Goal: Task Accomplishment & Management: Complete application form

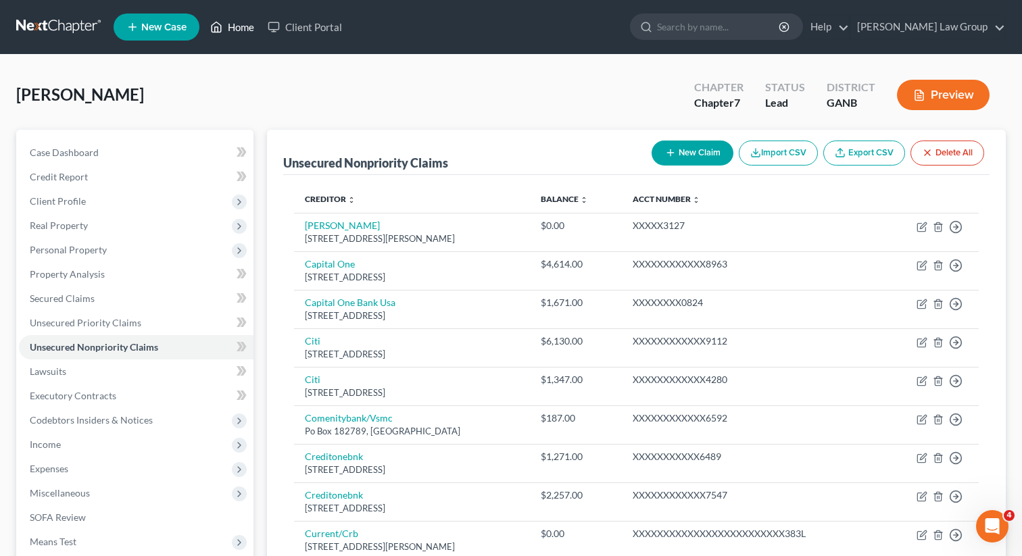
click at [235, 24] on link "Home" at bounding box center [232, 27] width 57 height 24
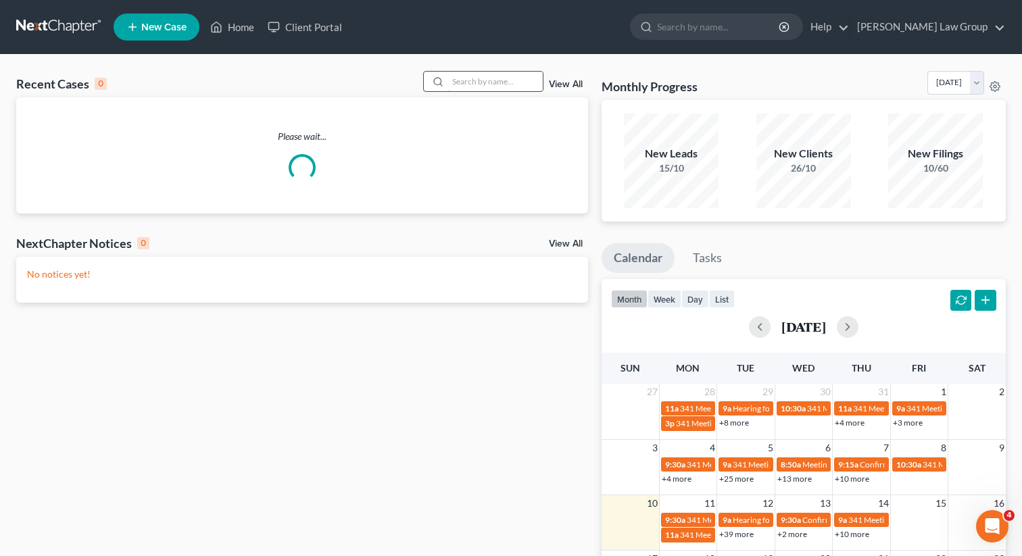
click at [494, 85] on input "search" at bounding box center [495, 82] width 95 height 20
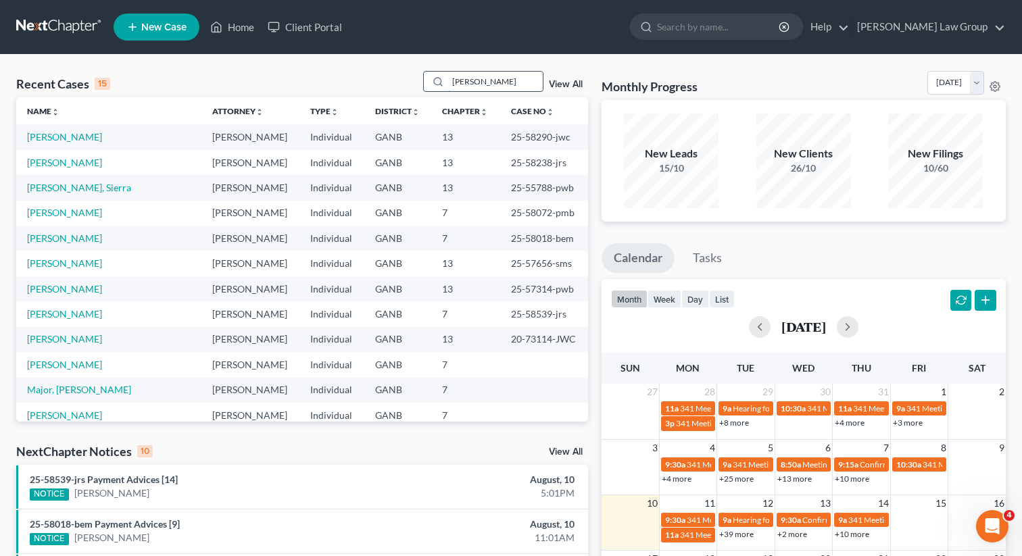
type input "[PERSON_NAME]"
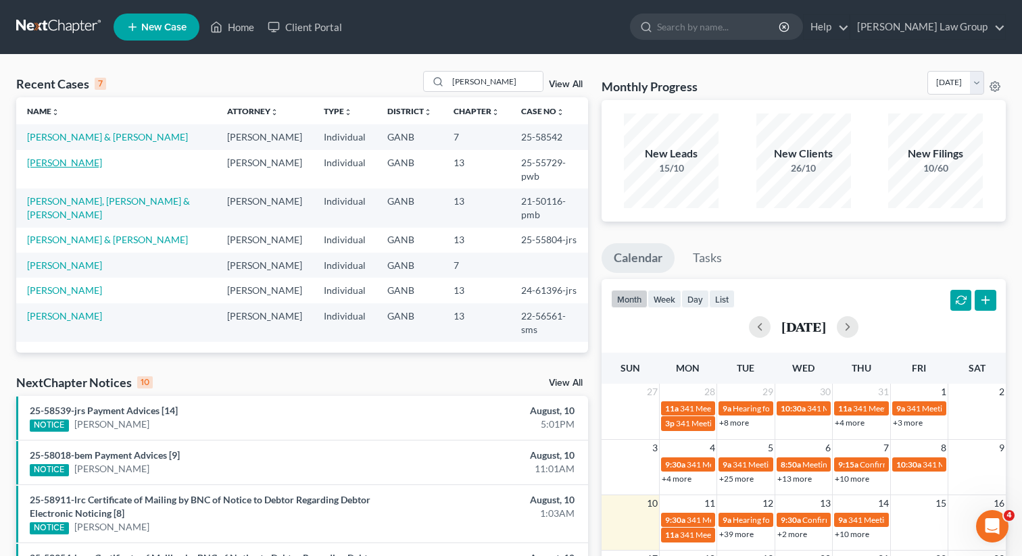
click at [68, 162] on link "[PERSON_NAME]" at bounding box center [64, 162] width 75 height 11
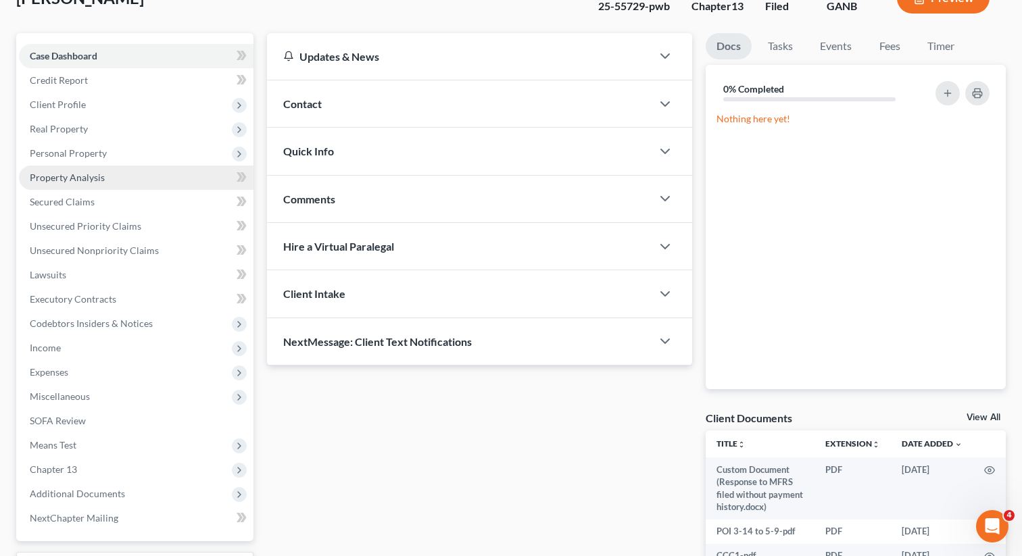
scroll to position [241, 0]
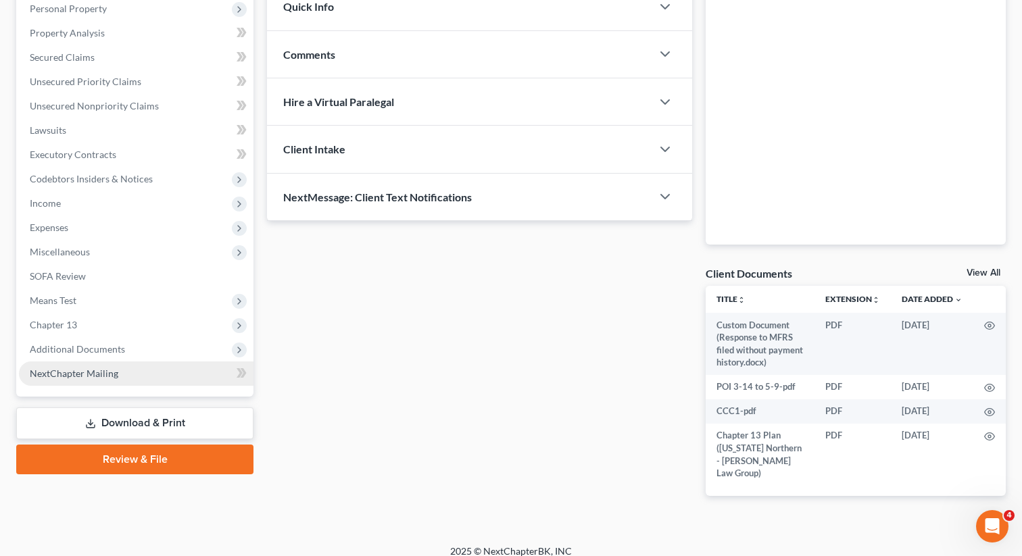
click at [95, 364] on link "NextChapter Mailing" at bounding box center [136, 374] width 235 height 24
click at [93, 353] on span "Additional Documents" at bounding box center [77, 348] width 95 height 11
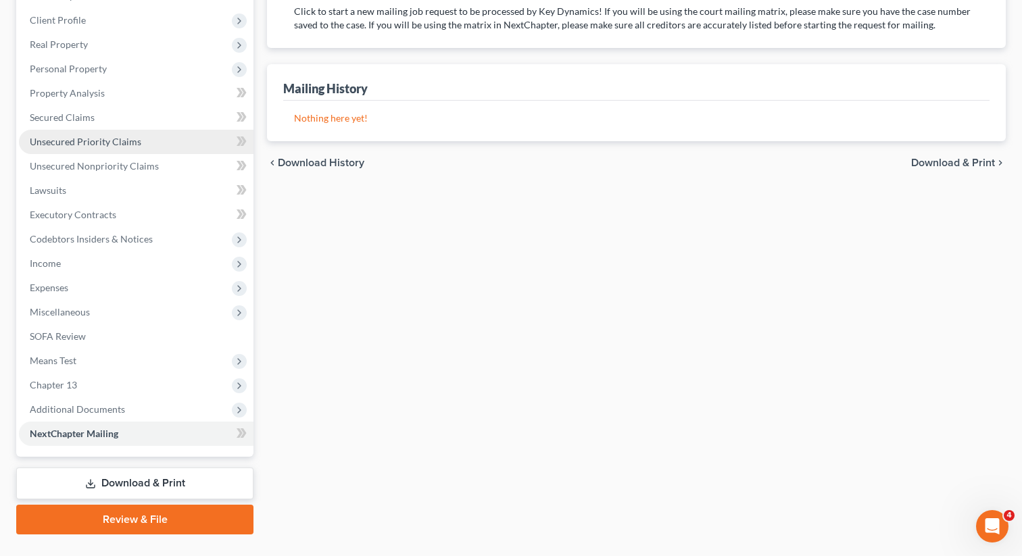
scroll to position [210, 0]
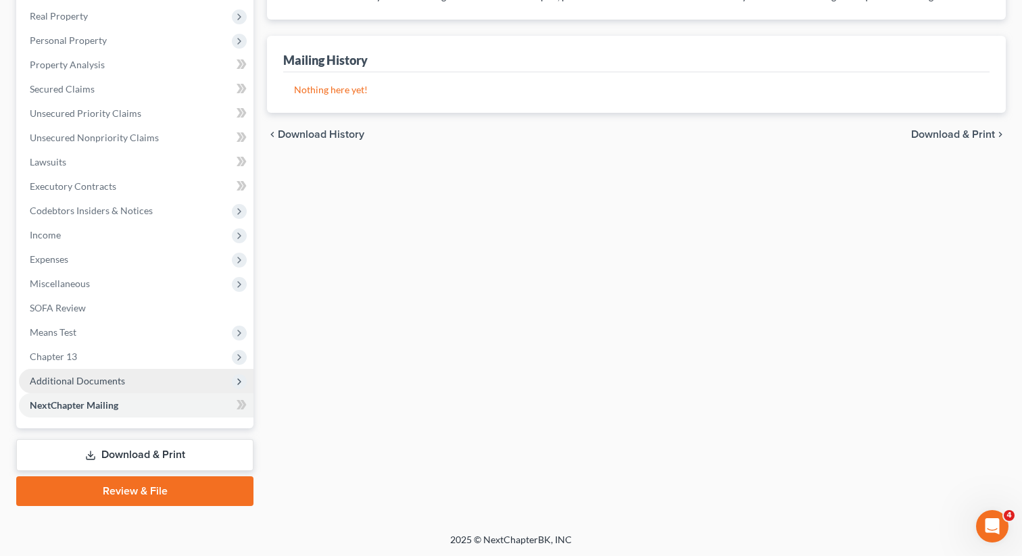
click at [73, 381] on span "Additional Documents" at bounding box center [77, 380] width 95 height 11
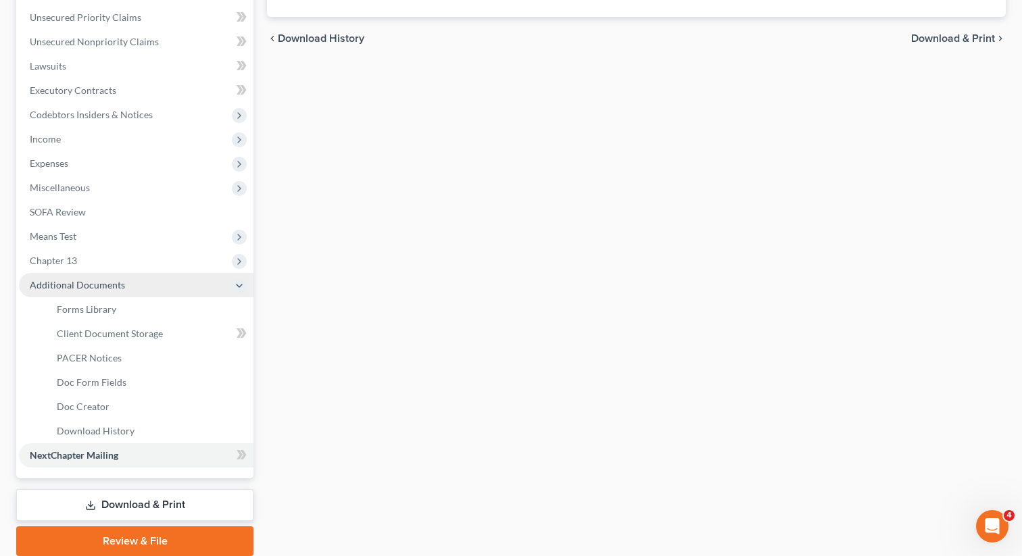
scroll to position [356, 0]
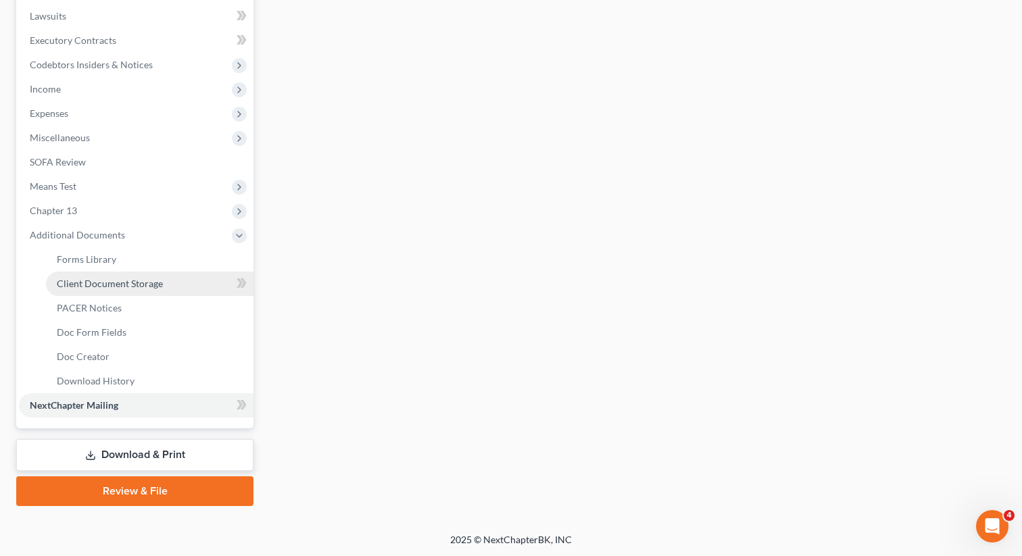
click at [87, 293] on link "Client Document Storage" at bounding box center [150, 284] width 208 height 24
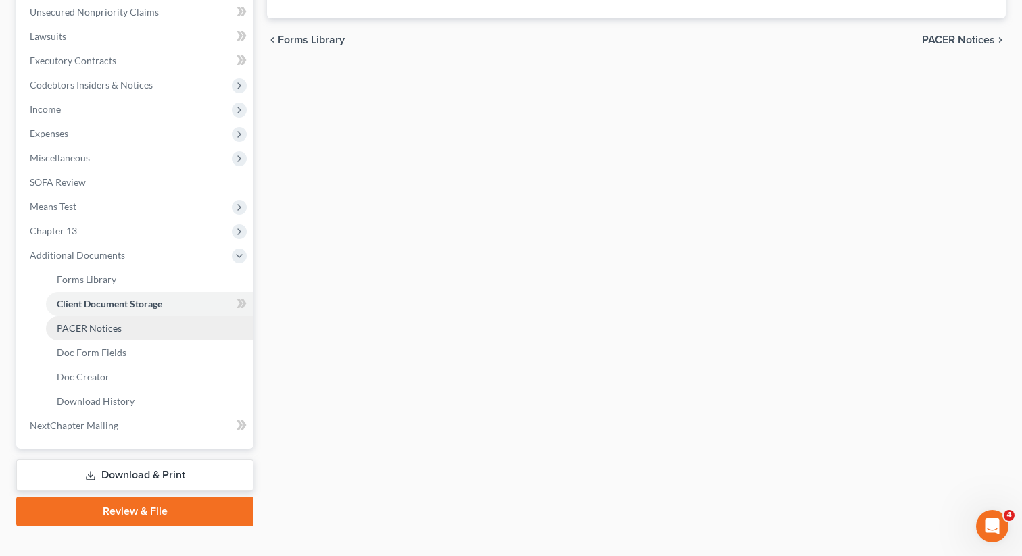
click at [78, 309] on ul "Forms Library Client Document Storage PACER Notices Doc Form Fields Doc Creator…" at bounding box center [136, 341] width 235 height 146
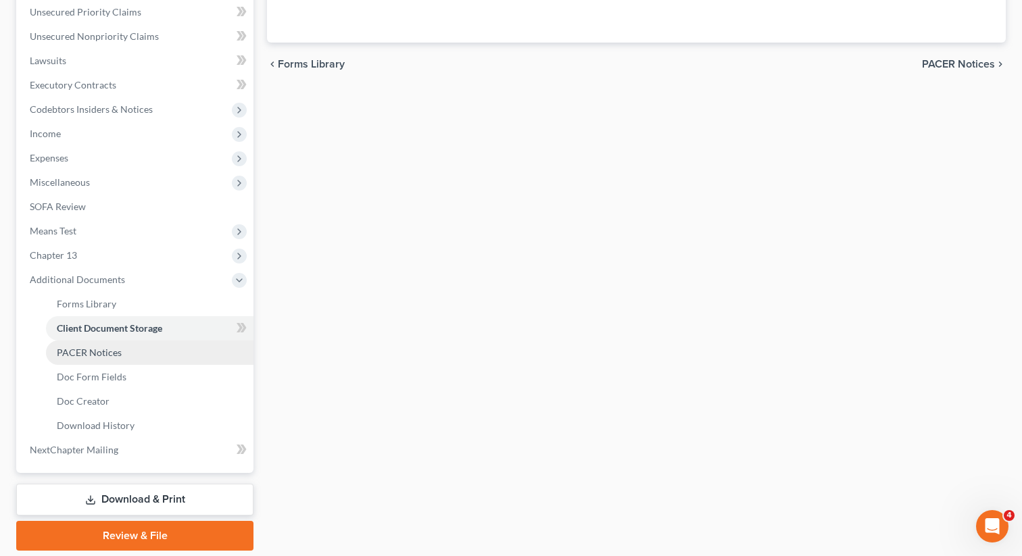
select select "0"
select select "5"
select select "35"
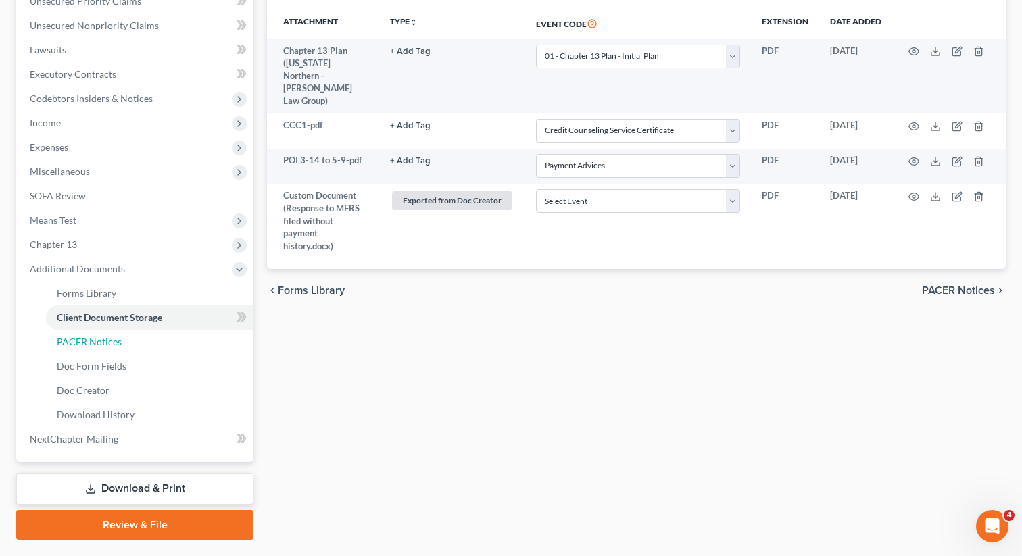
scroll to position [325, 0]
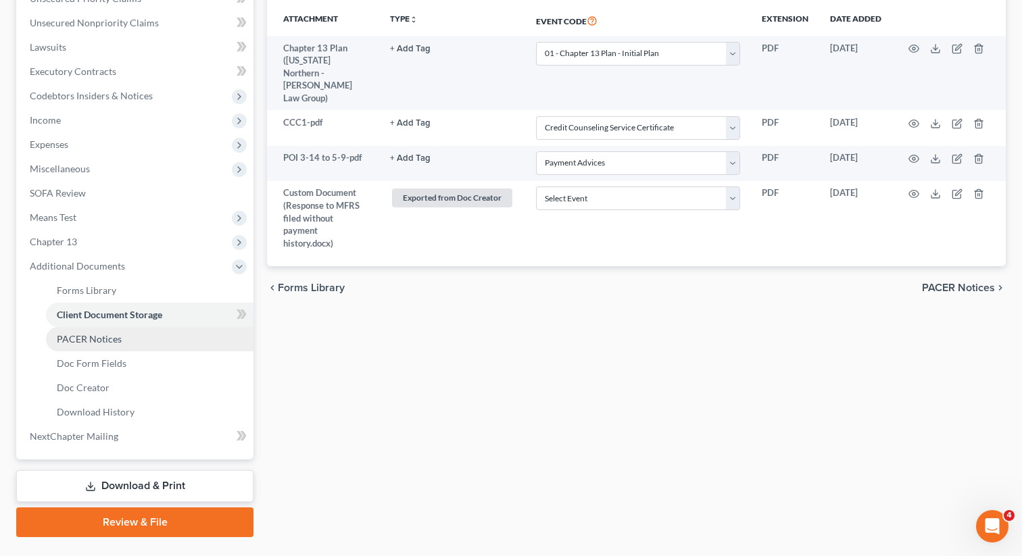
click at [78, 345] on link "PACER Notices" at bounding box center [150, 339] width 208 height 24
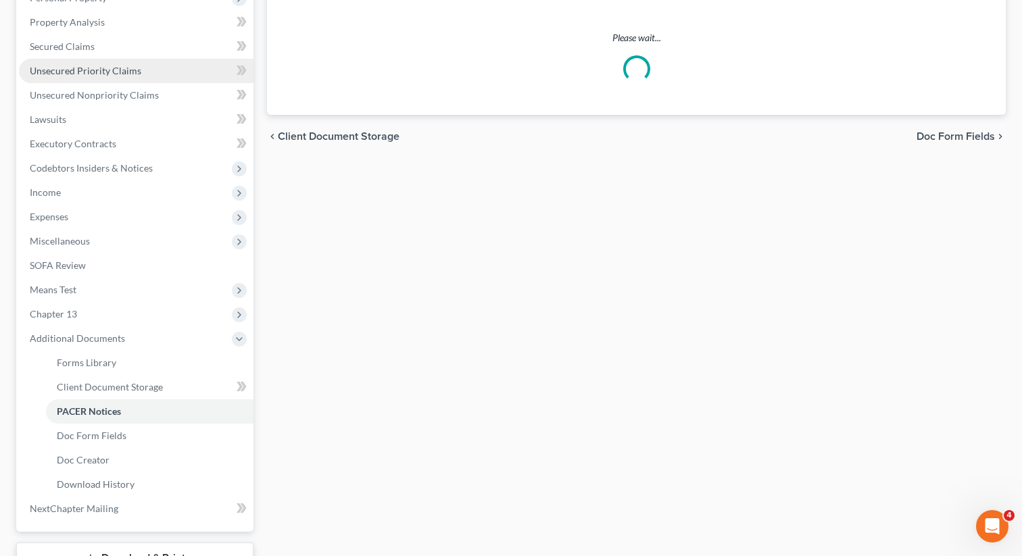
scroll to position [320, 0]
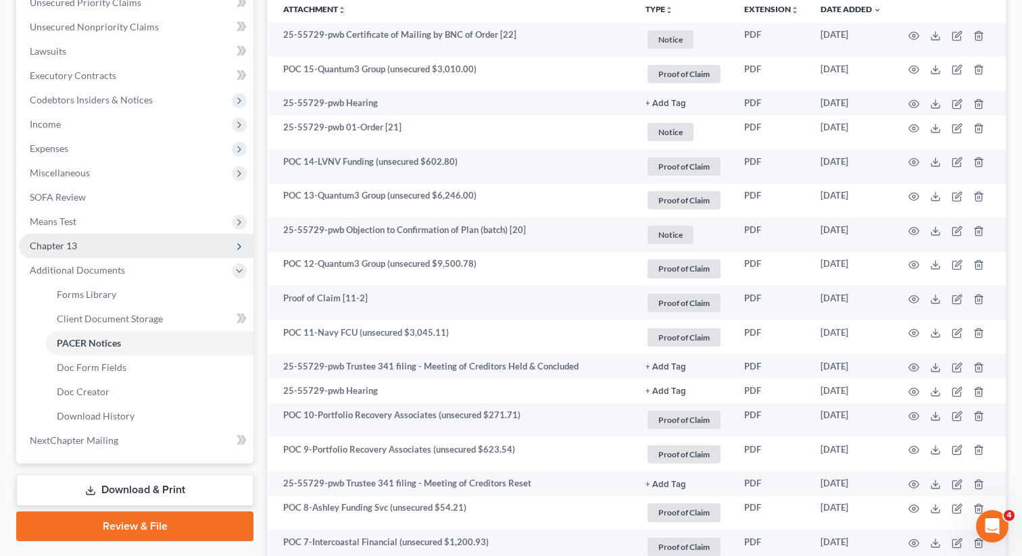
click at [105, 250] on span "Chapter 13" at bounding box center [136, 246] width 235 height 24
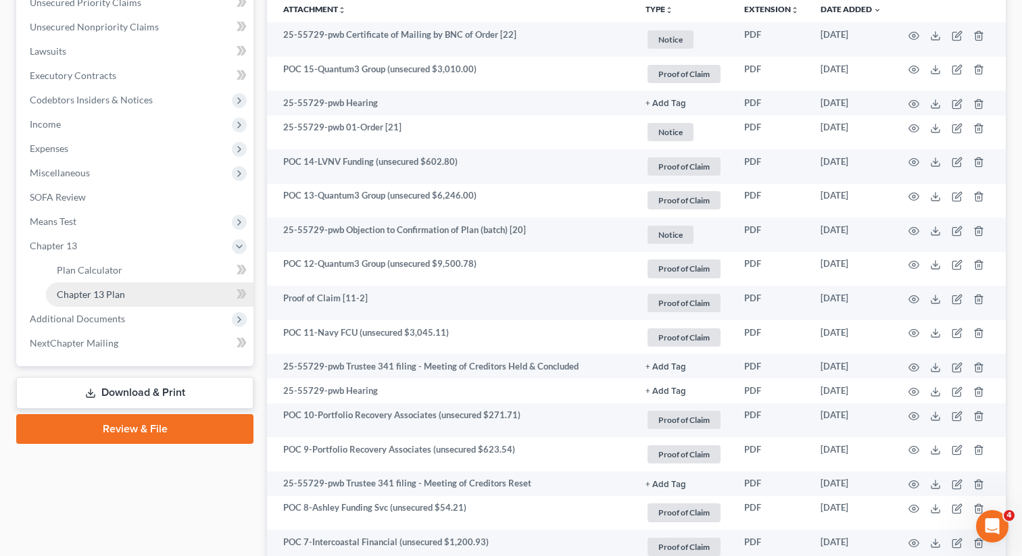
click at [97, 287] on link "Chapter 13 Plan" at bounding box center [150, 295] width 208 height 24
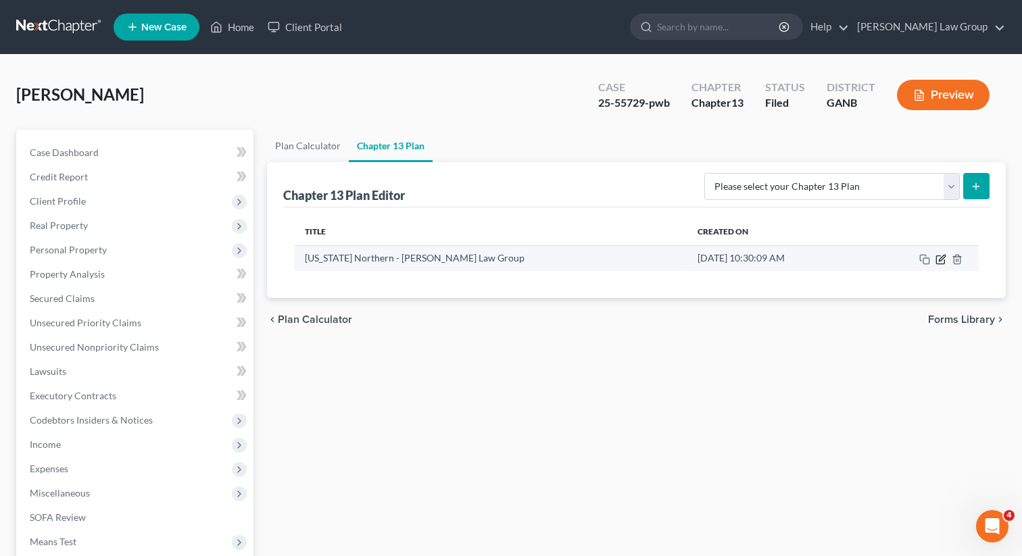
click at [936, 260] on icon "button" at bounding box center [940, 260] width 8 height 8
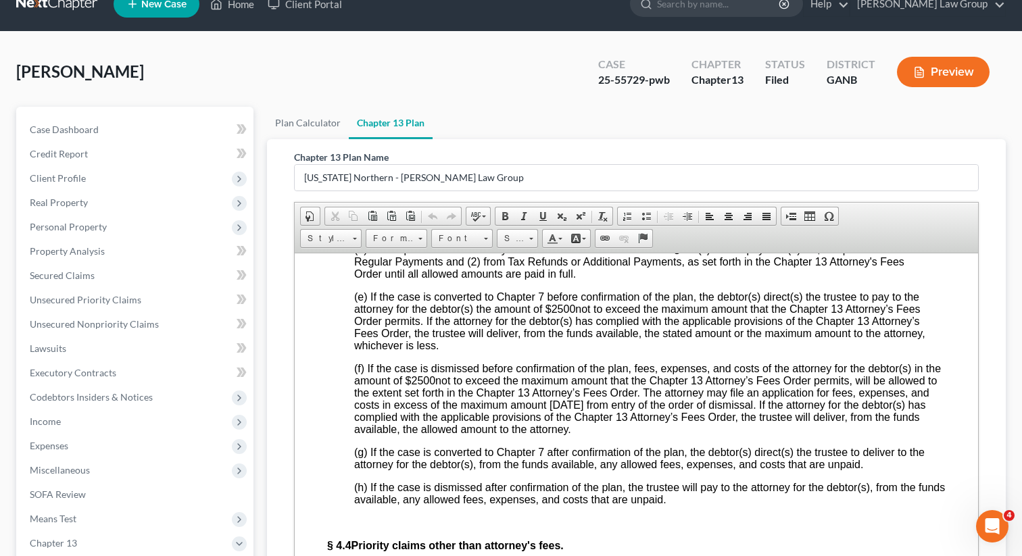
scroll to position [4459, 0]
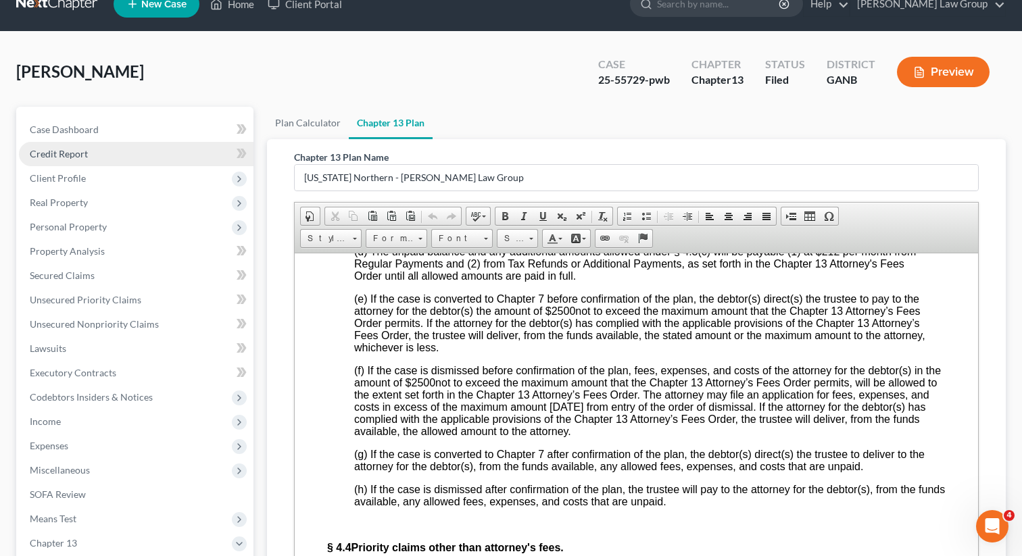
click at [118, 151] on link "Credit Report" at bounding box center [136, 154] width 235 height 24
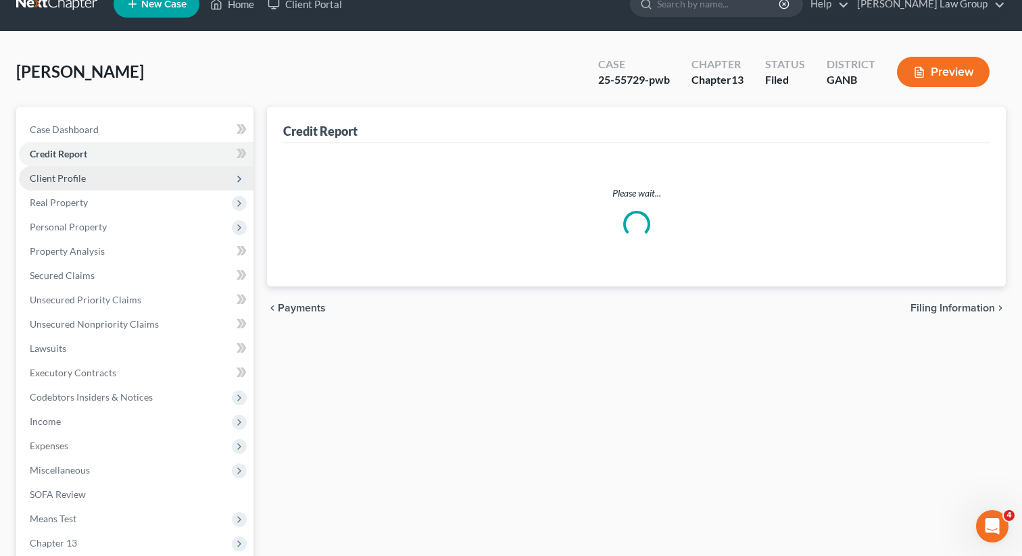
scroll to position [5, 0]
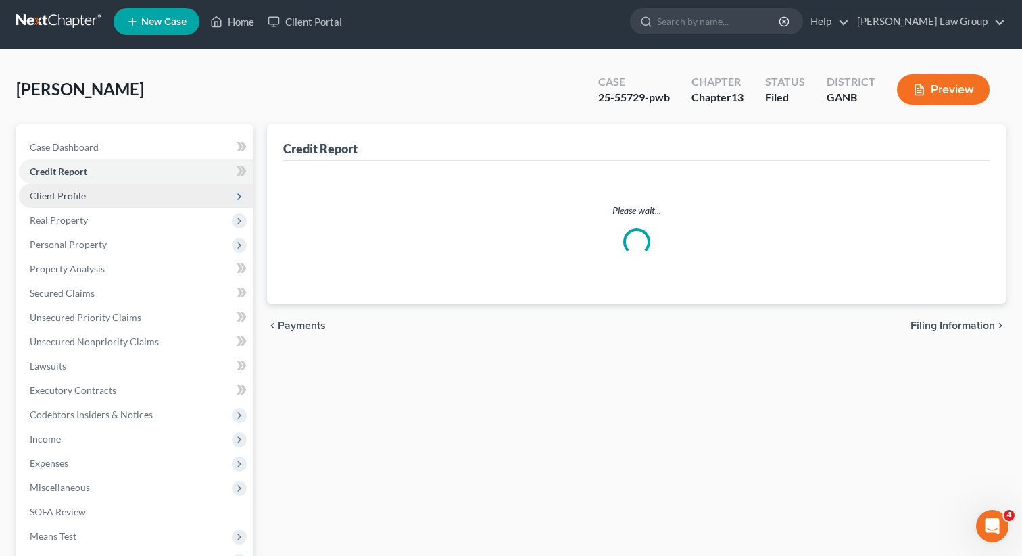
click at [99, 174] on ul "Case Dashboard Payments Invoices Payments Payments Credit Report Client Profile" at bounding box center [136, 378] width 235 height 487
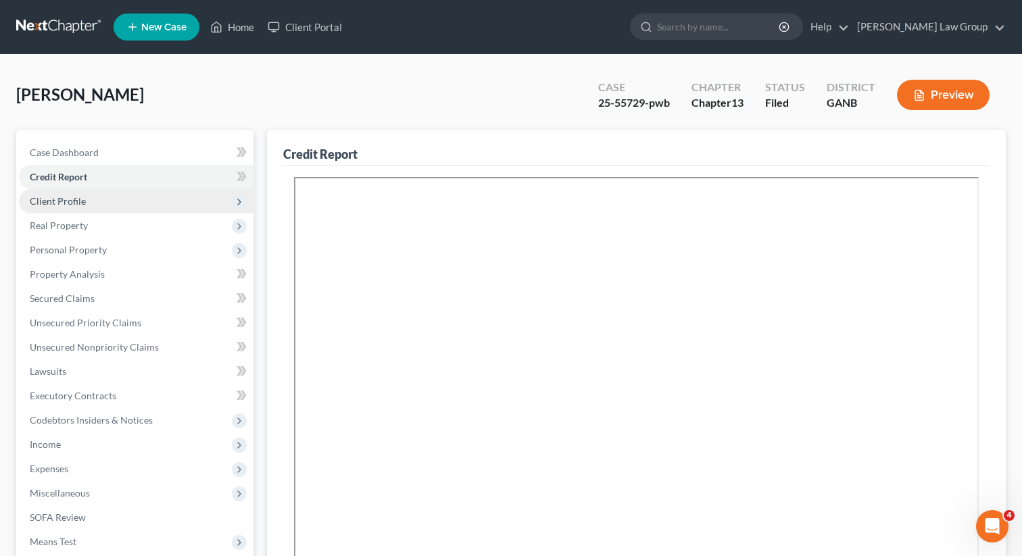
click at [77, 204] on span "Client Profile" at bounding box center [58, 200] width 56 height 11
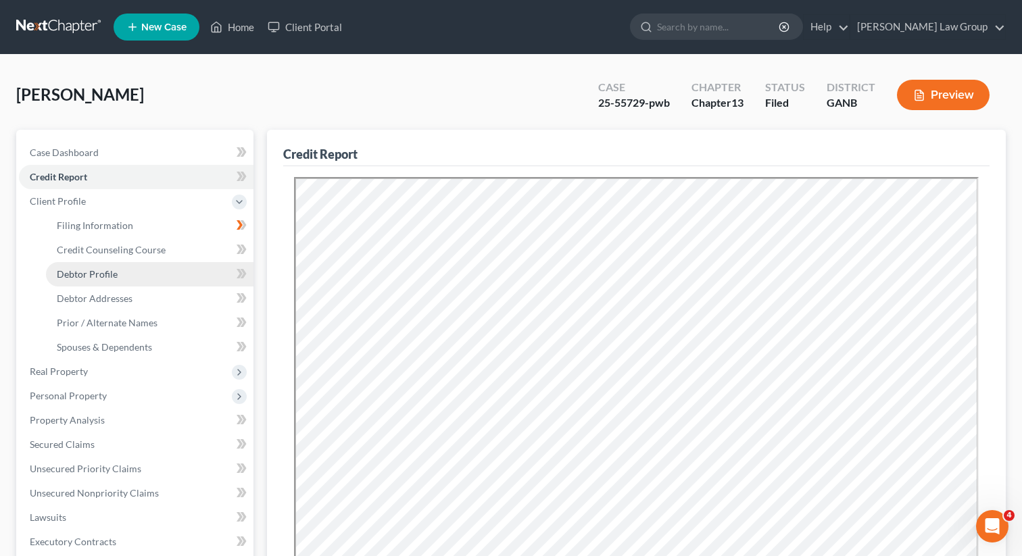
click at [96, 270] on span "Debtor Profile" at bounding box center [87, 273] width 61 height 11
select select "3"
select select "2"
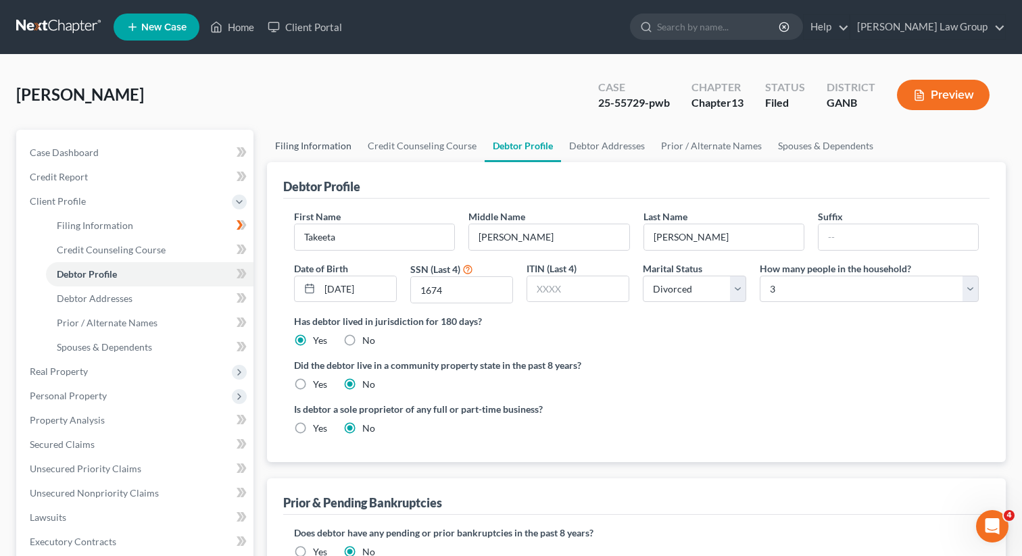
click at [312, 143] on link "Filing Information" at bounding box center [313, 146] width 93 height 32
select select "1"
select select "0"
select select "3"
select select "19"
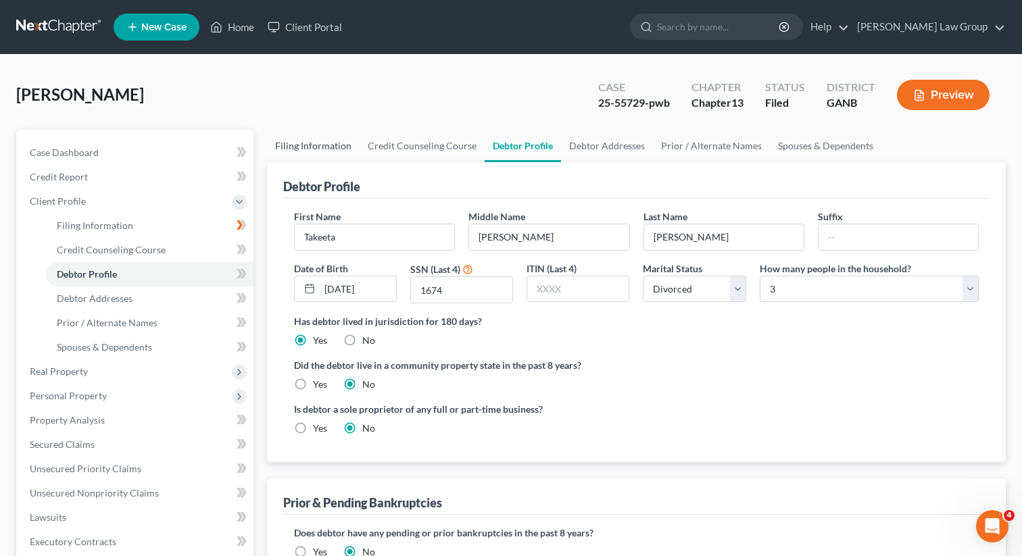
select select "0"
select select "10"
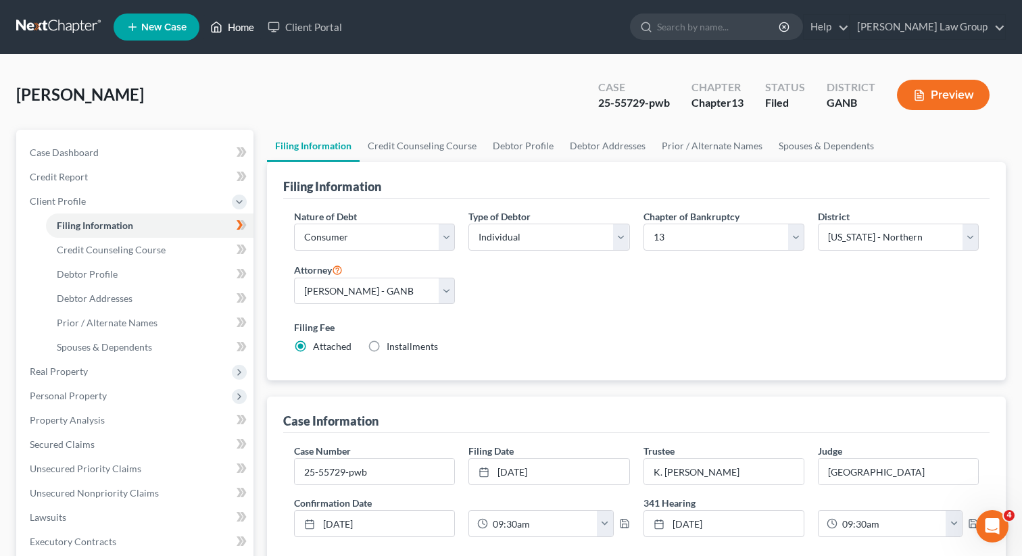
click at [229, 29] on link "Home" at bounding box center [232, 27] width 57 height 24
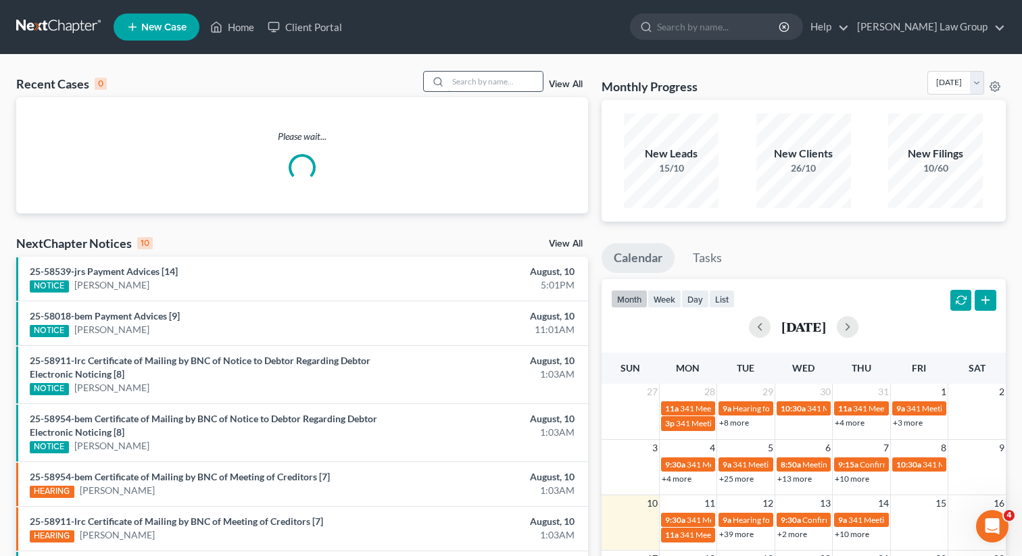
click at [471, 87] on input "search" at bounding box center [495, 82] width 95 height 20
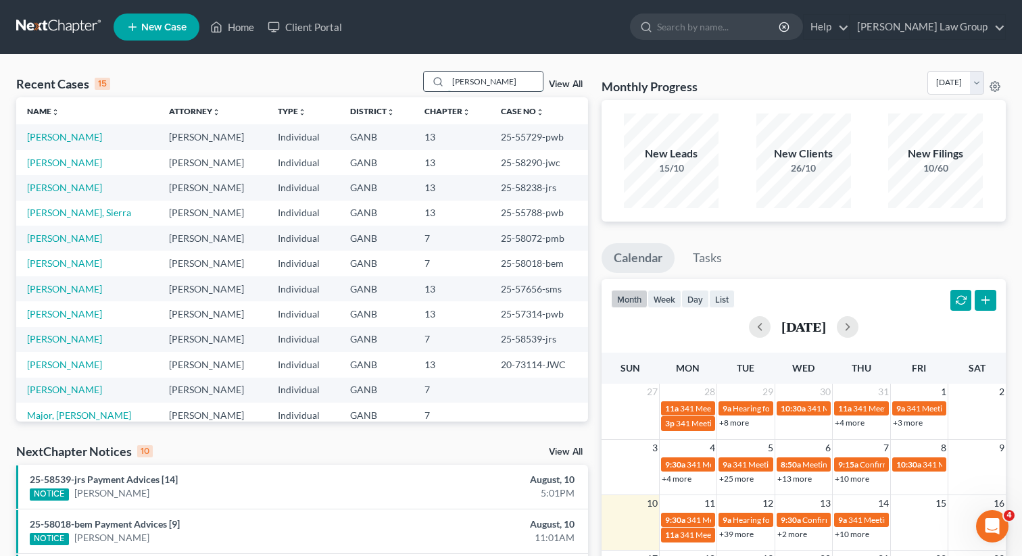
type input "[PERSON_NAME]"
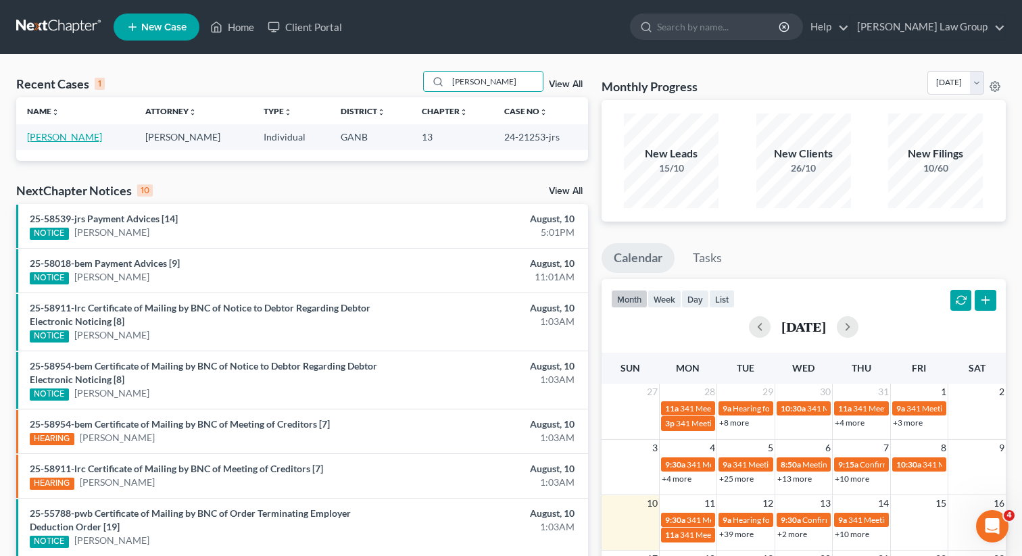
click at [49, 136] on link "[PERSON_NAME]" at bounding box center [64, 136] width 75 height 11
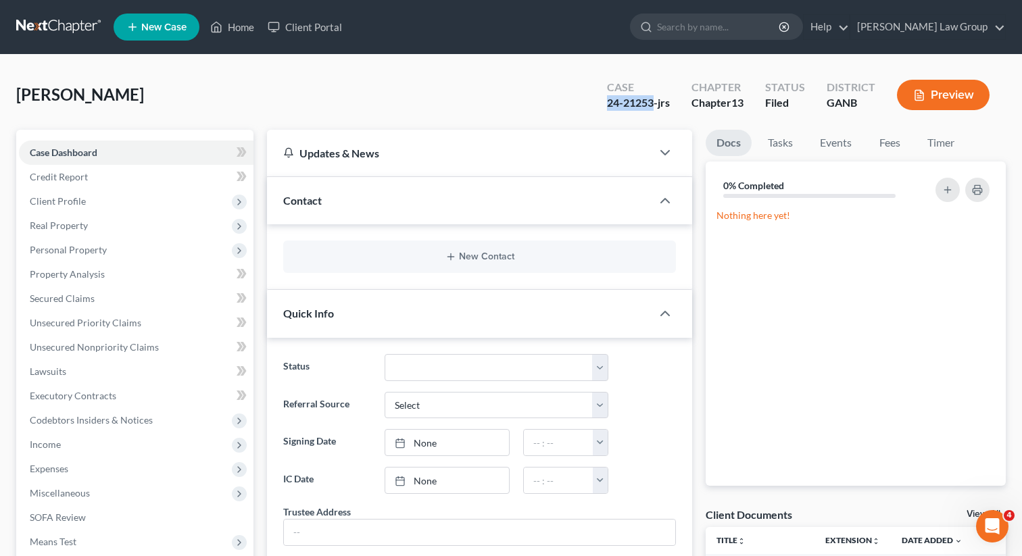
drag, startPoint x: 652, startPoint y: 106, endPoint x: 898, endPoint y: 3, distance: 266.7
click at [583, 107] on div "[PERSON_NAME] Upgraded Case 24-21253-jrs Chapter Chapter 13 Status Filed Distri…" at bounding box center [511, 100] width 990 height 59
copy div "24-21253"
click at [243, 32] on link "Home" at bounding box center [232, 27] width 57 height 24
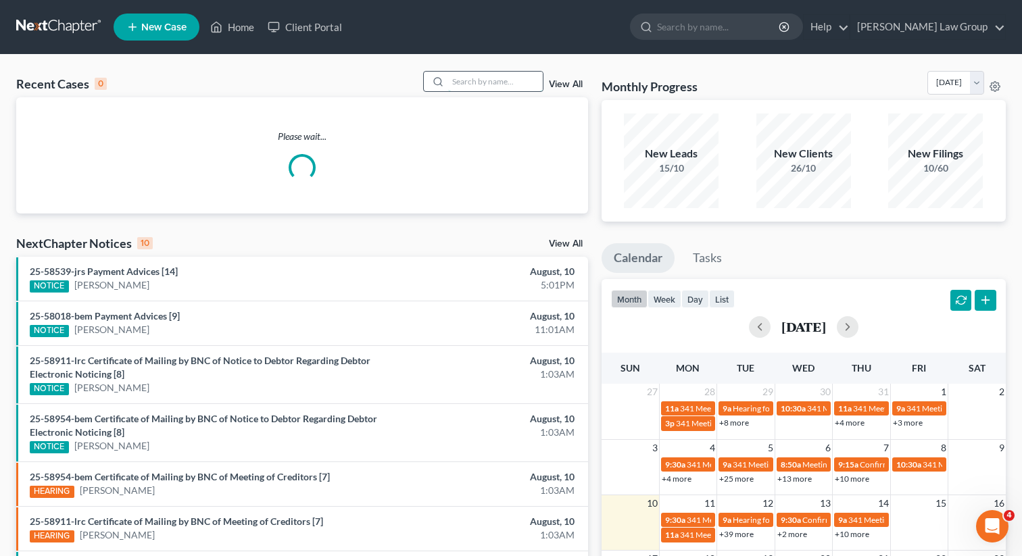
click at [477, 84] on input "search" at bounding box center [495, 82] width 95 height 20
type input "k"
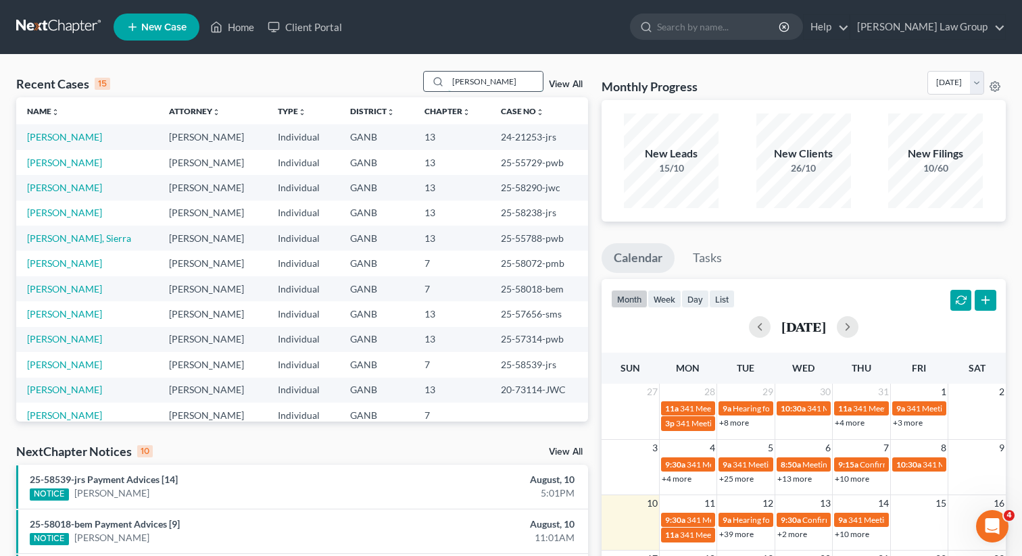
type input "[PERSON_NAME]"
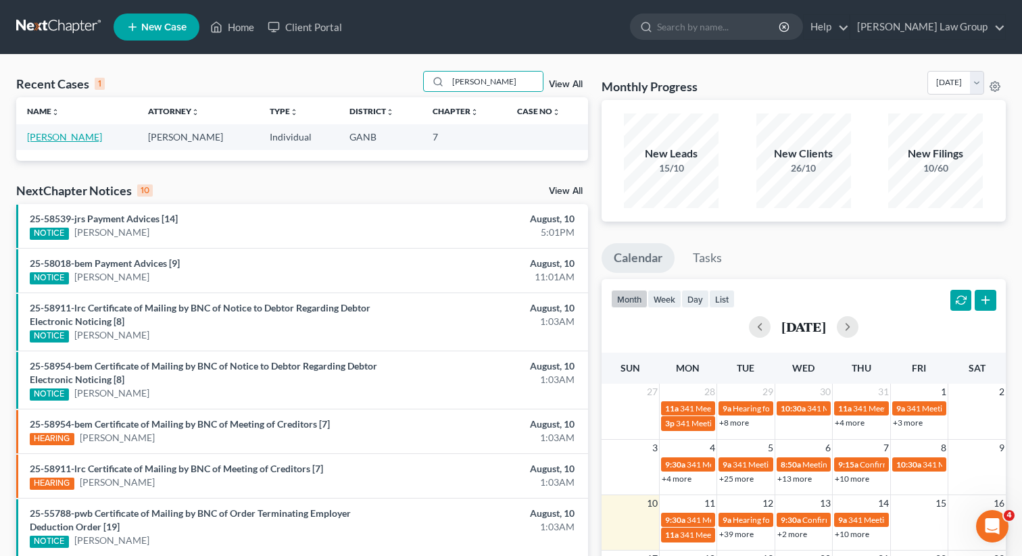
click at [71, 137] on link "[PERSON_NAME]" at bounding box center [64, 136] width 75 height 11
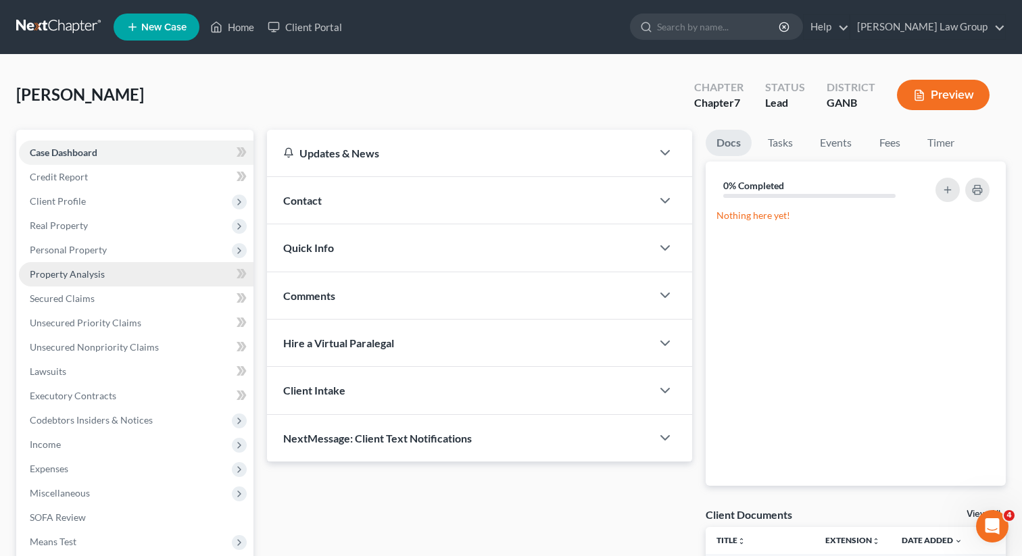
click at [80, 277] on span "Property Analysis" at bounding box center [67, 273] width 75 height 11
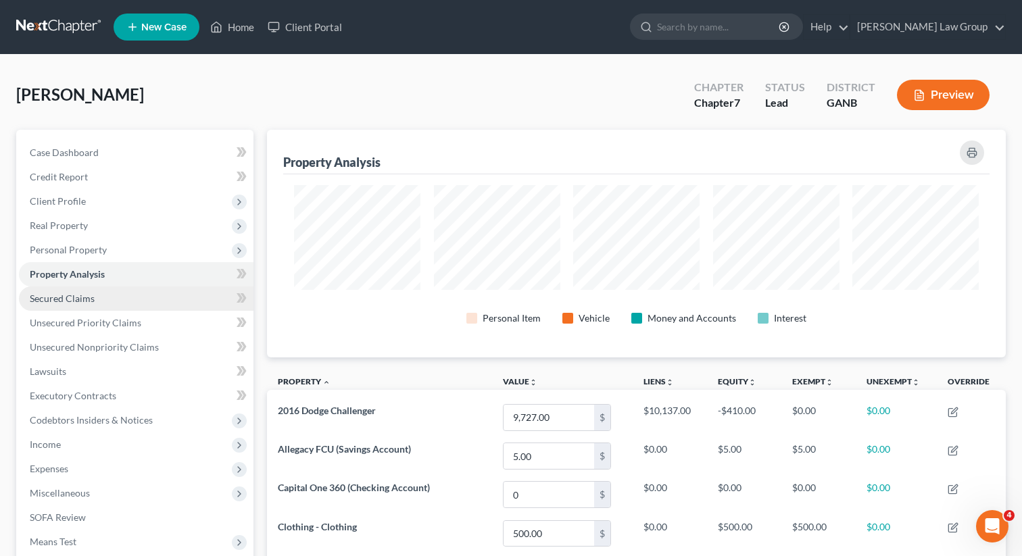
click at [72, 299] on span "Secured Claims" at bounding box center [62, 298] width 65 height 11
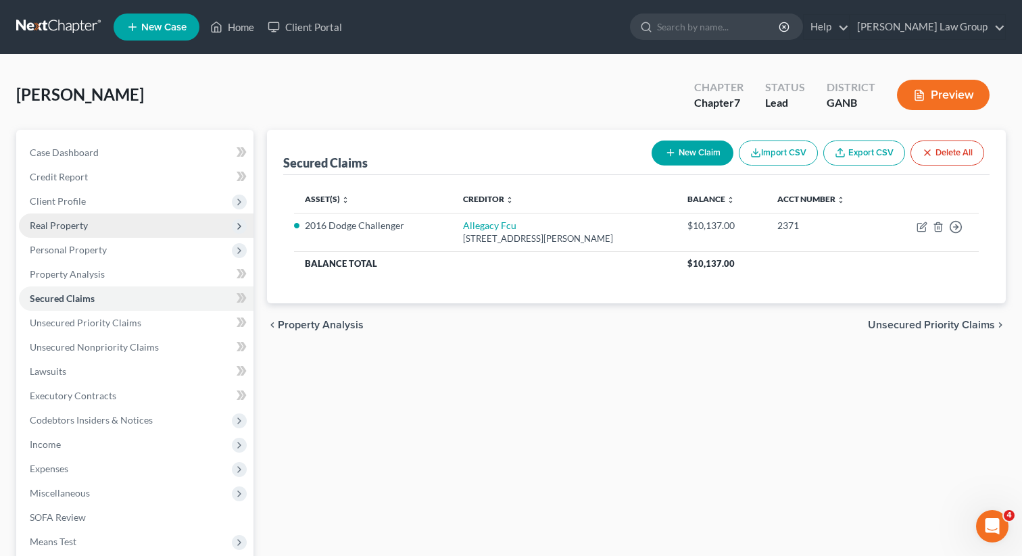
click at [66, 225] on span "Real Property" at bounding box center [59, 225] width 58 height 11
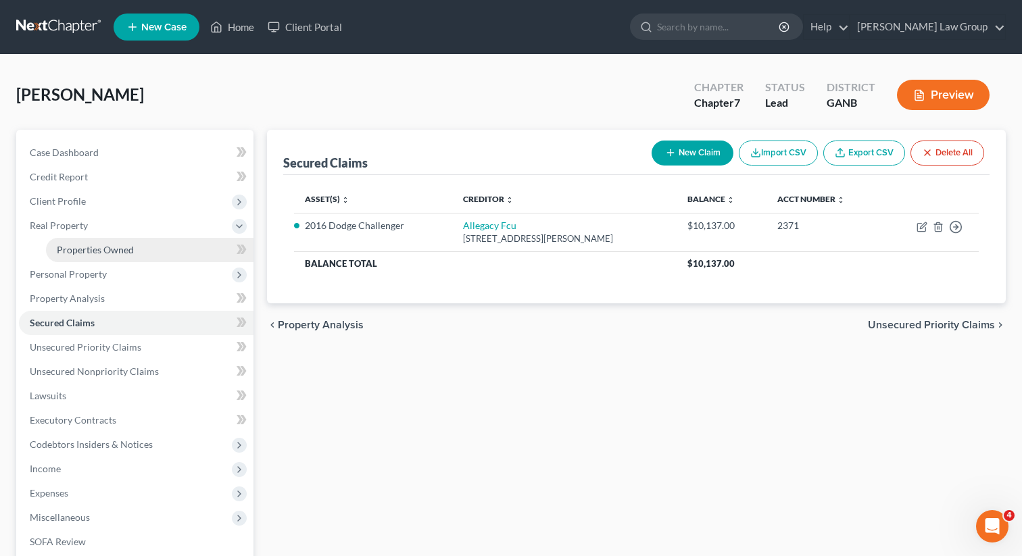
click at [60, 246] on span "Properties Owned" at bounding box center [95, 249] width 77 height 11
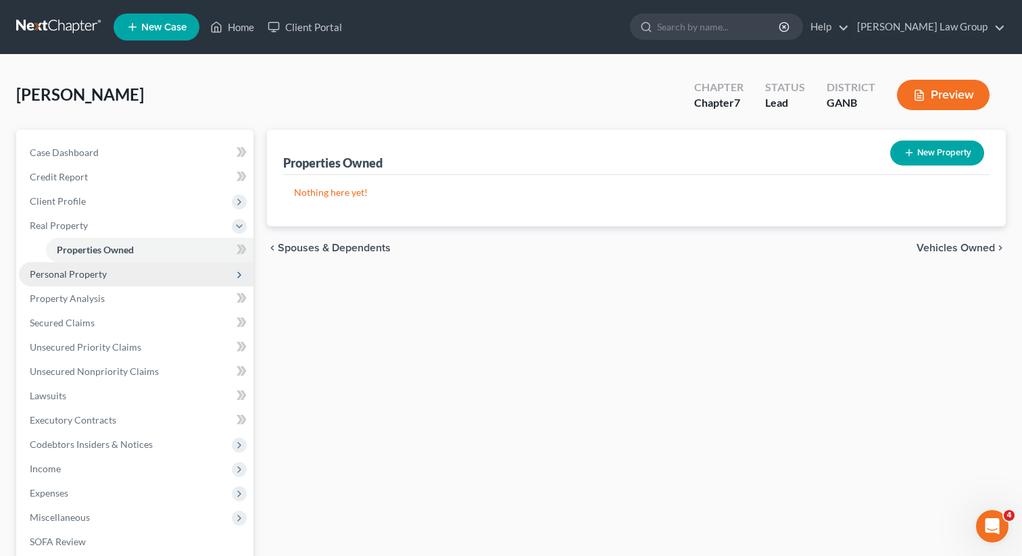
click at [53, 269] on span "Personal Property" at bounding box center [68, 273] width 77 height 11
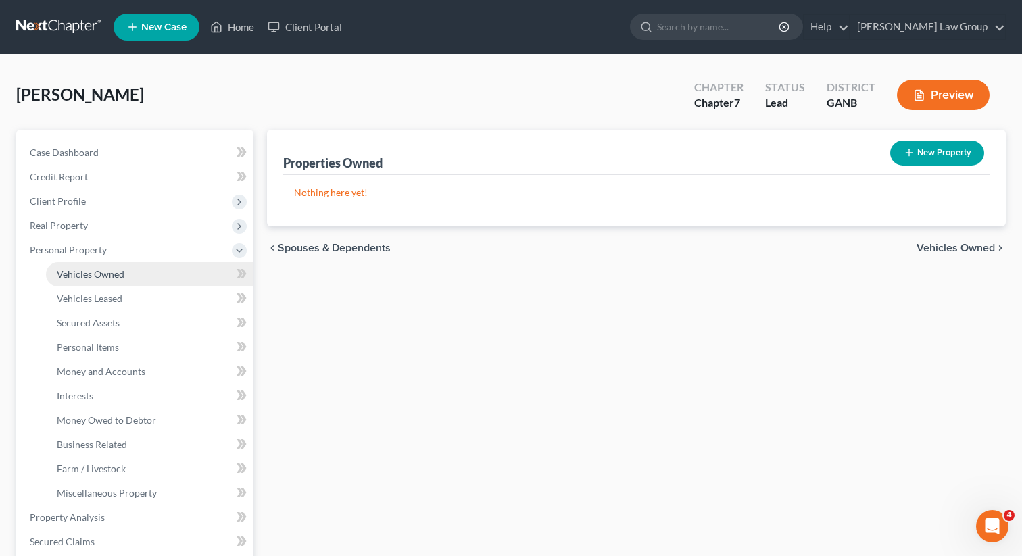
click at [59, 270] on span "Vehicles Owned" at bounding box center [91, 273] width 68 height 11
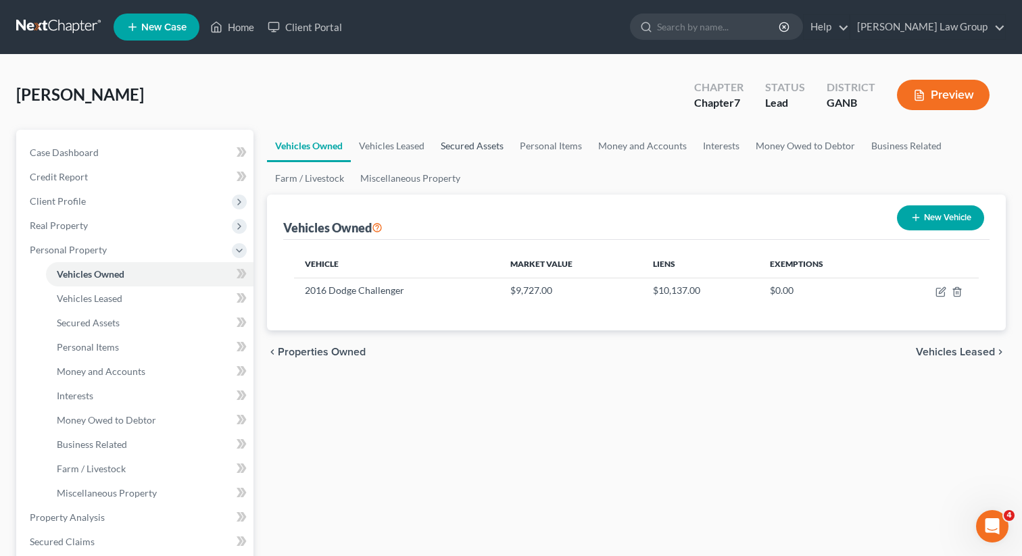
click at [462, 143] on link "Secured Assets" at bounding box center [472, 146] width 79 height 32
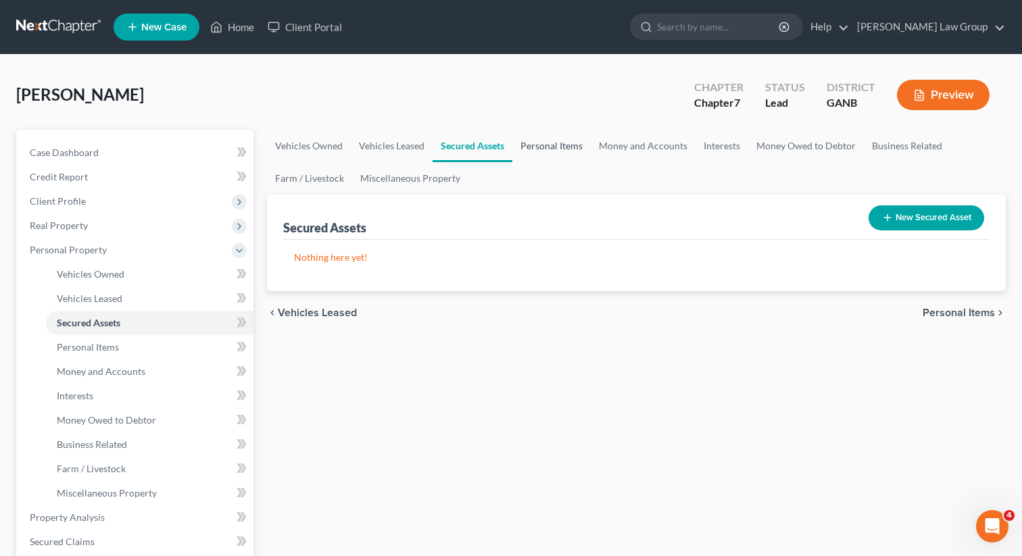
click at [551, 142] on link "Personal Items" at bounding box center [552, 146] width 78 height 32
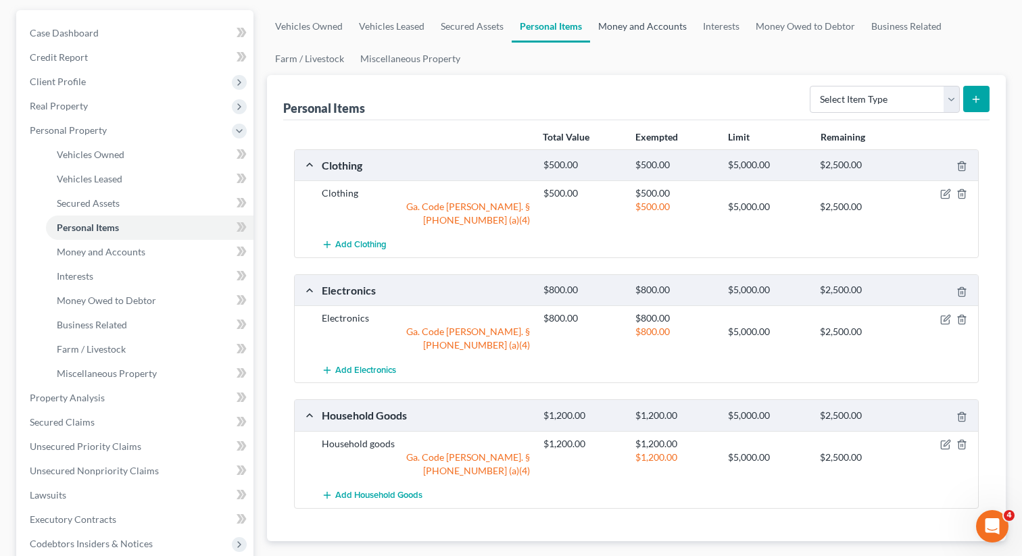
scroll to position [101, 0]
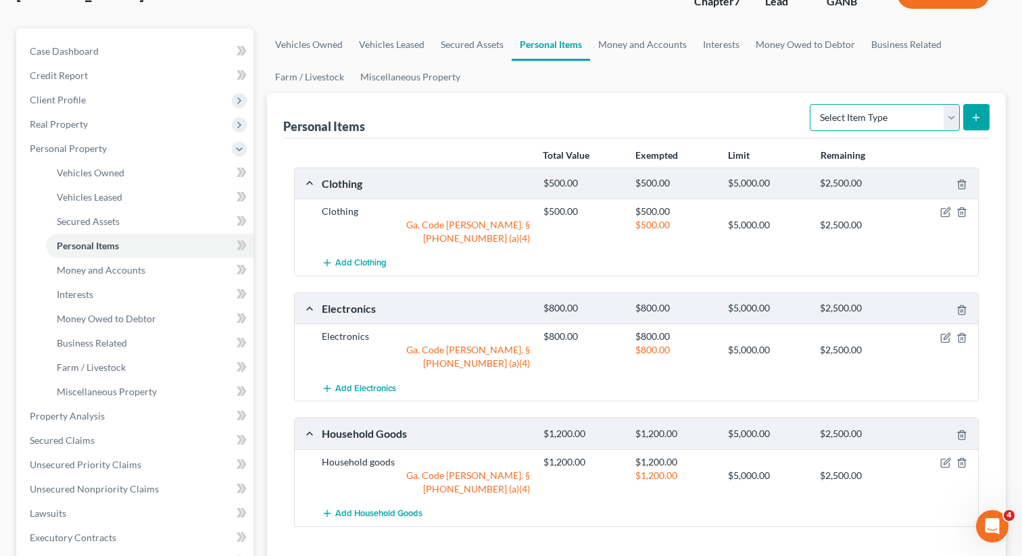
click at [857, 118] on select "Select Item Type Clothing Collectibles Of Value Electronics Firearms Household …" at bounding box center [885, 117] width 150 height 27
click at [839, 105] on select "Select Item Type Clothing Collectibles Of Value Electronics Firearms Household …" at bounding box center [885, 117] width 150 height 27
select select "jewelry"
click at [981, 122] on button "submit" at bounding box center [977, 117] width 26 height 26
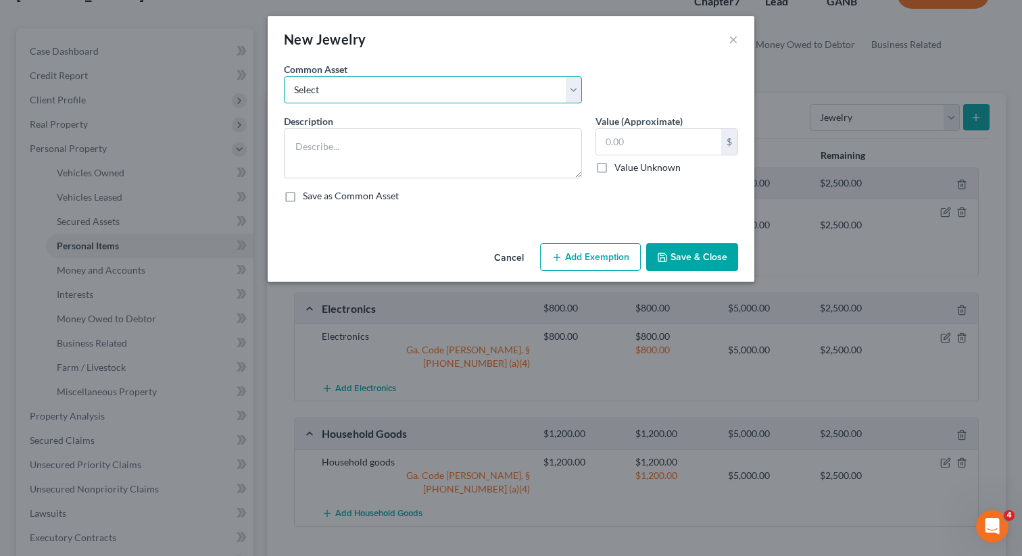
click at [391, 85] on select "Select Costume jewelry Jewelry" at bounding box center [433, 89] width 298 height 27
select select "1"
type textarea "Jewelry"
type input "100.00"
click at [601, 271] on button "Add Exemption" at bounding box center [590, 257] width 101 height 28
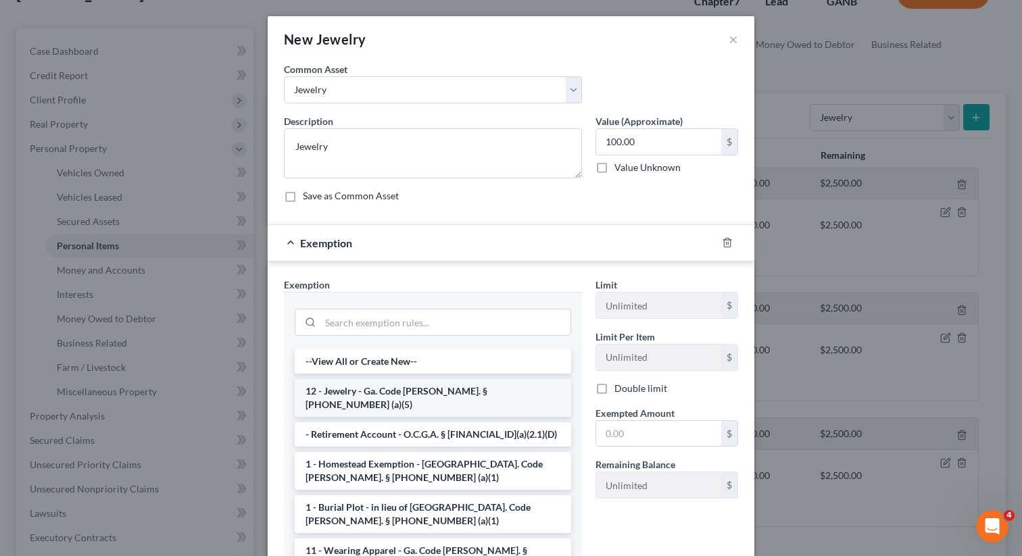
click at [410, 394] on li "12 - Jewelry - Ga. Code [PERSON_NAME]. § [PHONE_NUMBER] (a)(5)" at bounding box center [433, 398] width 277 height 38
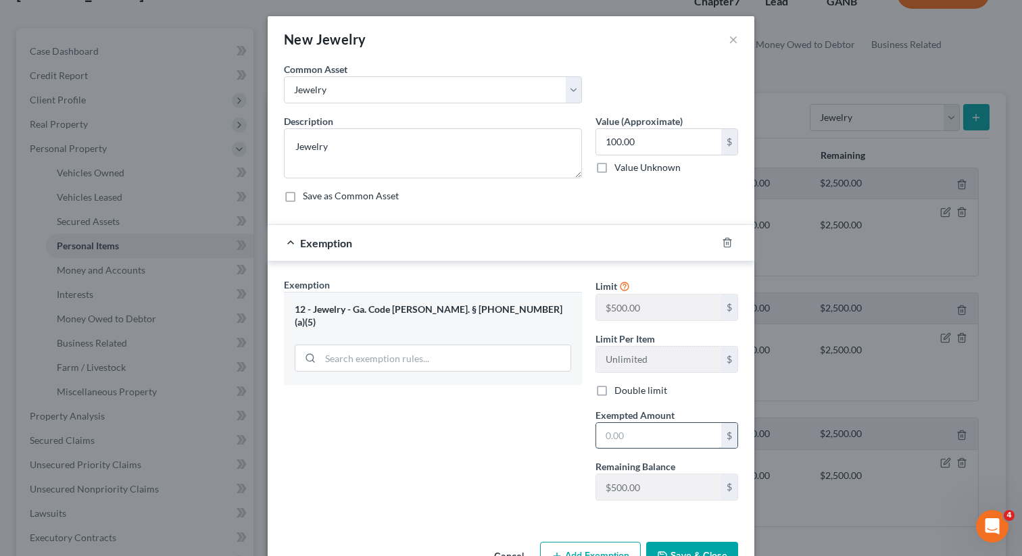
click at [660, 437] on input "text" at bounding box center [658, 436] width 125 height 26
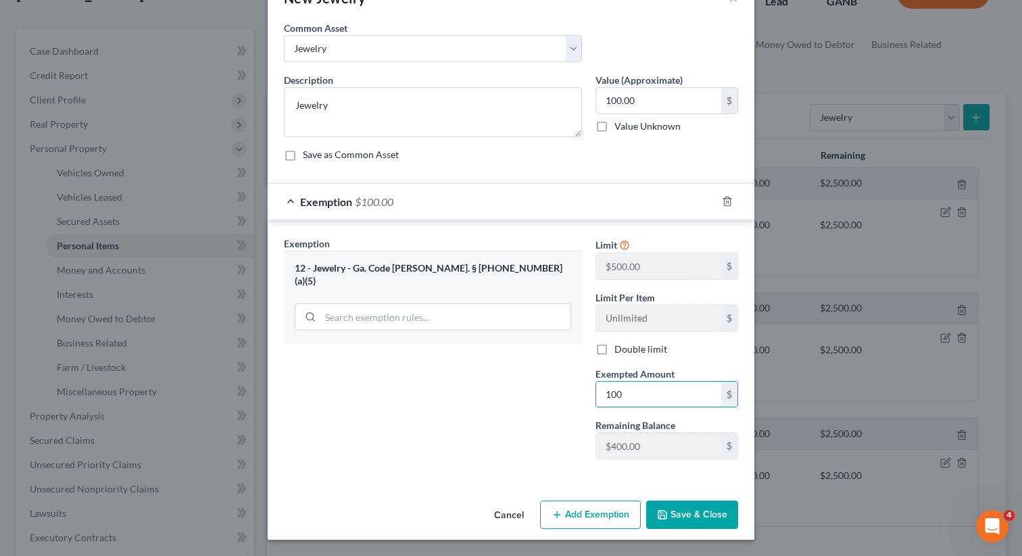
type input "100"
click at [679, 511] on button "Save & Close" at bounding box center [692, 515] width 92 height 28
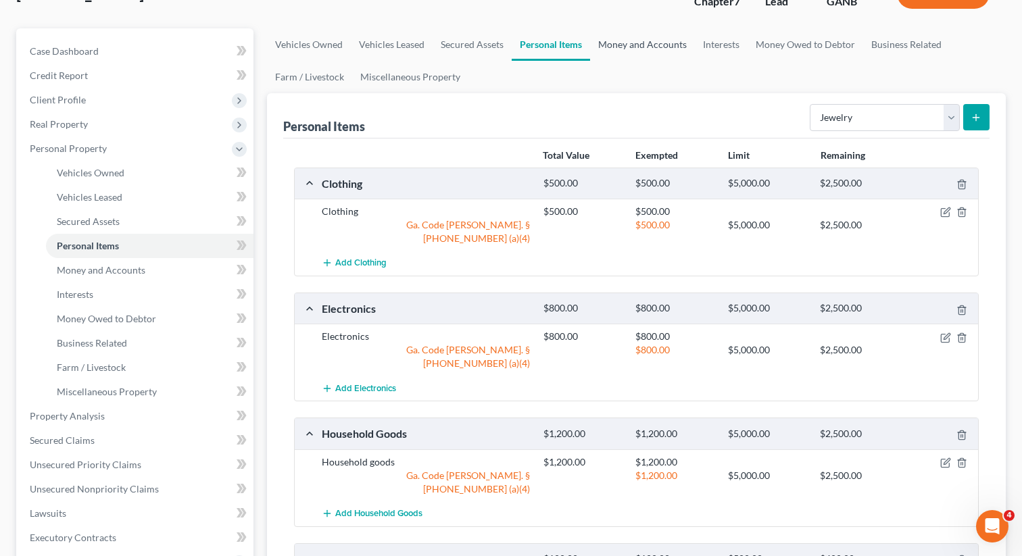
click at [652, 52] on link "Money and Accounts" at bounding box center [642, 44] width 105 height 32
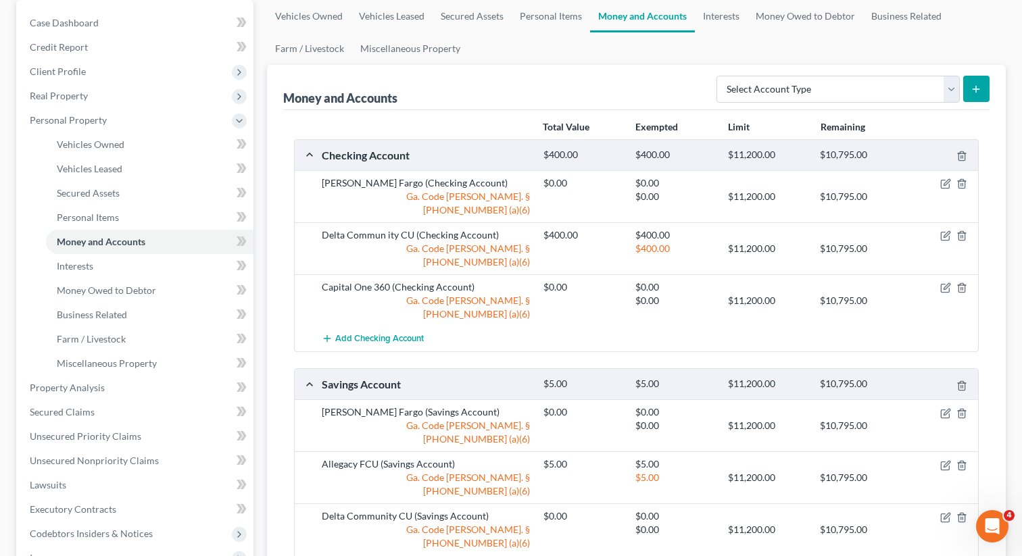
scroll to position [84, 0]
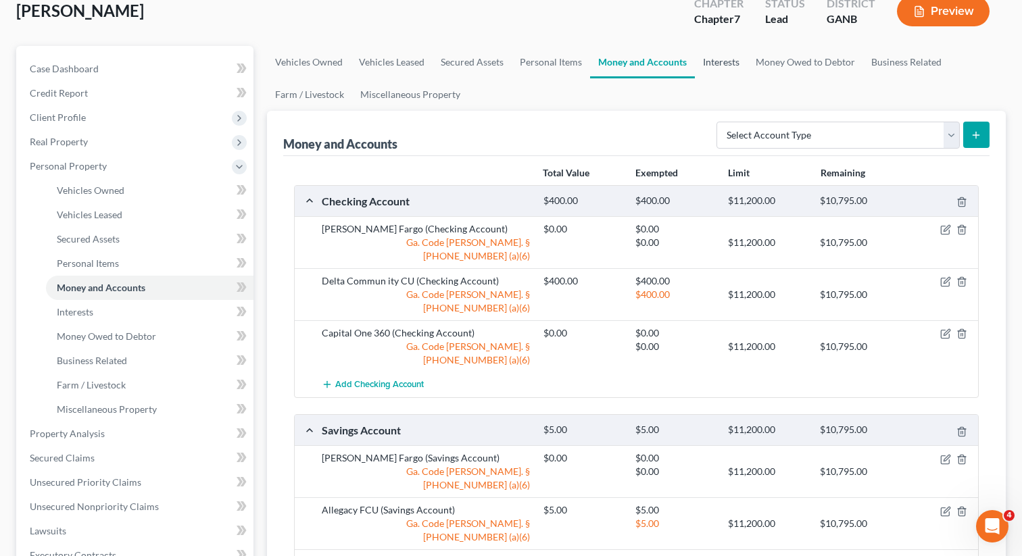
click at [712, 67] on link "Interests" at bounding box center [721, 62] width 53 height 32
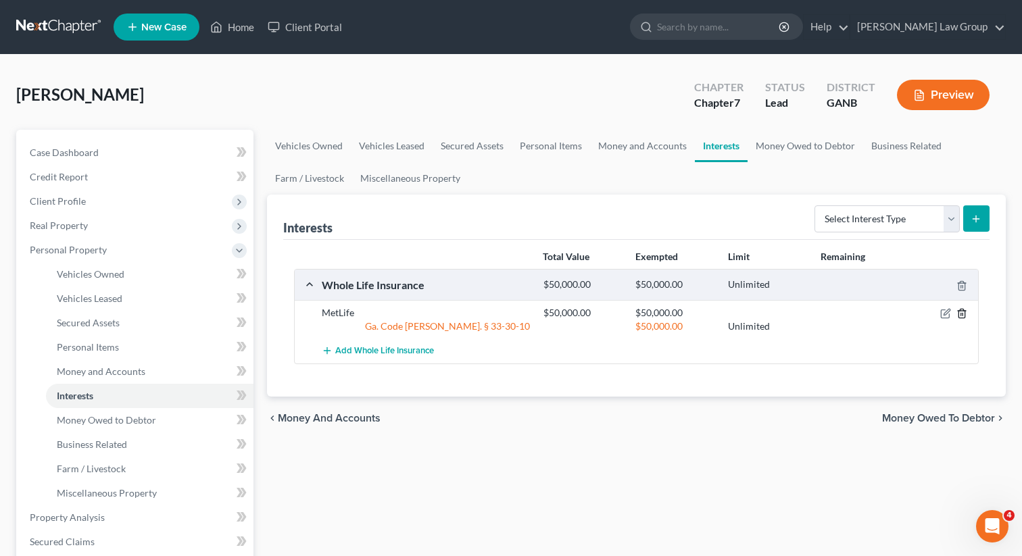
click at [960, 314] on icon "button" at bounding box center [962, 313] width 11 height 11
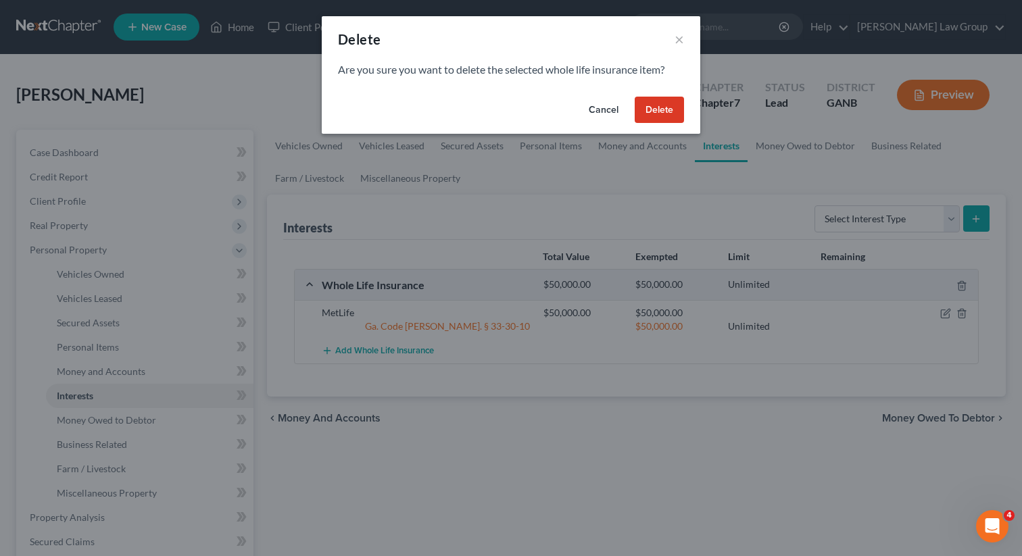
click at [655, 116] on button "Delete" at bounding box center [659, 110] width 49 height 27
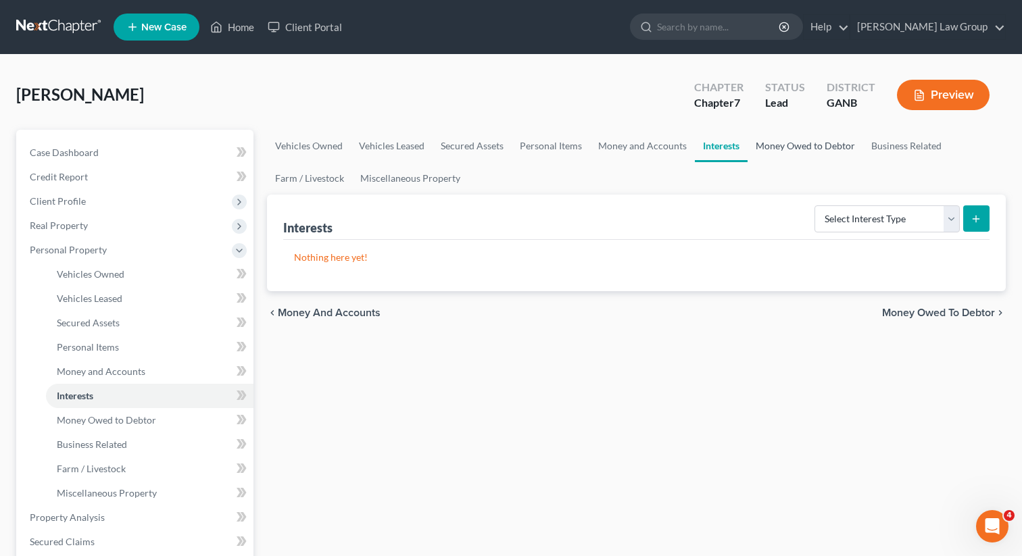
click at [809, 143] on link "Money Owed to Debtor" at bounding box center [806, 146] width 116 height 32
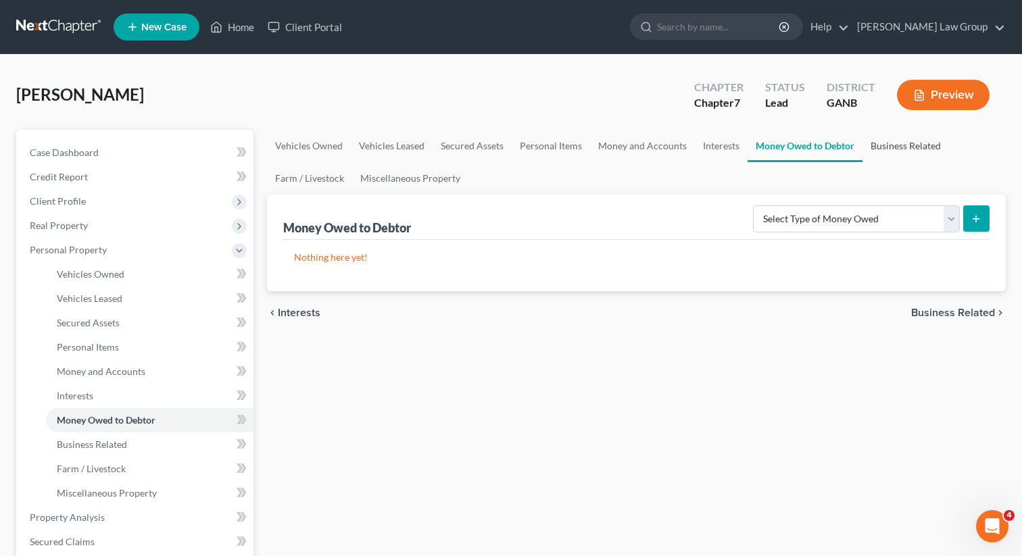
click at [901, 149] on link "Business Related" at bounding box center [906, 146] width 87 height 32
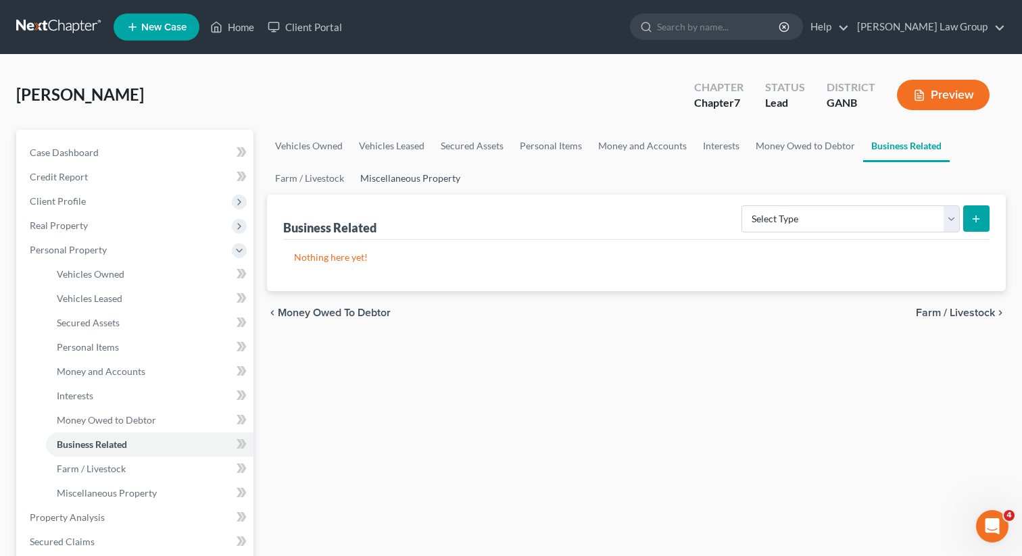
click at [369, 166] on link "Miscellaneous Property" at bounding box center [410, 178] width 116 height 32
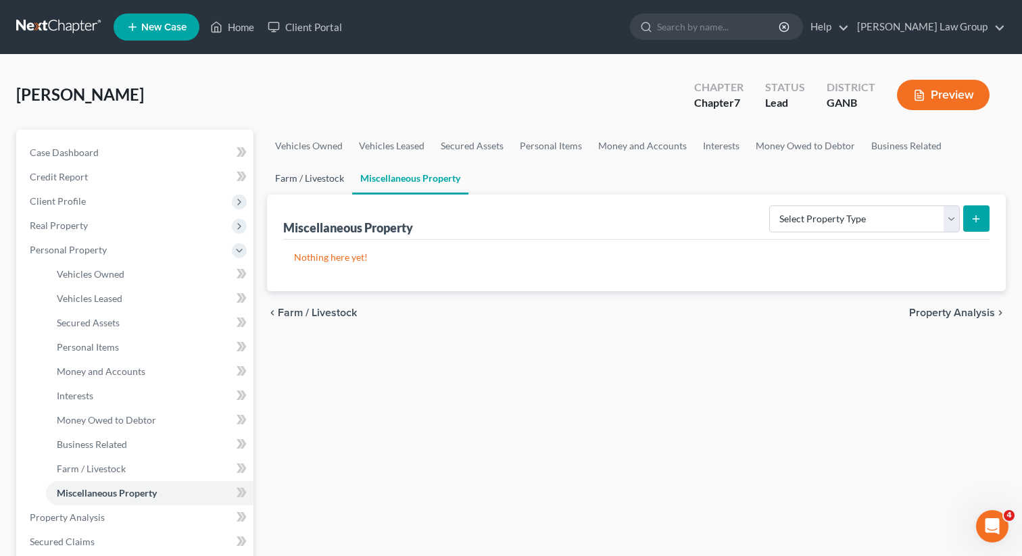
click at [286, 176] on link "Farm / Livestock" at bounding box center [309, 178] width 85 height 32
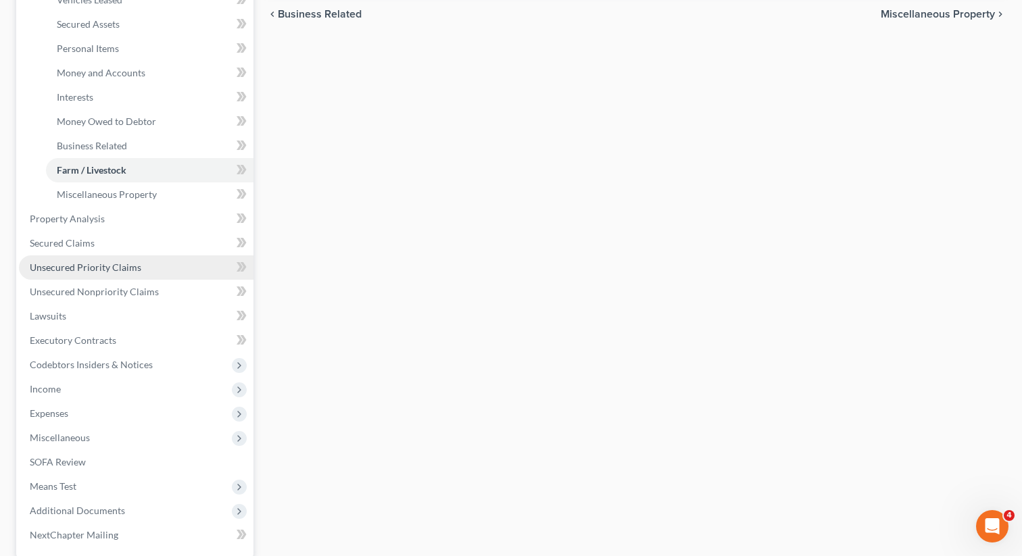
click at [120, 270] on span "Unsecured Priority Claims" at bounding box center [86, 267] width 112 height 11
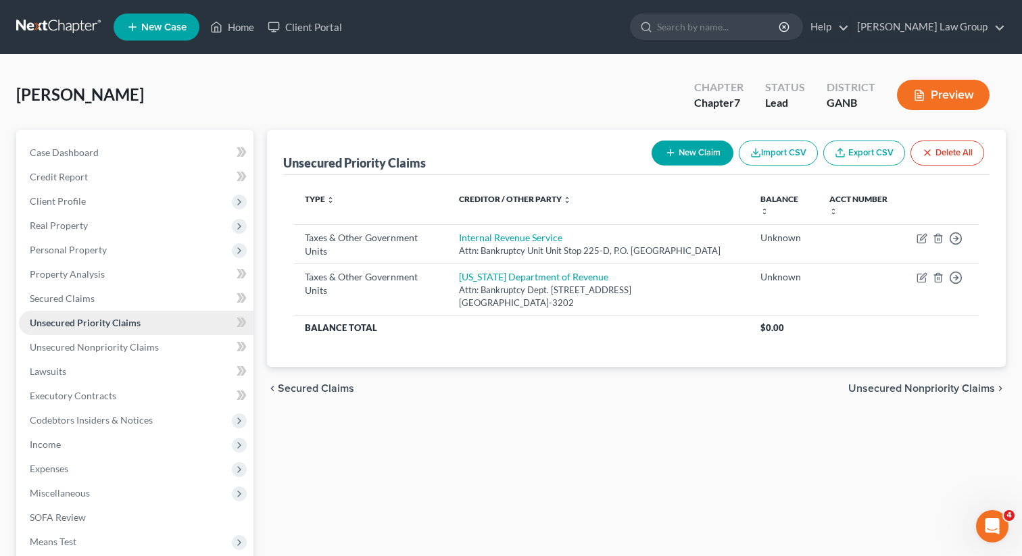
scroll to position [24, 0]
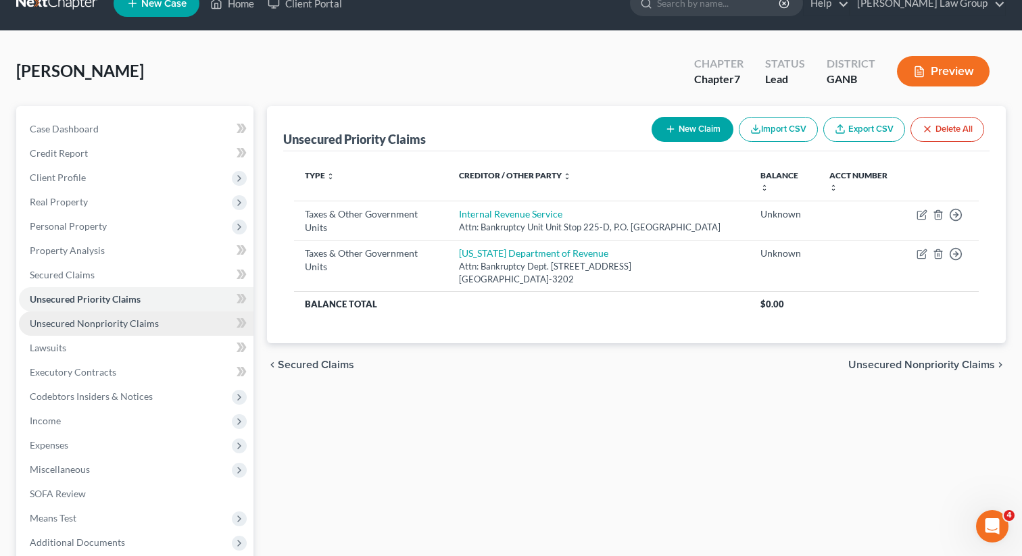
click at [91, 318] on span "Unsecured Nonpriority Claims" at bounding box center [94, 323] width 129 height 11
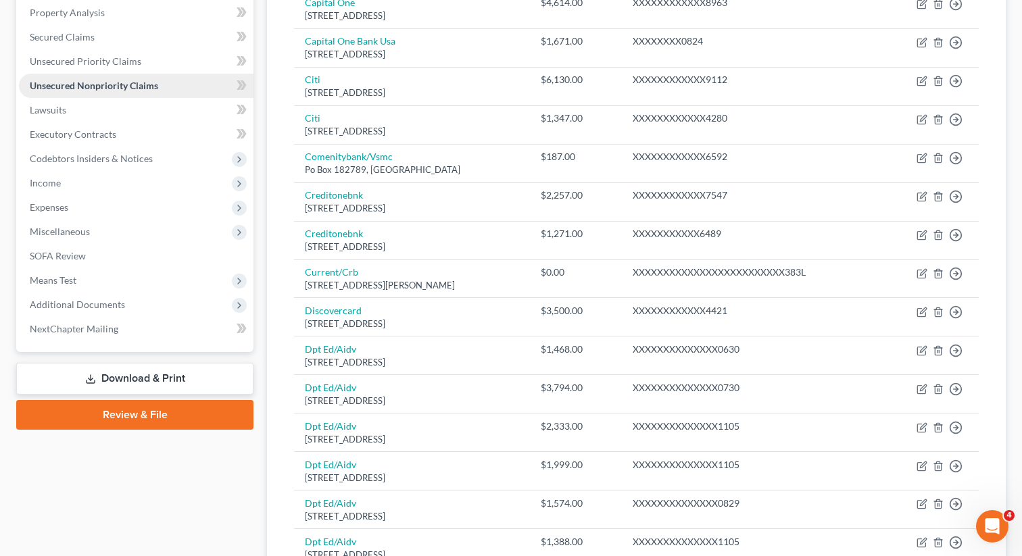
scroll to position [273, 0]
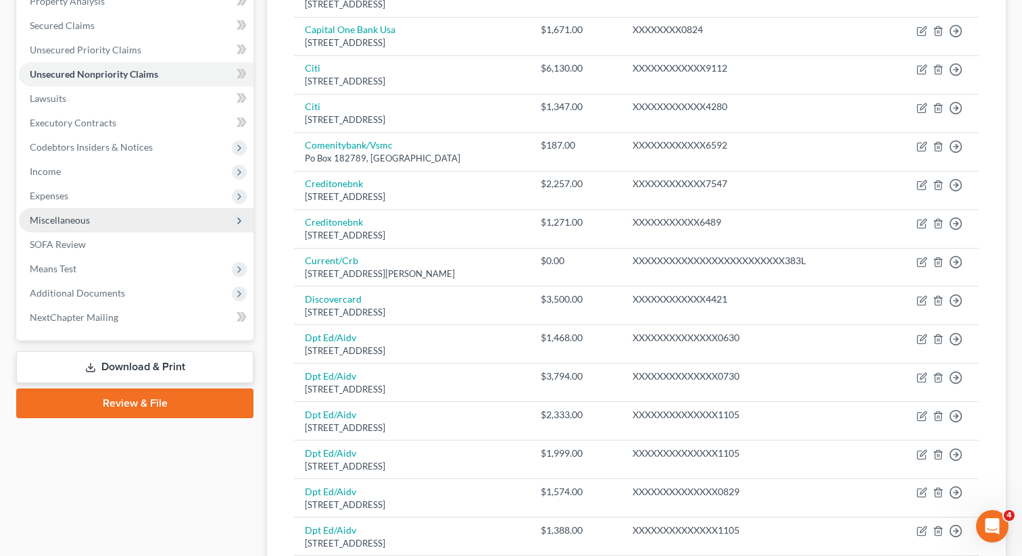
click at [80, 220] on span "Miscellaneous" at bounding box center [60, 219] width 60 height 11
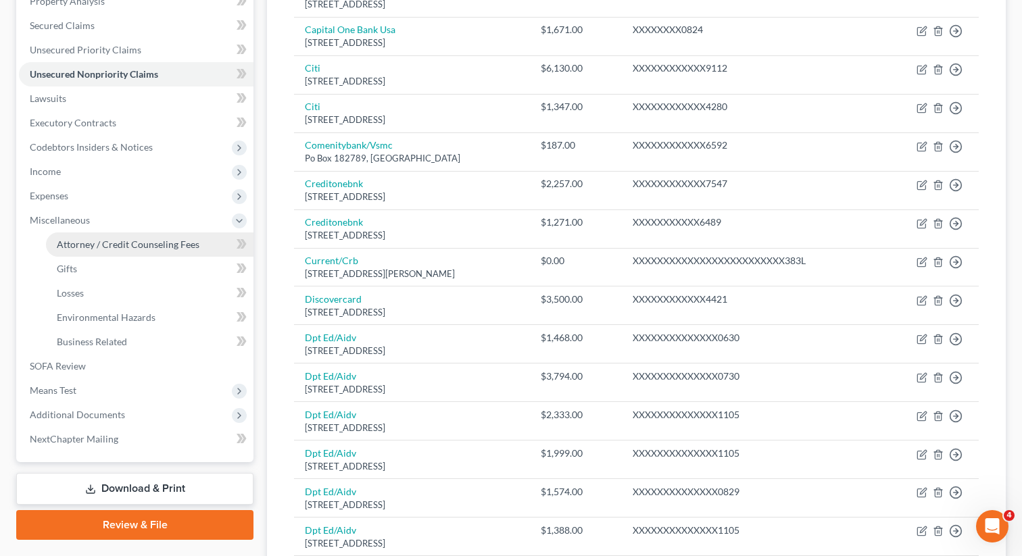
click at [74, 241] on span "Attorney / Credit Counseling Fees" at bounding box center [128, 244] width 143 height 11
select select "0"
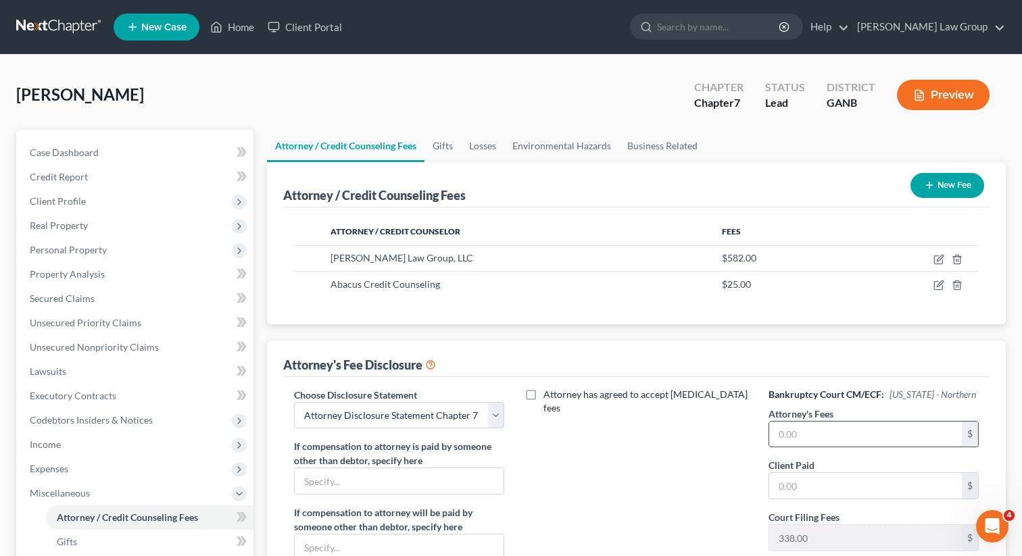
click at [786, 434] on input "text" at bounding box center [865, 435] width 193 height 26
type input "2,100"
click at [786, 477] on input "text" at bounding box center [865, 486] width 193 height 26
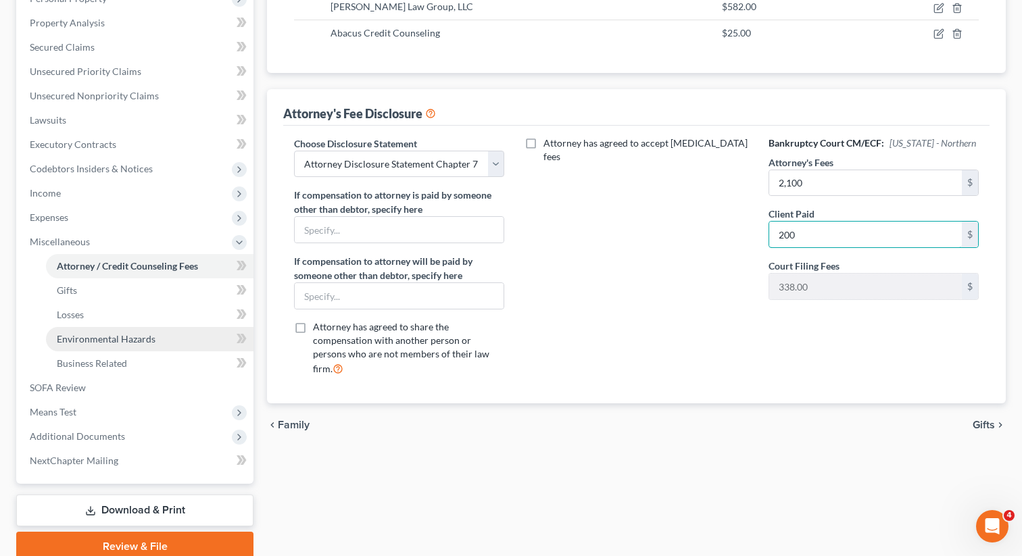
scroll to position [275, 0]
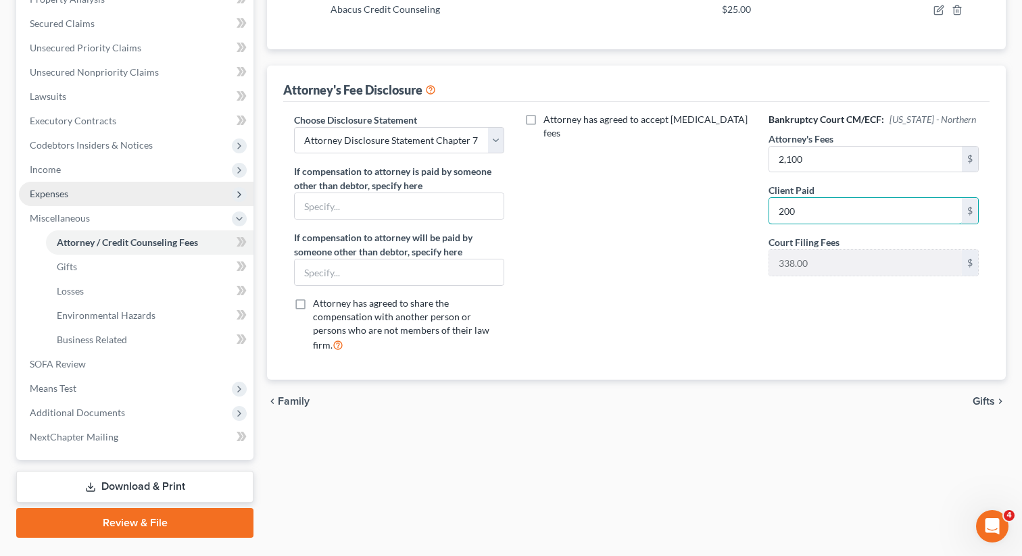
type input "200"
click at [90, 200] on span "Expenses" at bounding box center [136, 194] width 235 height 24
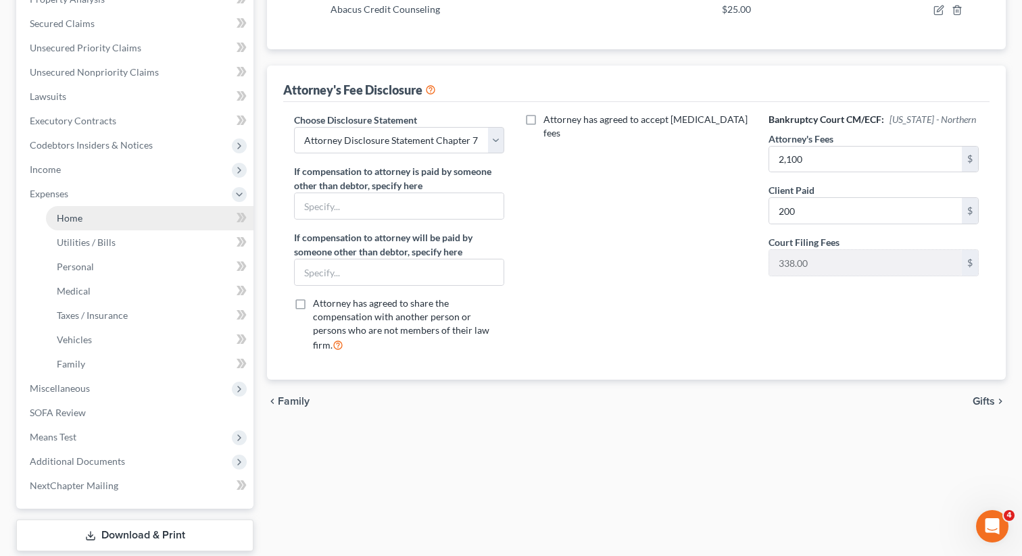
click at [80, 215] on span "Home" at bounding box center [70, 217] width 26 height 11
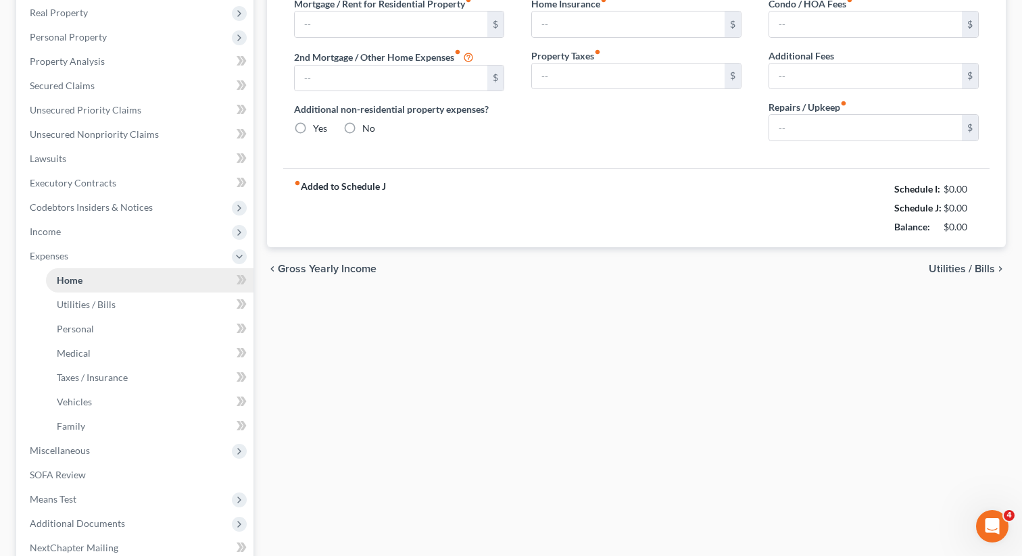
type input "1,116.00"
type input "0.00"
radio input "true"
type input "0.00"
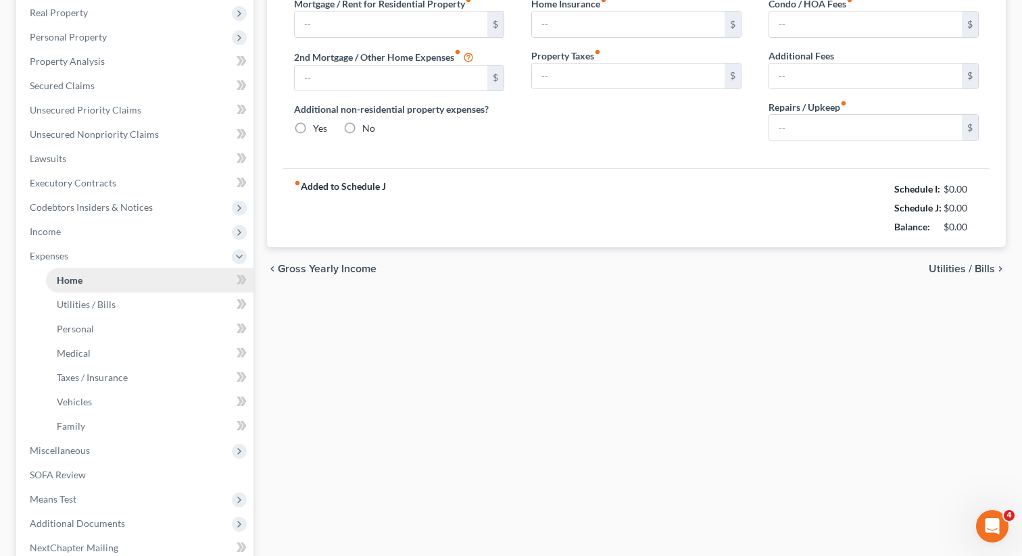
type input "0.00"
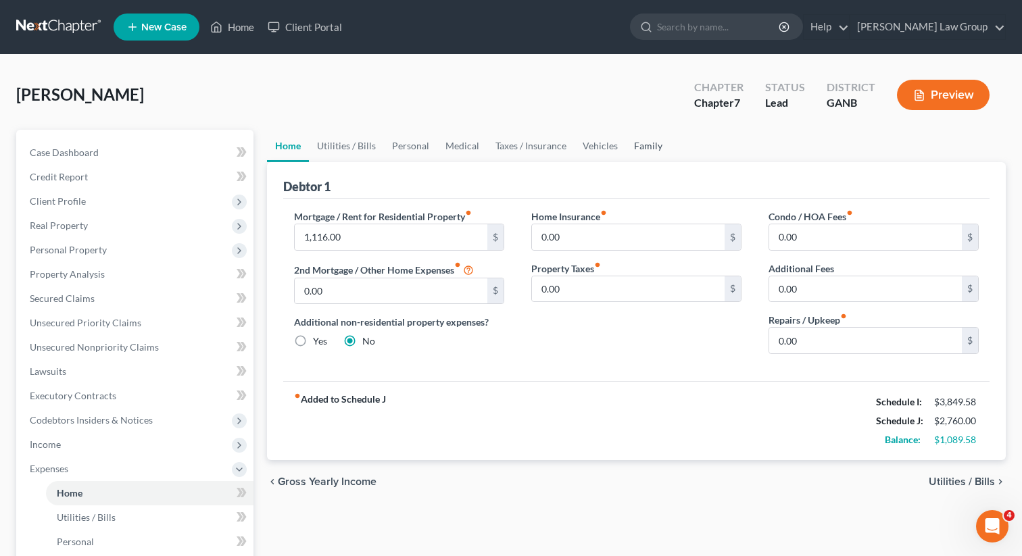
click at [652, 151] on link "Family" at bounding box center [648, 146] width 45 height 32
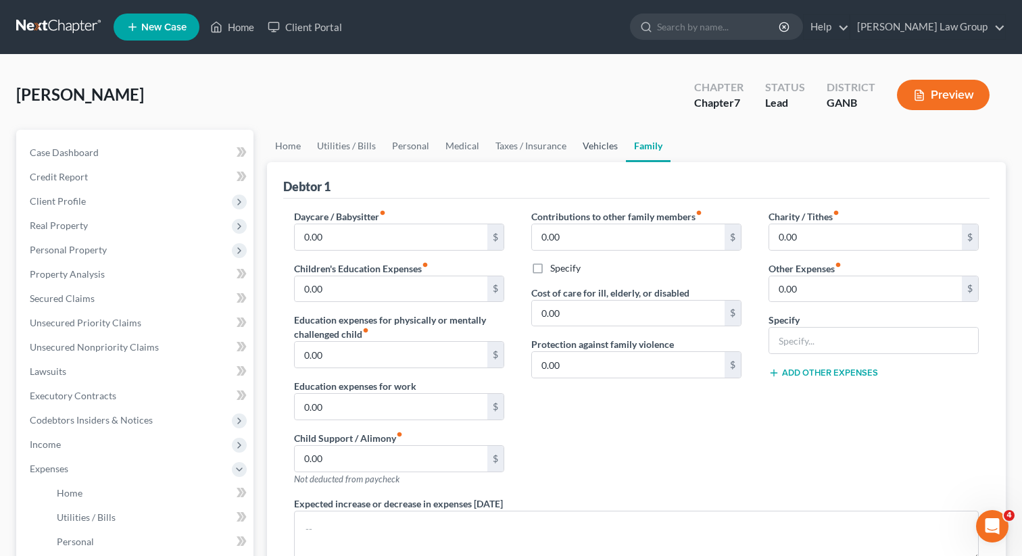
click at [599, 151] on link "Vehicles" at bounding box center [600, 146] width 51 height 32
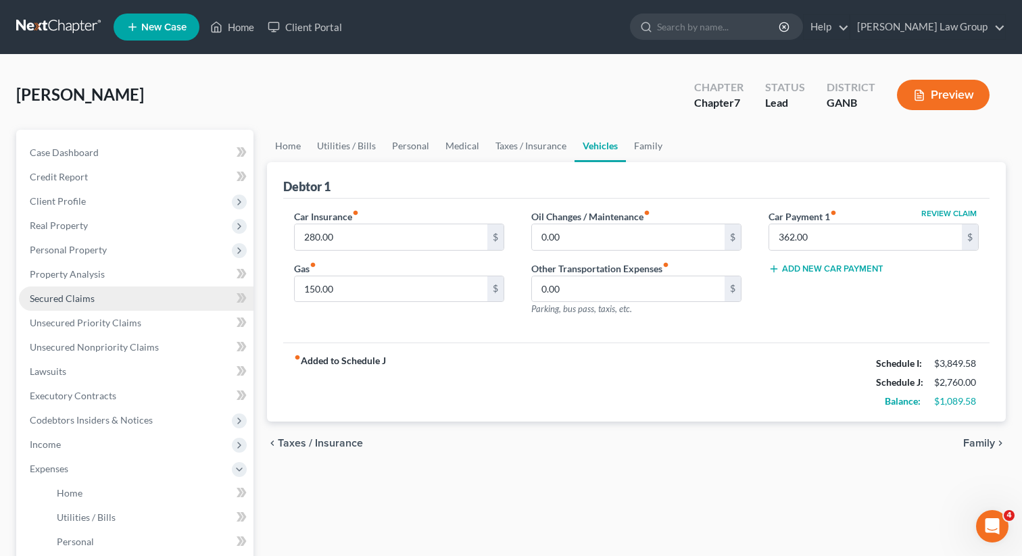
scroll to position [132, 0]
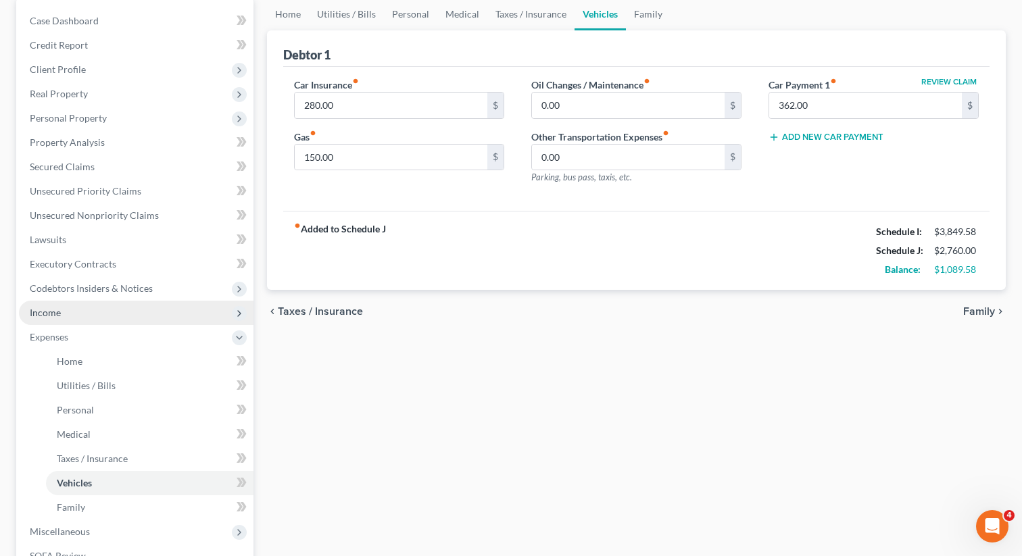
click at [87, 312] on span "Income" at bounding box center [136, 313] width 235 height 24
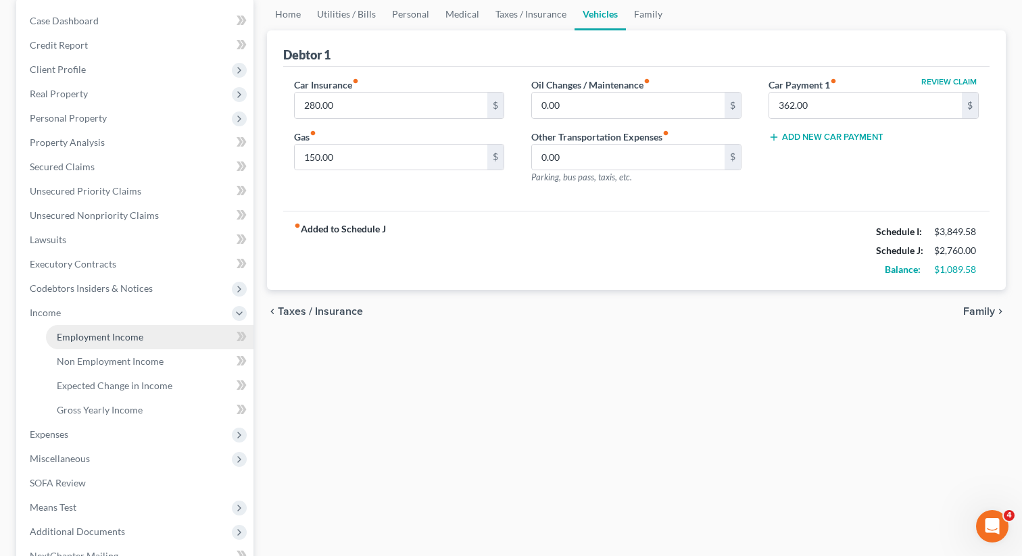
click at [81, 336] on span "Employment Income" at bounding box center [100, 336] width 87 height 11
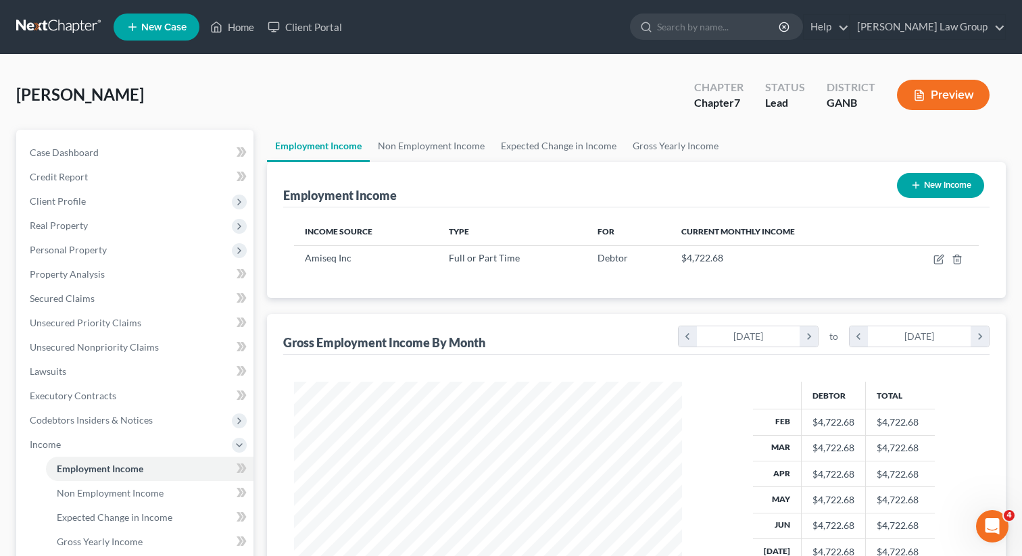
scroll to position [242, 415]
click at [398, 147] on link "Non Employment Income" at bounding box center [431, 146] width 123 height 32
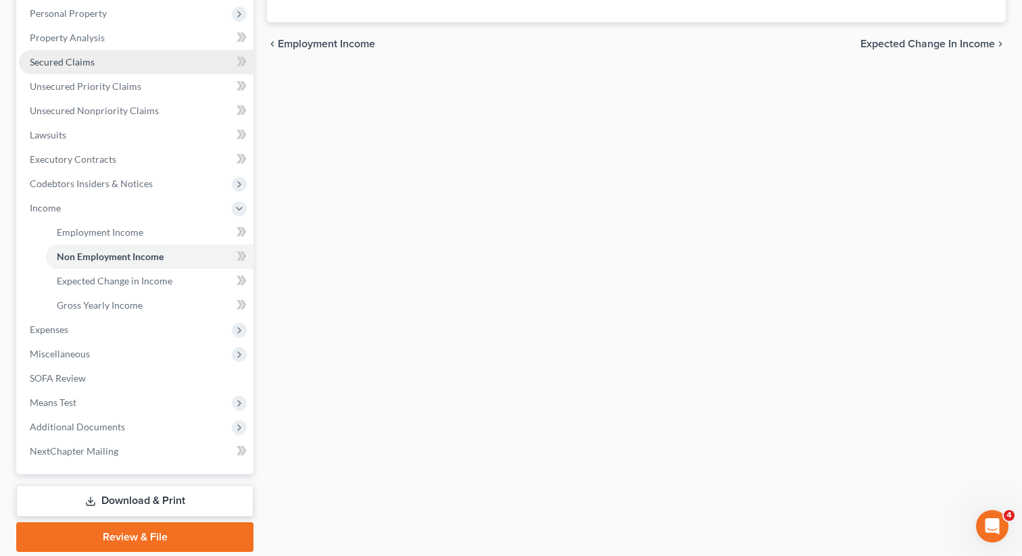
scroll to position [283, 0]
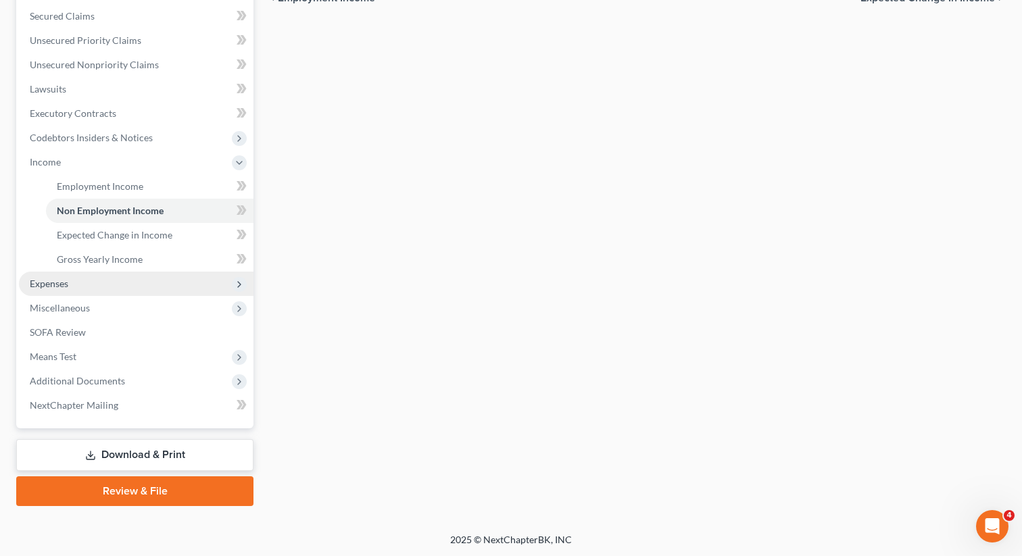
click at [76, 287] on span "Expenses" at bounding box center [136, 284] width 235 height 24
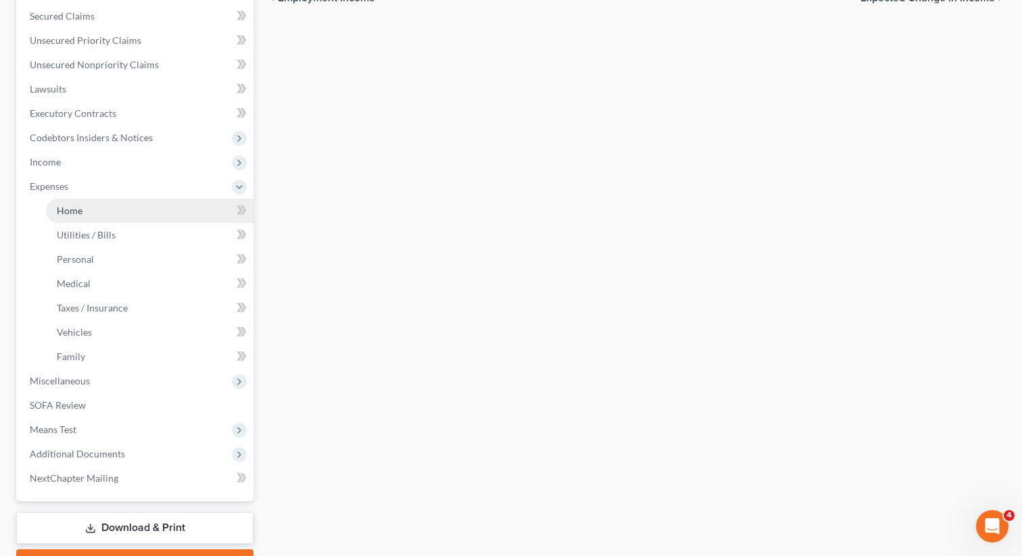
click at [80, 208] on span "Home" at bounding box center [70, 210] width 26 height 11
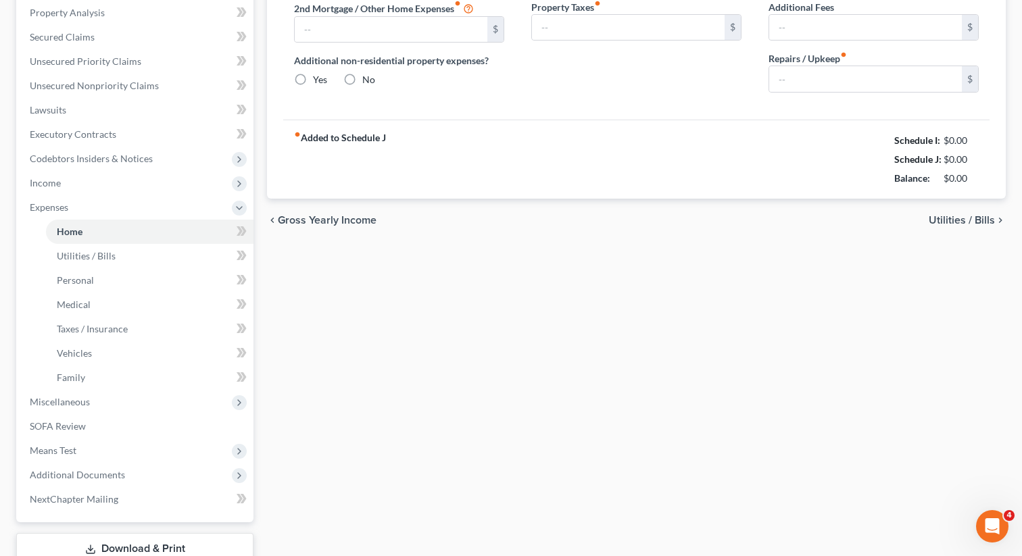
type input "1,116.00"
type input "0.00"
radio input "true"
type input "0.00"
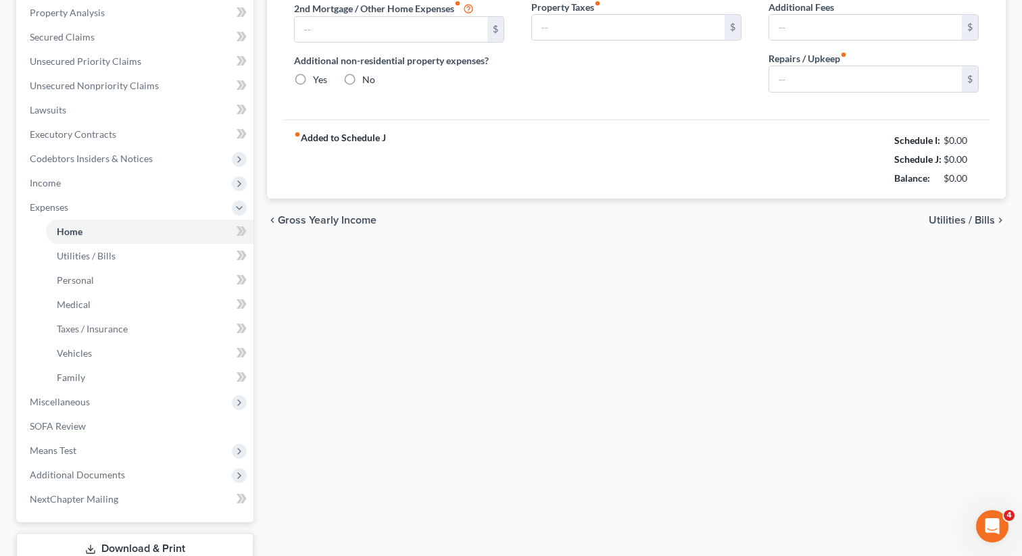
type input "0.00"
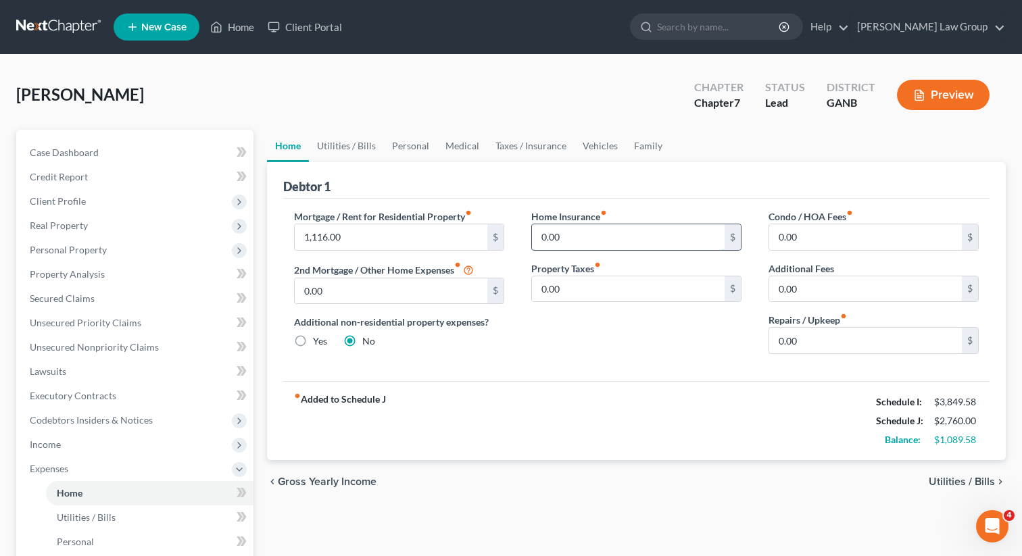
click at [649, 237] on input "0.00" at bounding box center [628, 237] width 193 height 26
type input "35"
click at [335, 141] on link "Utilities / Bills" at bounding box center [346, 146] width 75 height 32
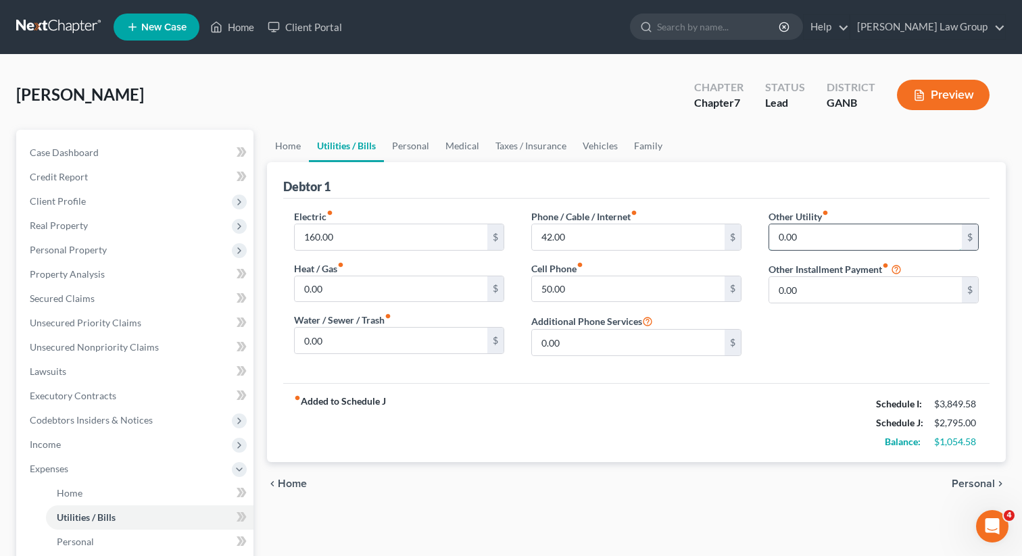
click at [830, 239] on input "0.00" at bounding box center [865, 237] width 193 height 26
type input "45"
click at [813, 288] on div "Other Utility fiber_manual_record 45 $ Other Installment Payment fiber_manual_r…" at bounding box center [873, 289] width 237 height 158
click at [809, 276] on input "text" at bounding box center [873, 275] width 209 height 26
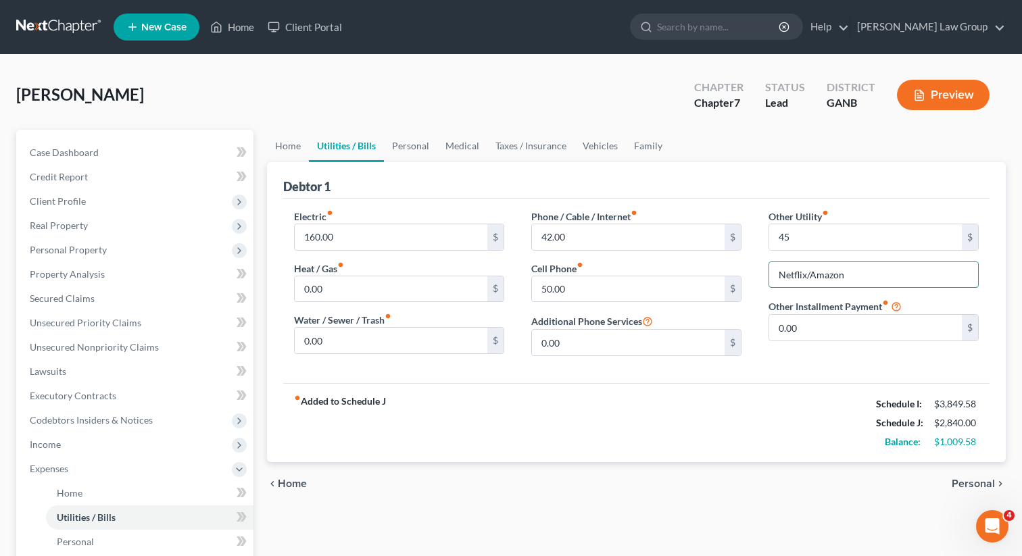
type input "Netflix/Amazon"
click at [419, 137] on link "Personal" at bounding box center [410, 146] width 53 height 32
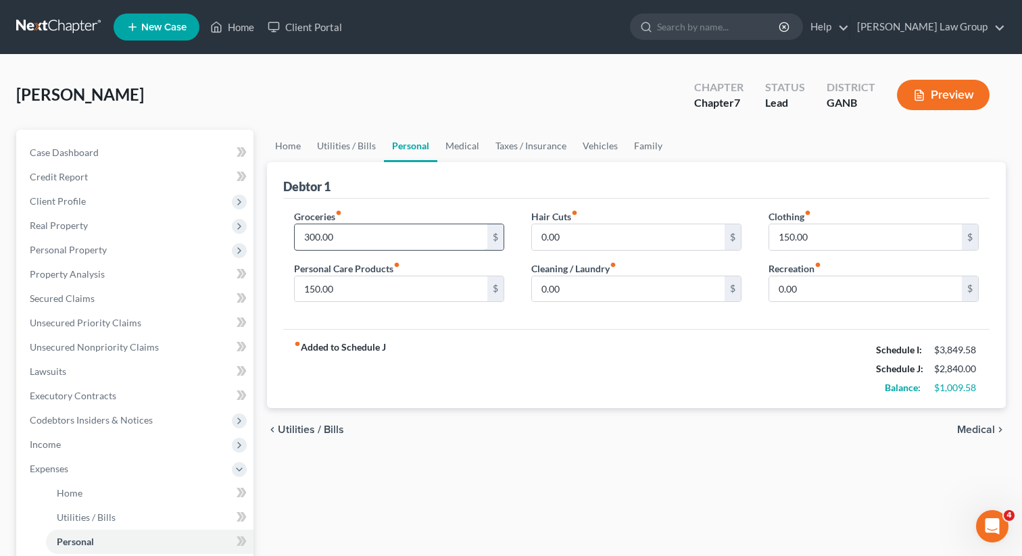
click at [377, 241] on input "300.00" at bounding box center [391, 237] width 193 height 26
type input "600"
click at [665, 300] on input "0.00" at bounding box center [628, 290] width 193 height 26
type input "100"
click at [456, 142] on link "Medical" at bounding box center [462, 146] width 50 height 32
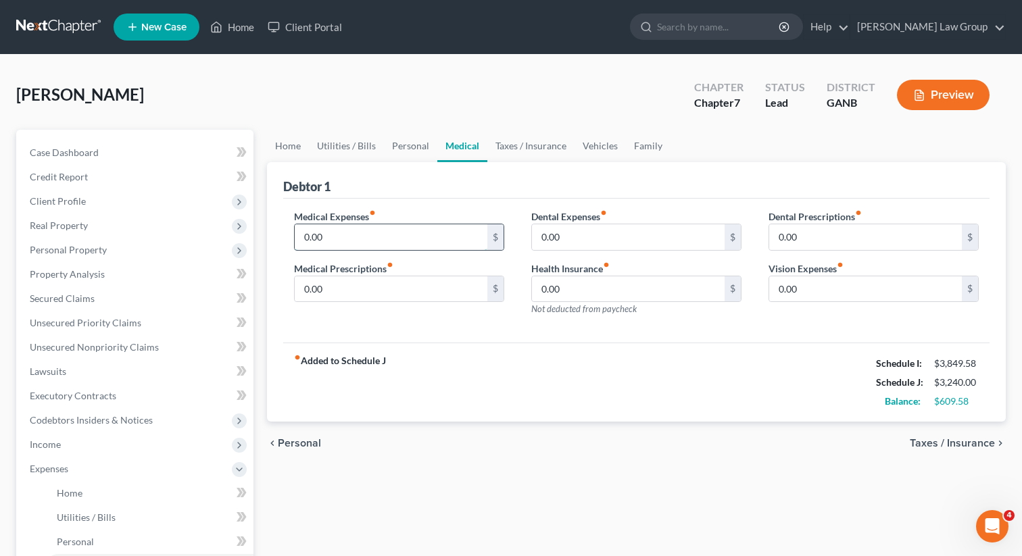
click at [354, 238] on input "0.00" at bounding box center [391, 237] width 193 height 26
type input "75"
click at [511, 146] on link "Taxes / Insurance" at bounding box center [531, 146] width 87 height 32
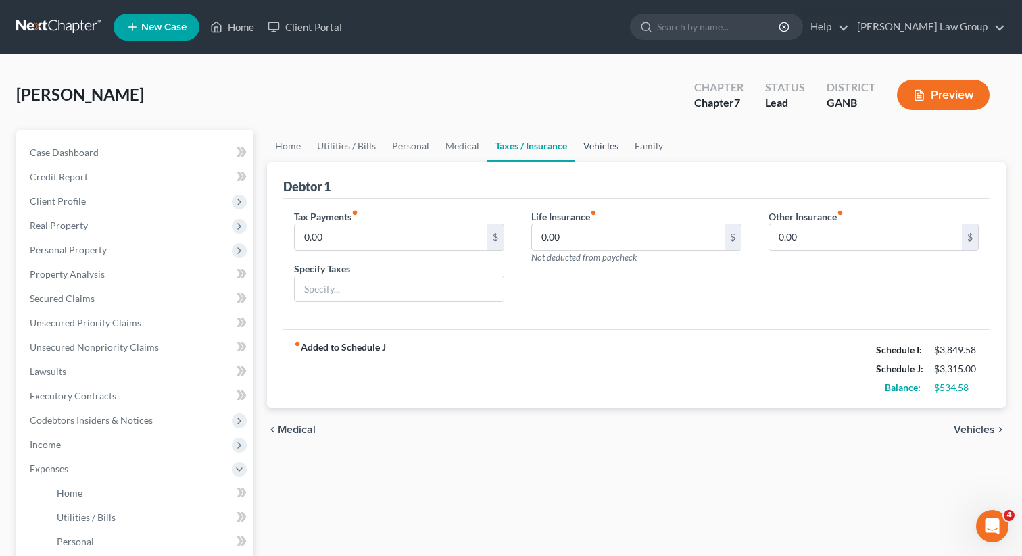
click at [604, 138] on link "Vehicles" at bounding box center [600, 146] width 51 height 32
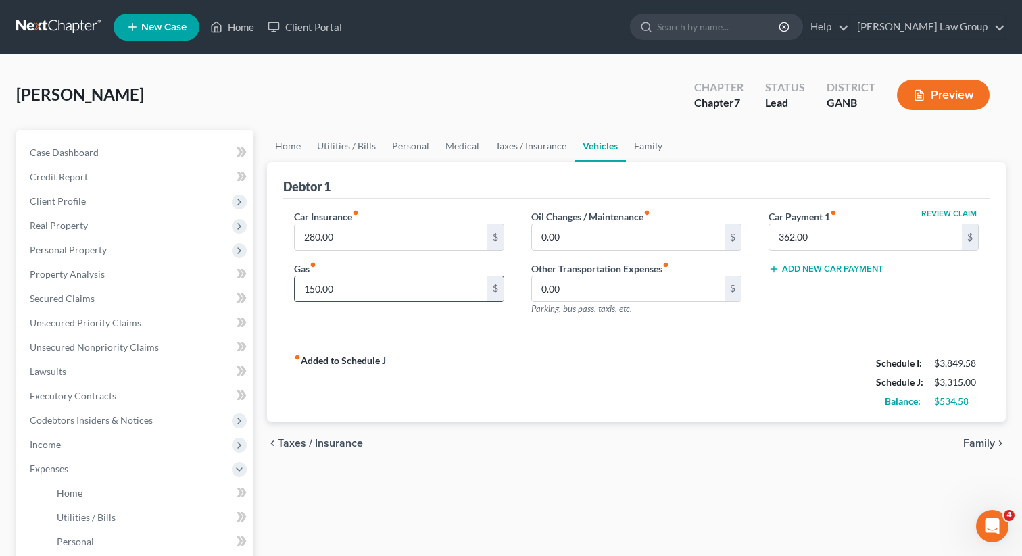
click at [419, 295] on input "150.00" at bounding box center [391, 290] width 193 height 26
type input "230"
click at [661, 155] on link "Family" at bounding box center [648, 146] width 45 height 32
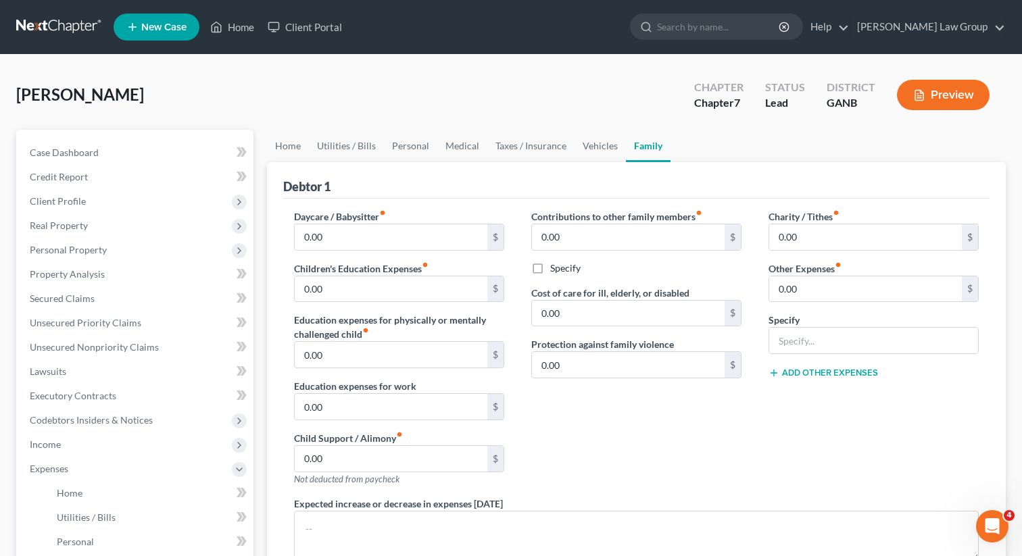
click at [377, 168] on div "Debtor 1" at bounding box center [636, 180] width 707 height 37
click at [369, 154] on link "Utilities / Bills" at bounding box center [346, 146] width 75 height 32
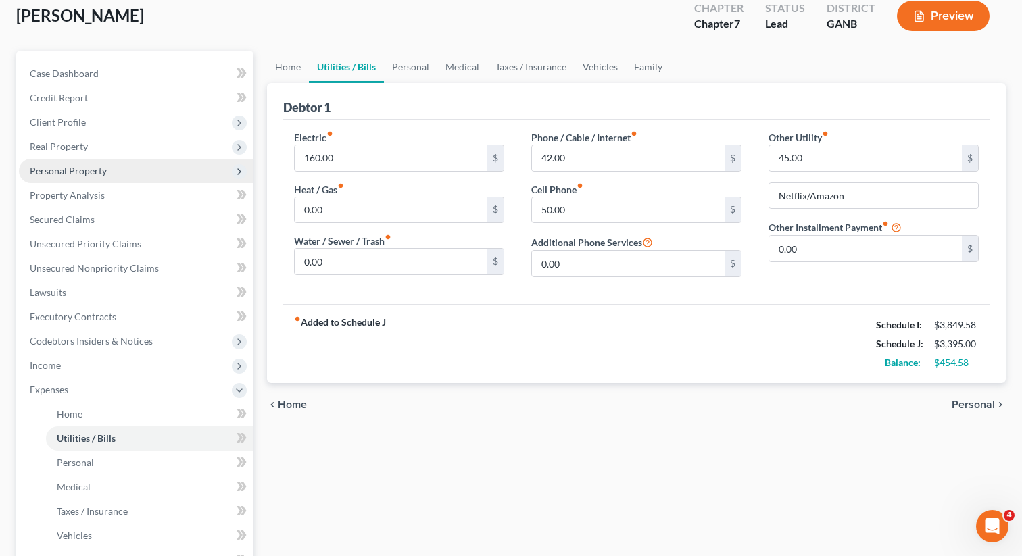
scroll to position [89, 0]
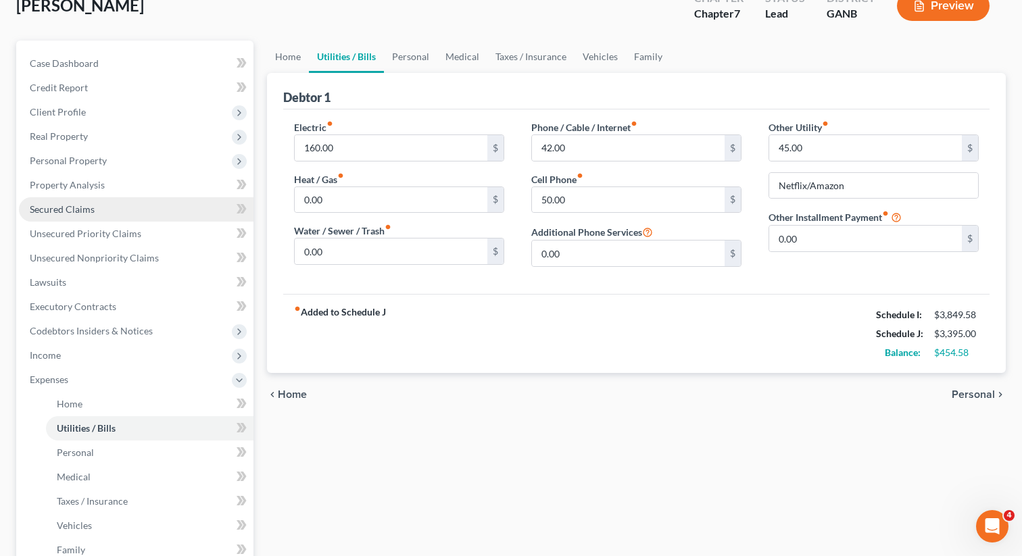
click at [85, 204] on span "Secured Claims" at bounding box center [62, 209] width 65 height 11
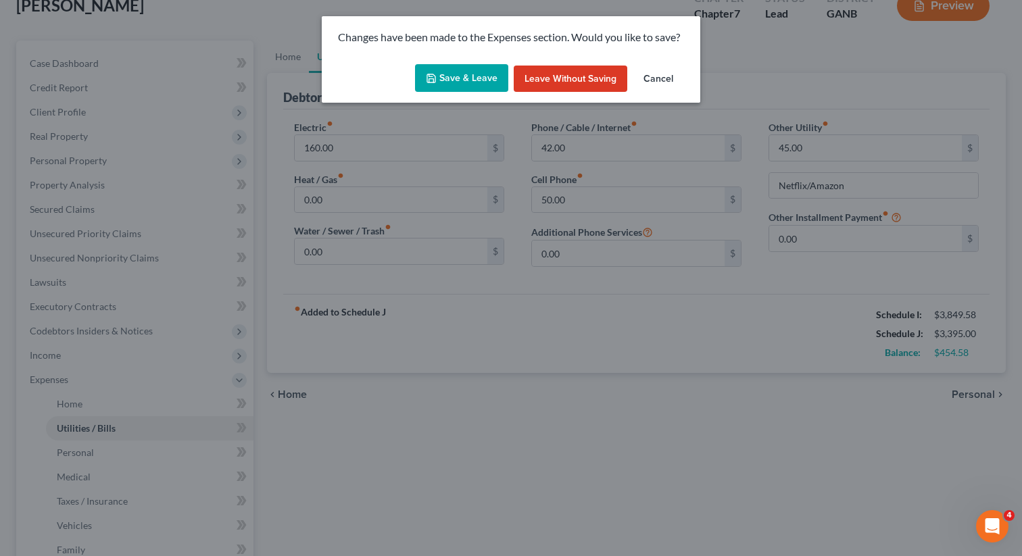
drag, startPoint x: 456, startPoint y: 80, endPoint x: 239, endPoint y: 128, distance: 222.3
click at [455, 80] on button "Save & Leave" at bounding box center [461, 78] width 93 height 28
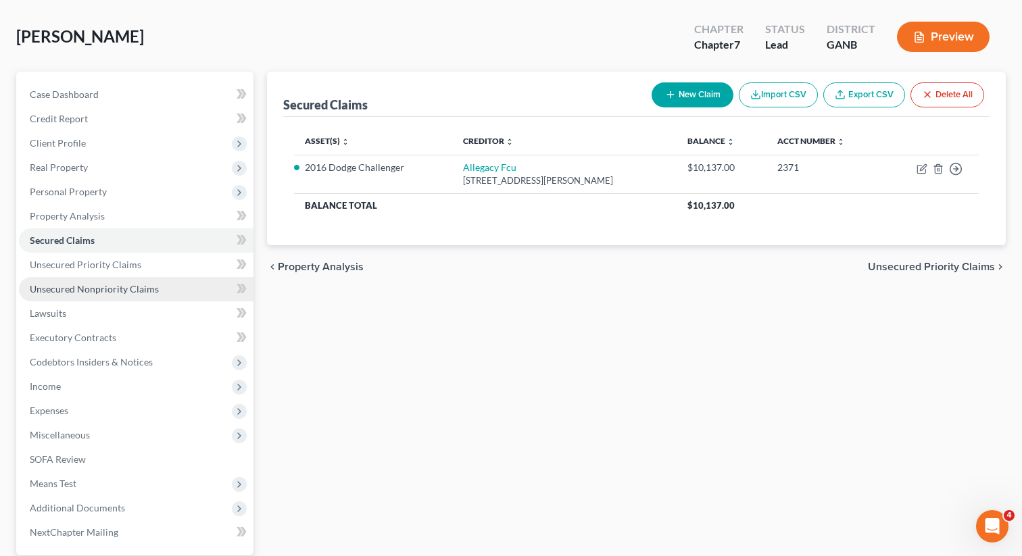
scroll to position [130, 0]
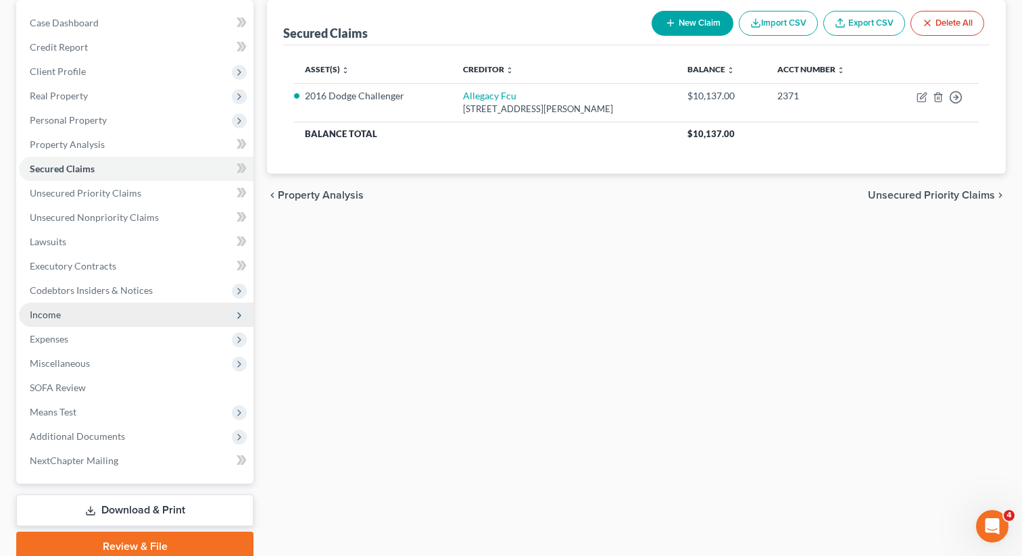
click at [66, 314] on span "Income" at bounding box center [136, 315] width 235 height 24
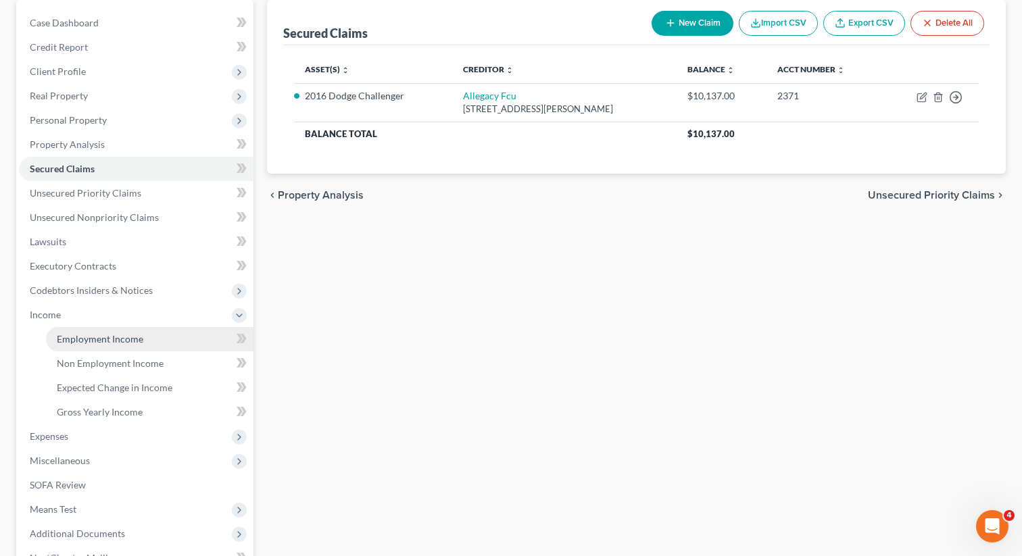
click at [89, 343] on span "Employment Income" at bounding box center [100, 338] width 87 height 11
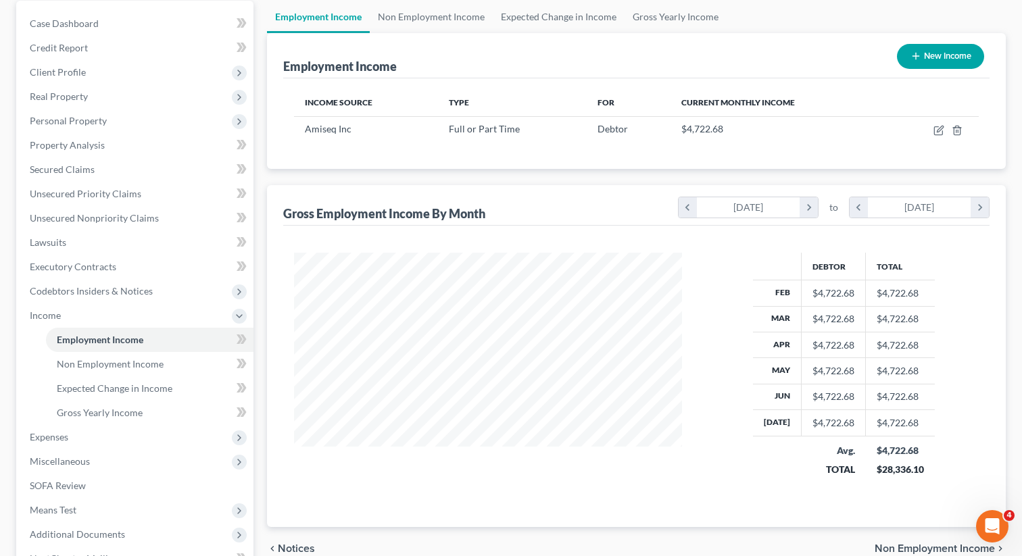
scroll to position [266, 0]
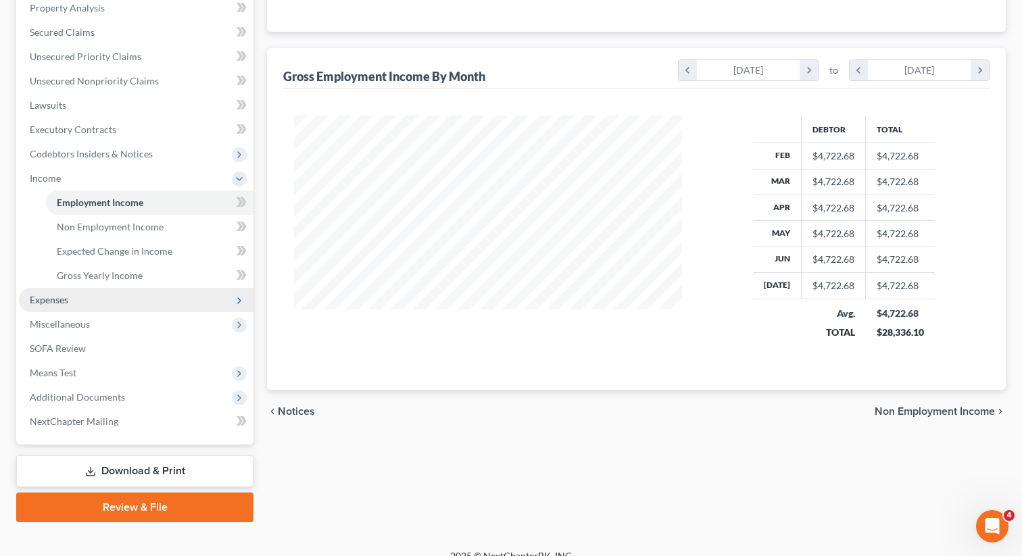
click at [121, 305] on span "Expenses" at bounding box center [136, 300] width 235 height 24
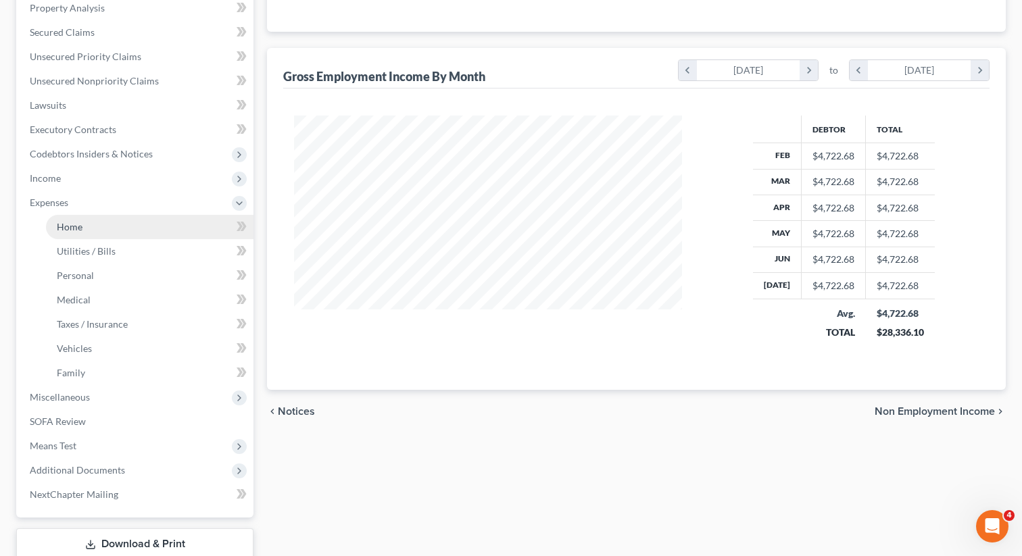
click at [91, 223] on link "Home" at bounding box center [150, 227] width 208 height 24
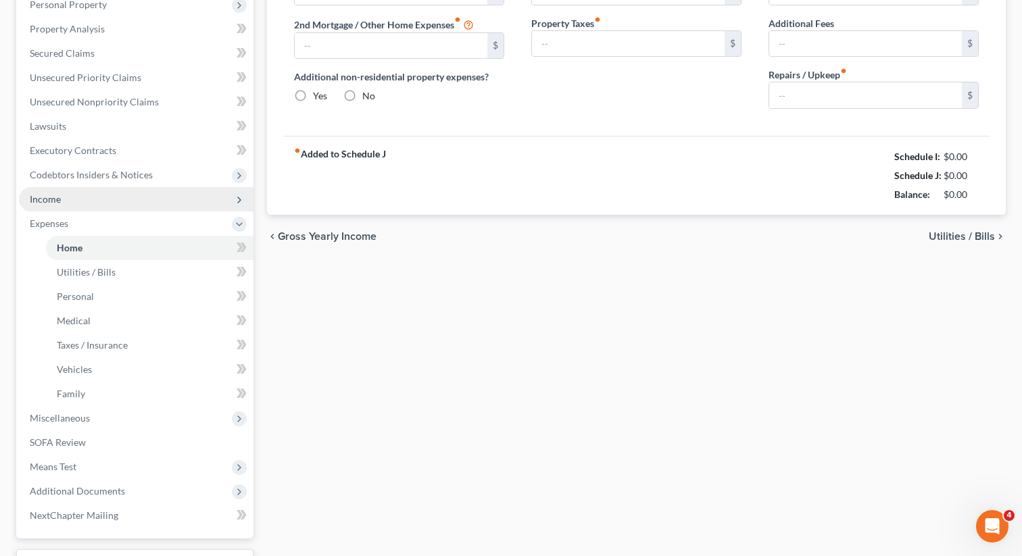
type input "1,116.00"
type input "0.00"
radio input "true"
type input "35.00"
type input "0.00"
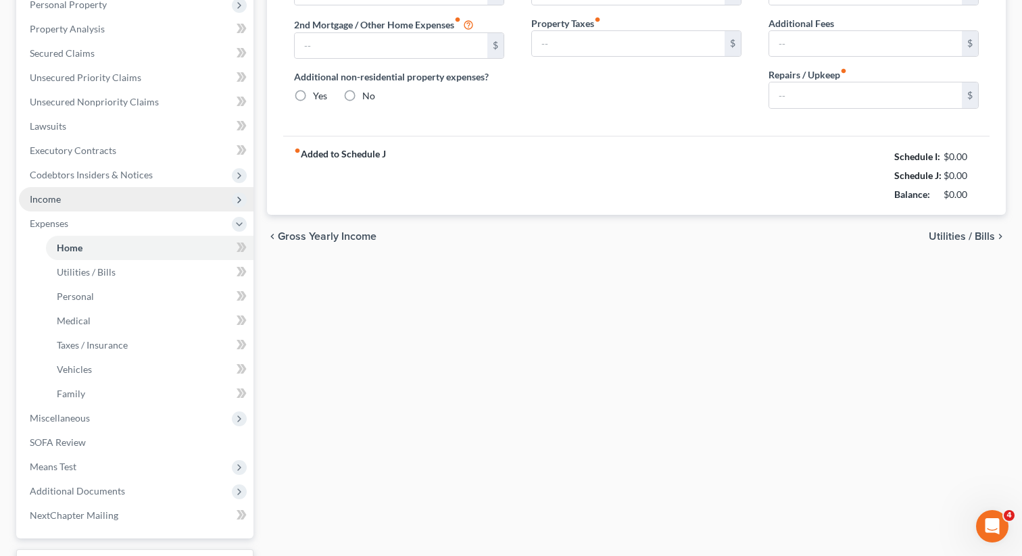
type input "0.00"
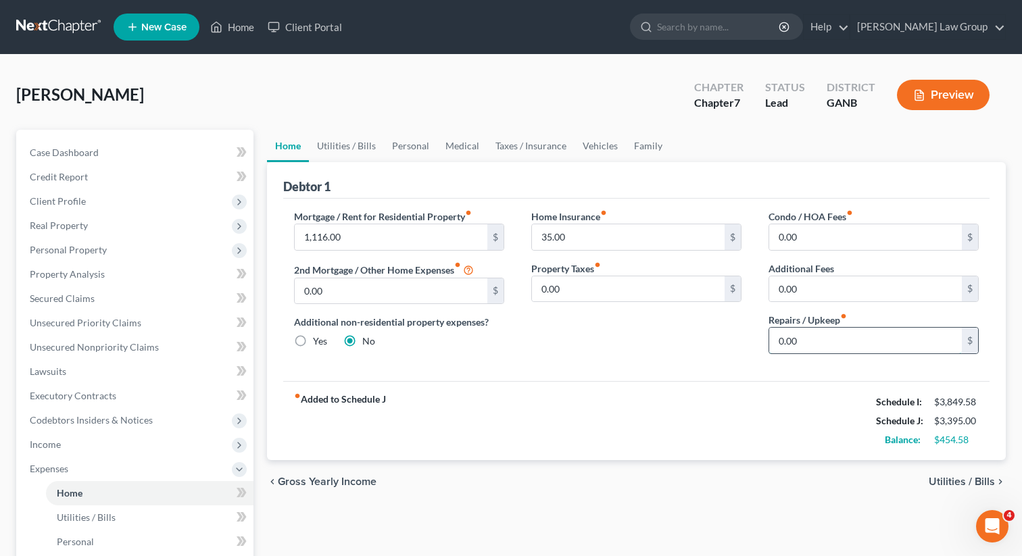
click at [832, 350] on input "0.00" at bounding box center [865, 341] width 193 height 26
type input "50"
click at [334, 146] on link "Utilities / Bills" at bounding box center [346, 146] width 75 height 32
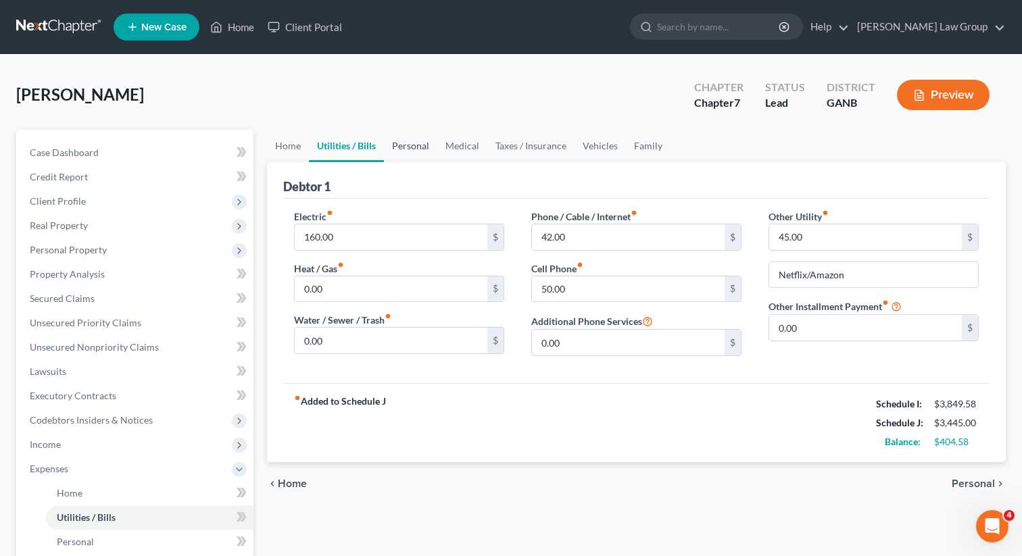
click at [406, 146] on link "Personal" at bounding box center [410, 146] width 53 height 32
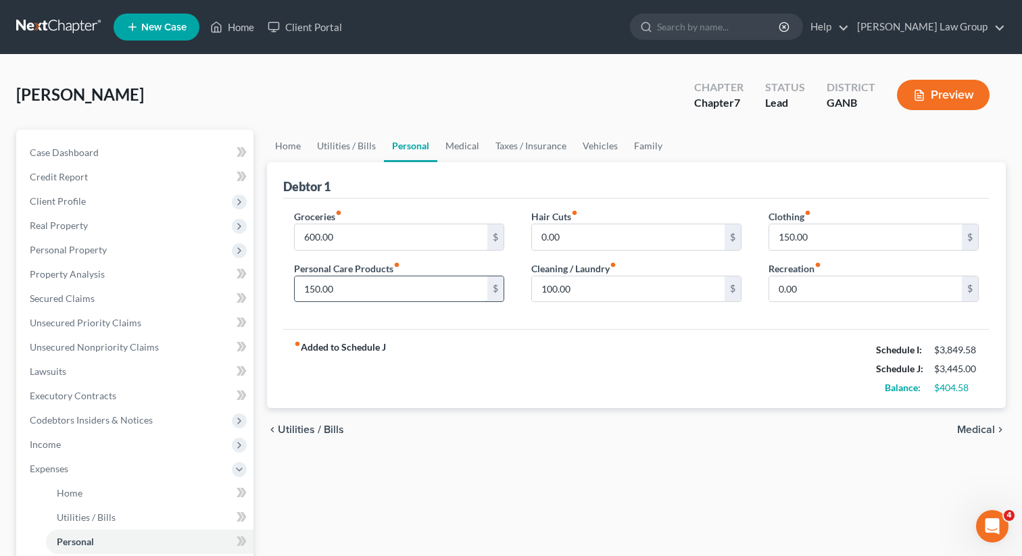
click at [362, 298] on input "150.00" at bounding box center [391, 290] width 193 height 26
type input "200"
click at [591, 289] on input "100.00" at bounding box center [628, 290] width 193 height 26
click at [579, 243] on input "0.00" at bounding box center [628, 237] width 193 height 26
click at [812, 235] on input "150.00" at bounding box center [865, 237] width 193 height 26
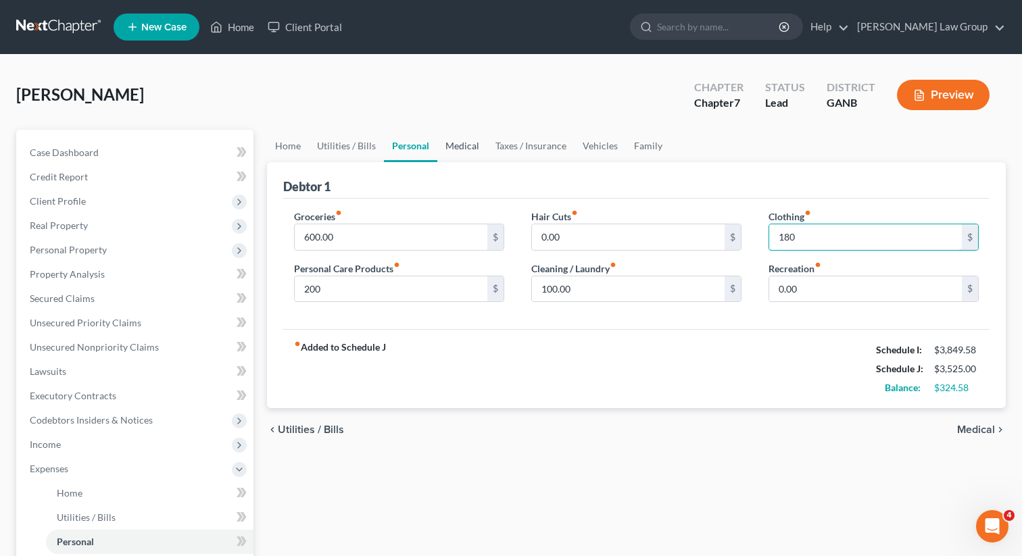
type input "180"
click at [460, 142] on link "Medical" at bounding box center [462, 146] width 50 height 32
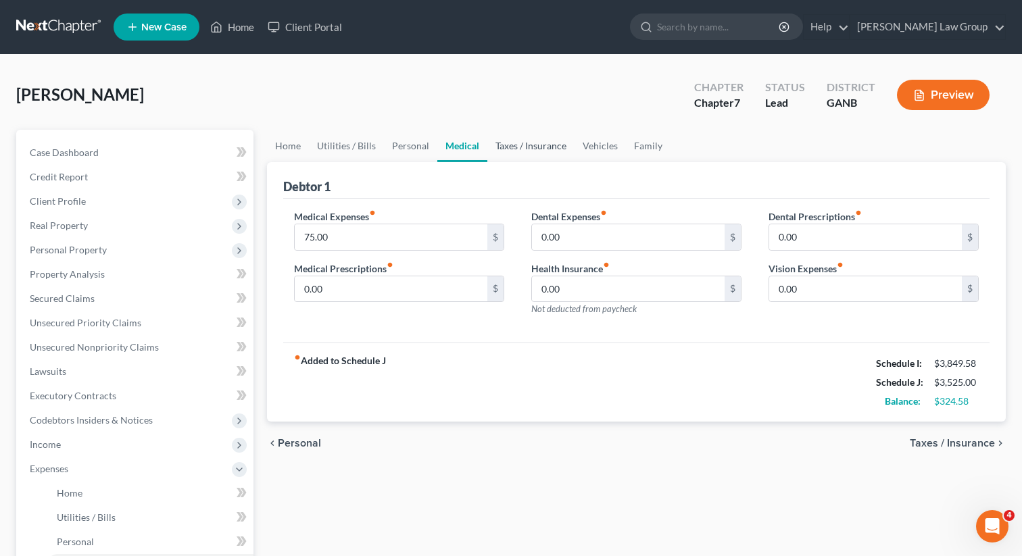
click at [529, 143] on link "Taxes / Insurance" at bounding box center [531, 146] width 87 height 32
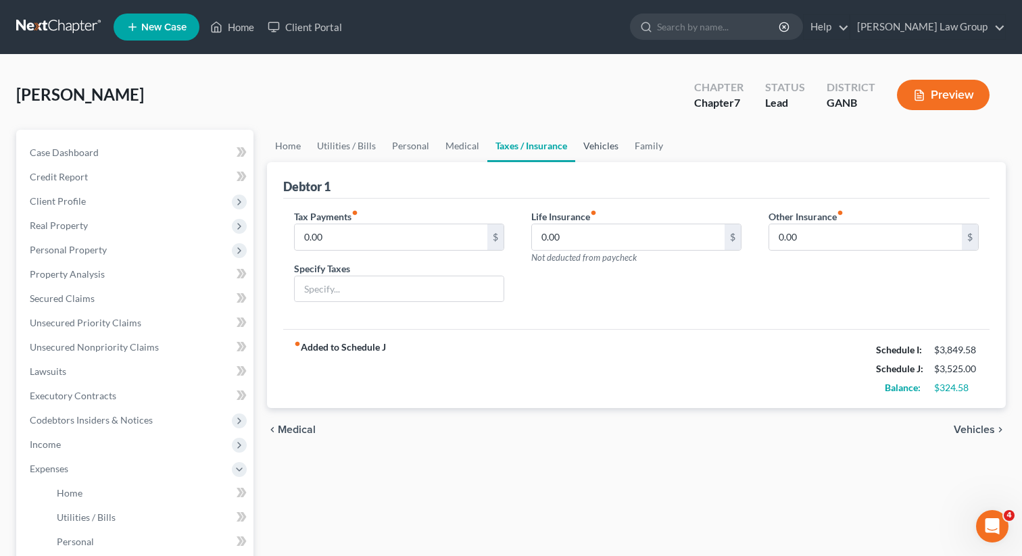
click at [595, 143] on link "Vehicles" at bounding box center [600, 146] width 51 height 32
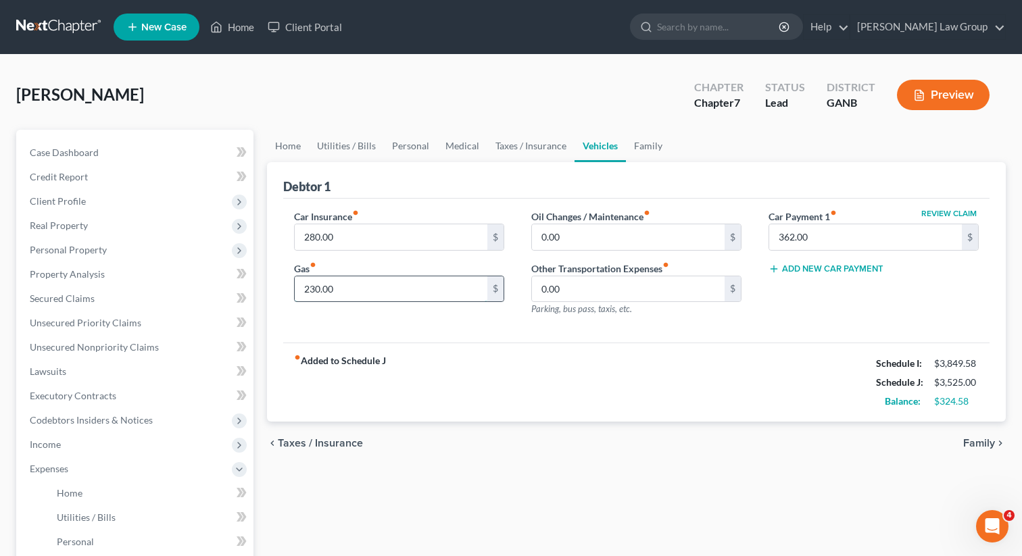
click at [352, 293] on input "230.00" at bounding box center [391, 290] width 193 height 26
type input "280"
click at [481, 368] on div "fiber_manual_record Added to Schedule J Schedule I: $3,849.58 Schedule J: $3,57…" at bounding box center [636, 382] width 707 height 79
click at [329, 285] on input "280" at bounding box center [391, 290] width 193 height 26
click at [330, 289] on input "280" at bounding box center [391, 290] width 193 height 26
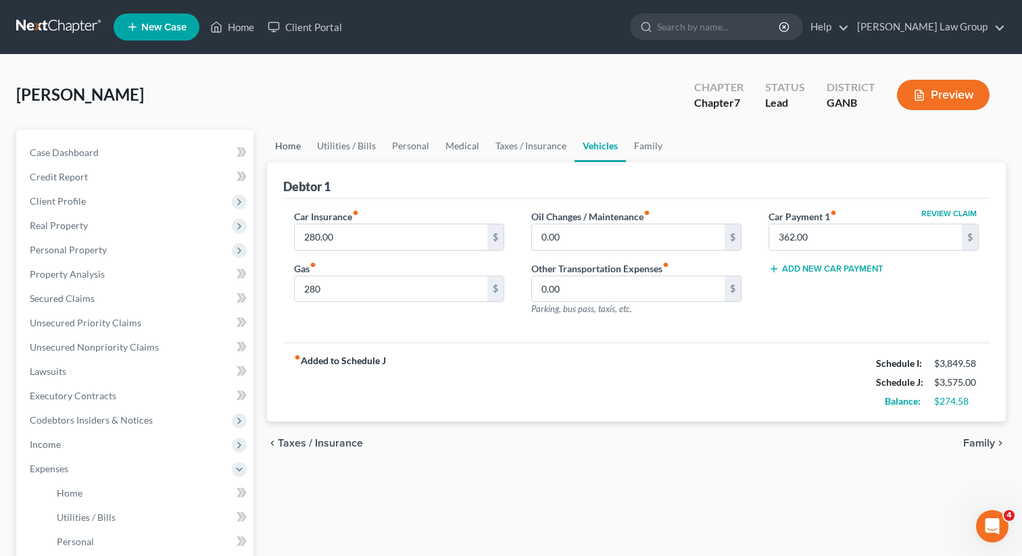
click at [289, 145] on link "Home" at bounding box center [288, 146] width 42 height 32
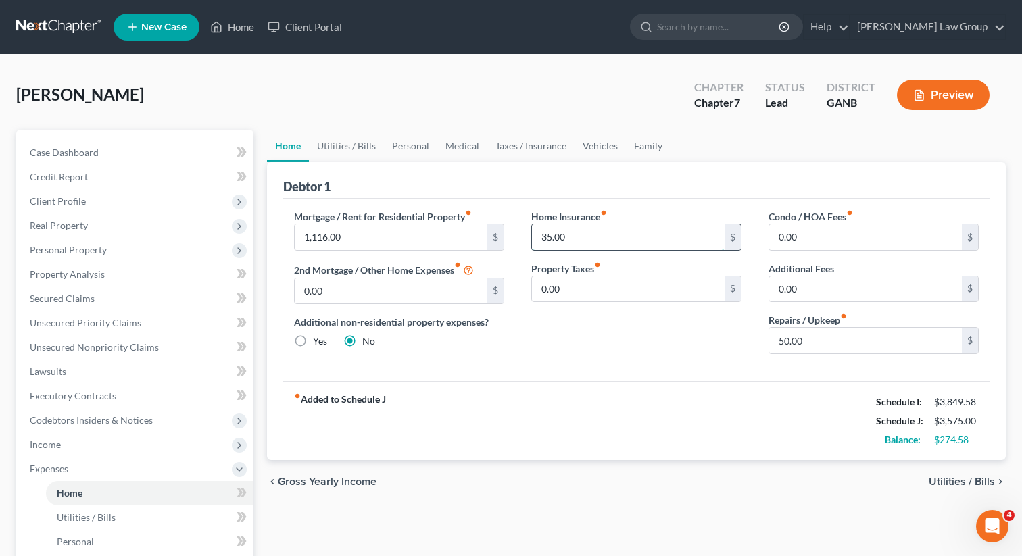
click at [590, 237] on input "35.00" at bounding box center [628, 237] width 193 height 26
click at [360, 158] on link "Utilities / Bills" at bounding box center [346, 146] width 75 height 32
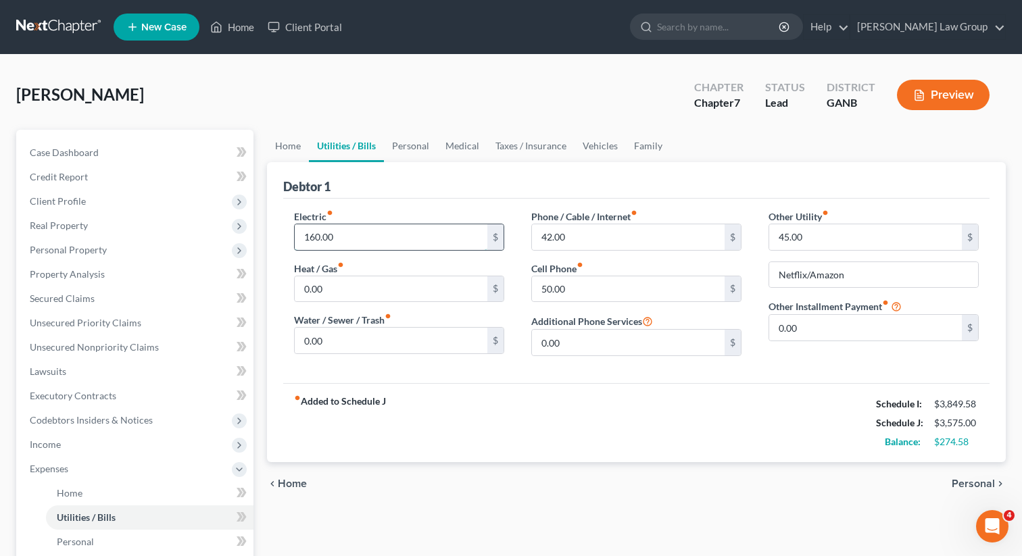
click at [319, 229] on input "160.00" at bounding box center [391, 237] width 193 height 26
click at [323, 232] on input "160.00" at bounding box center [391, 237] width 193 height 26
click at [322, 235] on input "160.00" at bounding box center [391, 237] width 193 height 26
drag, startPoint x: 322, startPoint y: 235, endPoint x: 352, endPoint y: 239, distance: 30.0
click at [352, 239] on input "160.00" at bounding box center [391, 237] width 193 height 26
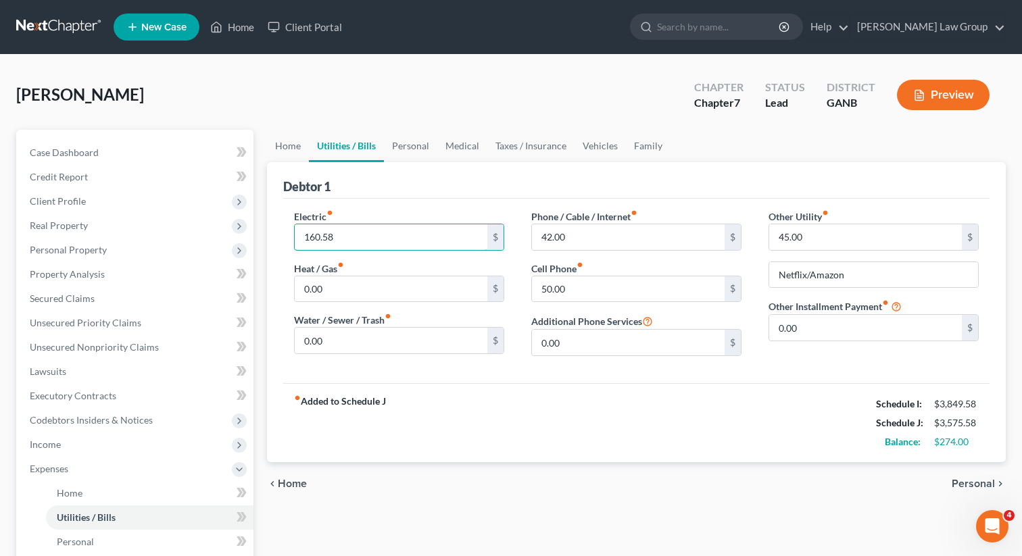
type input "160.58"
click at [562, 385] on div "fiber_manual_record Added to Schedule J Schedule I: $3,849.58 Schedule J: $3,57…" at bounding box center [636, 422] width 707 height 79
click at [591, 228] on input "42.00" at bounding box center [628, 237] width 193 height 26
click at [579, 281] on input "50.00" at bounding box center [628, 290] width 193 height 26
type input "80"
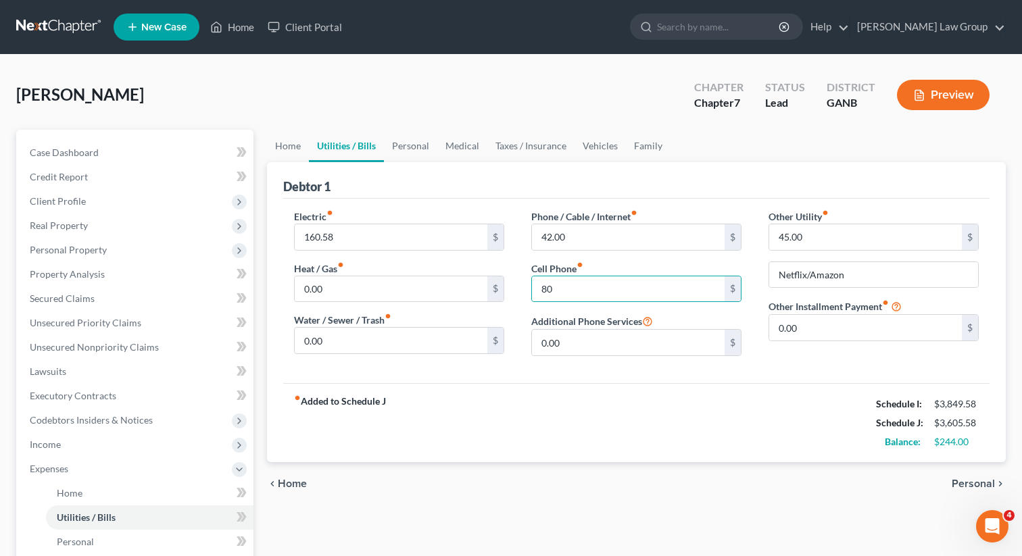
click at [561, 384] on div "fiber_manual_record Added to Schedule J Schedule I: $3,849.58 Schedule J: $3,60…" at bounding box center [636, 422] width 707 height 79
click at [394, 143] on link "Personal" at bounding box center [410, 146] width 53 height 32
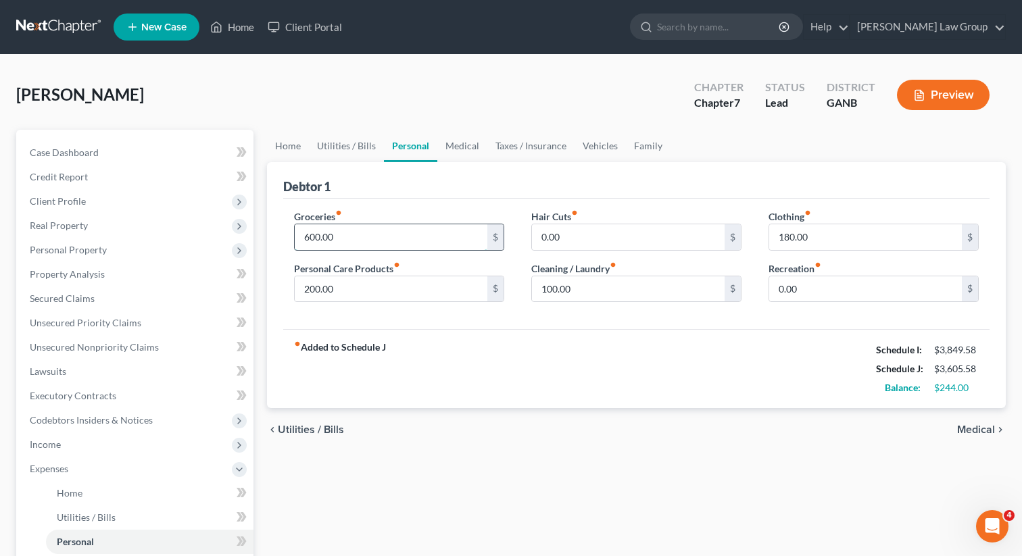
click at [315, 235] on input "600.00" at bounding box center [391, 237] width 193 height 26
type input "650"
click at [366, 288] on input "200.00" at bounding box center [391, 290] width 193 height 26
click at [590, 289] on input "100.00" at bounding box center [628, 290] width 193 height 26
click at [821, 240] on input "180.00" at bounding box center [865, 237] width 193 height 26
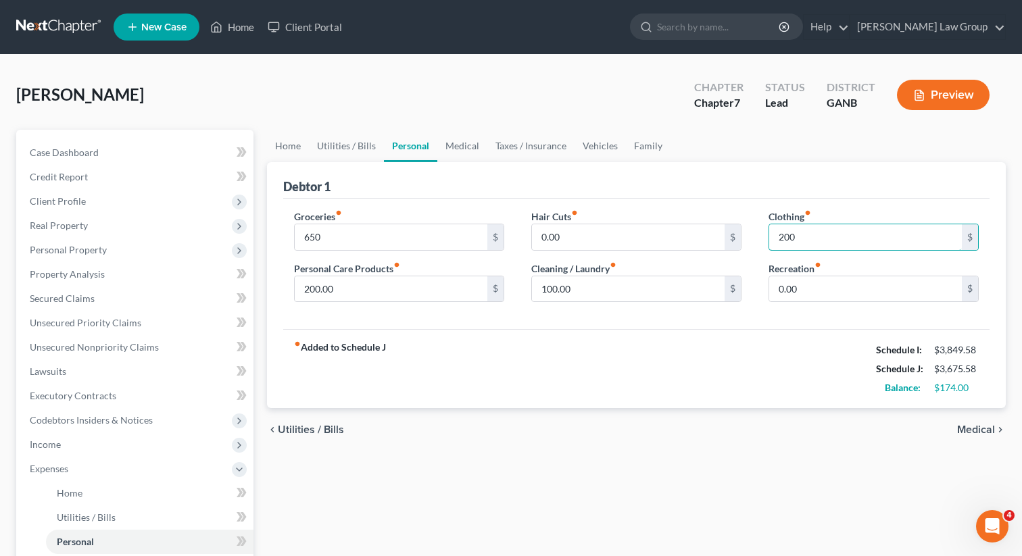
type input "200"
click at [673, 323] on div "Groceries fiber_manual_record 650 $ Personal Care Products fiber_manual_record …" at bounding box center [636, 264] width 707 height 131
click at [712, 229] on input "0.00" at bounding box center [628, 237] width 193 height 26
type input "50"
click at [613, 394] on div "fiber_manual_record Added to Schedule J Schedule I: $3,849.58 Schedule J: $3,72…" at bounding box center [636, 368] width 707 height 79
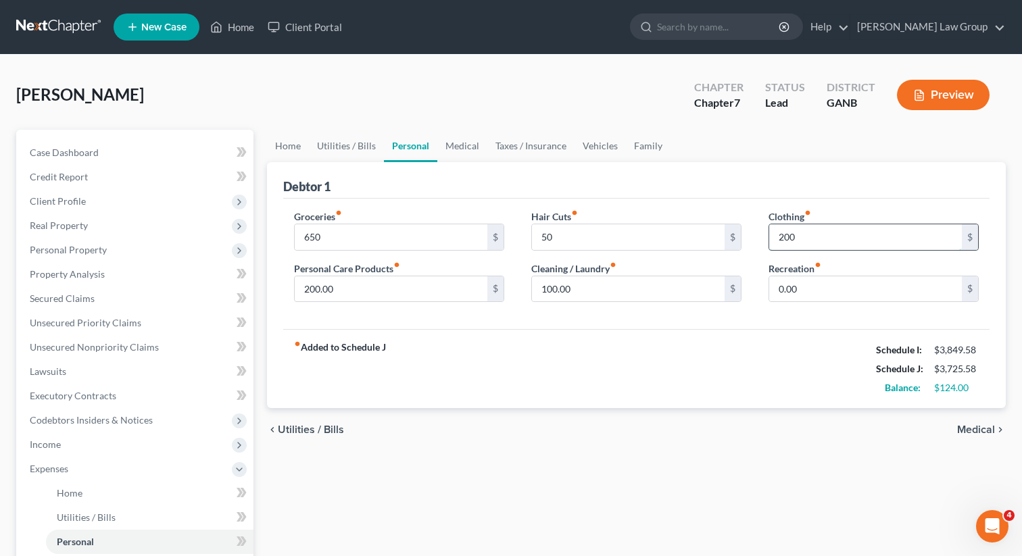
click at [830, 240] on input "200" at bounding box center [865, 237] width 193 height 26
type input "150"
click at [678, 324] on div "Groceries fiber_manual_record 650 $ Personal Care Products fiber_manual_record …" at bounding box center [636, 264] width 707 height 131
click at [471, 148] on link "Medical" at bounding box center [462, 146] width 50 height 32
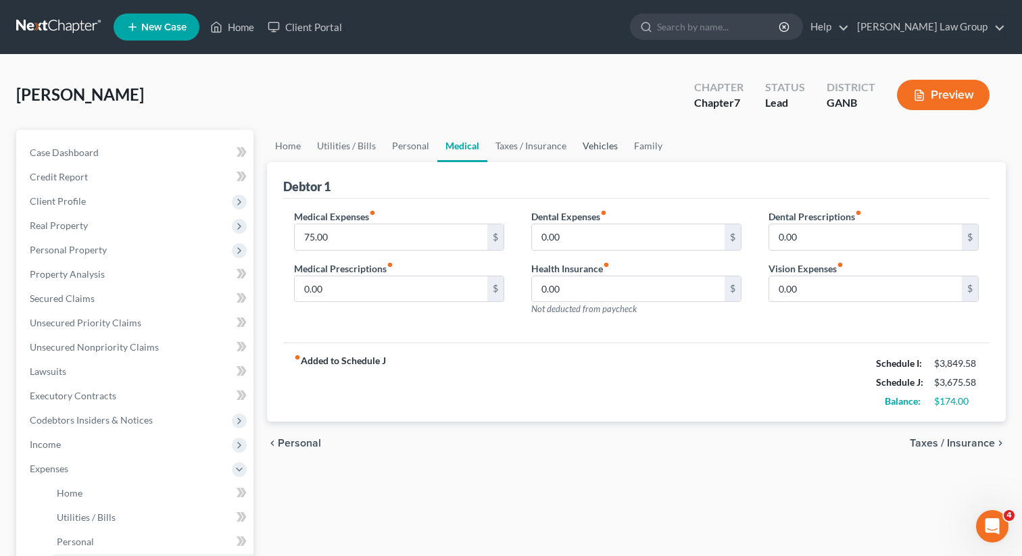
click at [591, 151] on link "Vehicles" at bounding box center [600, 146] width 51 height 32
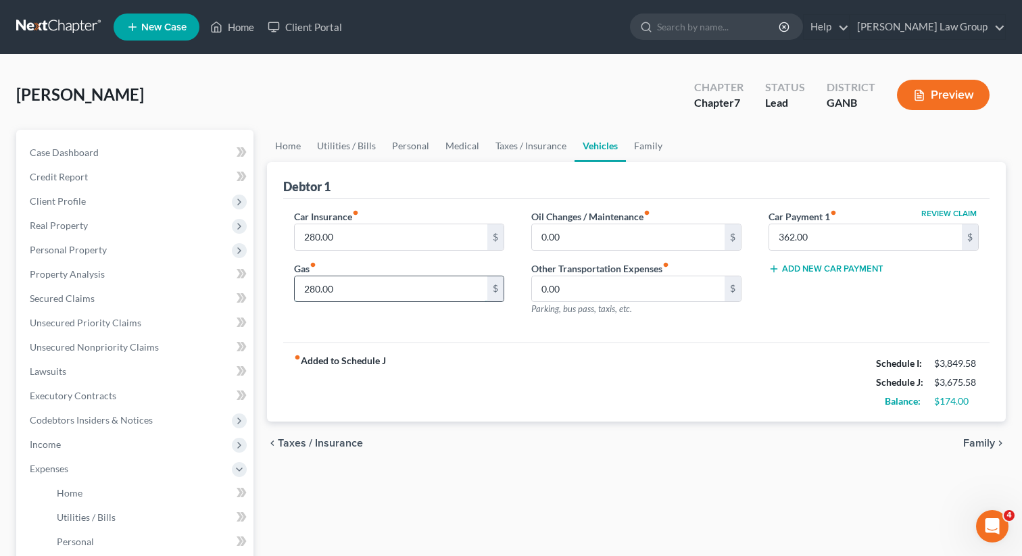
click at [366, 291] on input "280.00" at bounding box center [391, 290] width 193 height 26
type input "3"
type input "290"
click at [448, 315] on div "Car Insurance fiber_manual_record 280.00 $ Gas fiber_manual_record 290 $" at bounding box center [399, 269] width 237 height 118
click at [336, 147] on link "Utilities / Bills" at bounding box center [346, 146] width 75 height 32
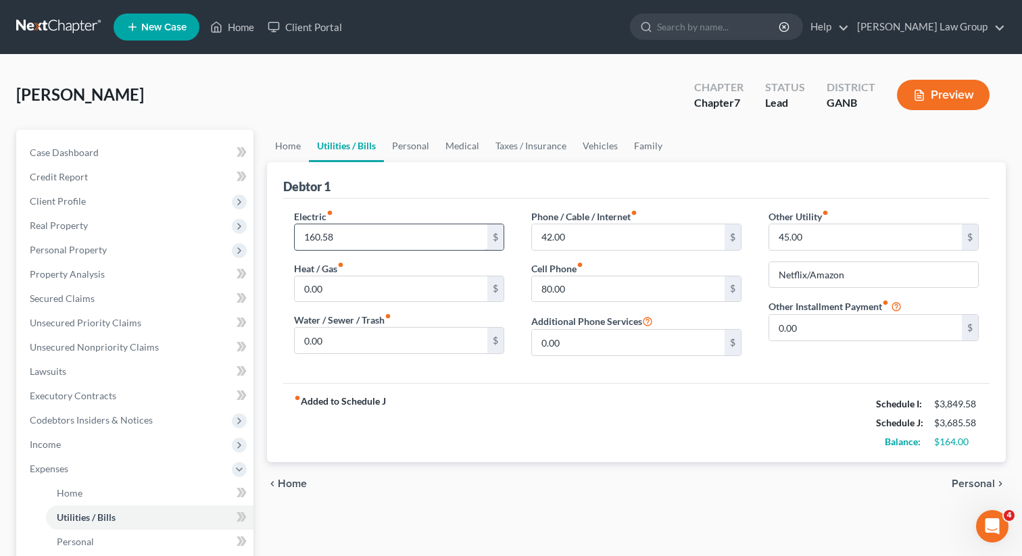
click at [356, 235] on input "160.58" at bounding box center [391, 237] width 193 height 26
click at [319, 241] on input "160.58" at bounding box center [391, 237] width 193 height 26
click at [312, 235] on input "160.58" at bounding box center [391, 237] width 193 height 26
type input "180.58"
click at [528, 335] on div "Phone / Cable / Internet fiber_manual_record 42.00 $ Cell Phone fiber_manual_re…" at bounding box center [636, 289] width 237 height 158
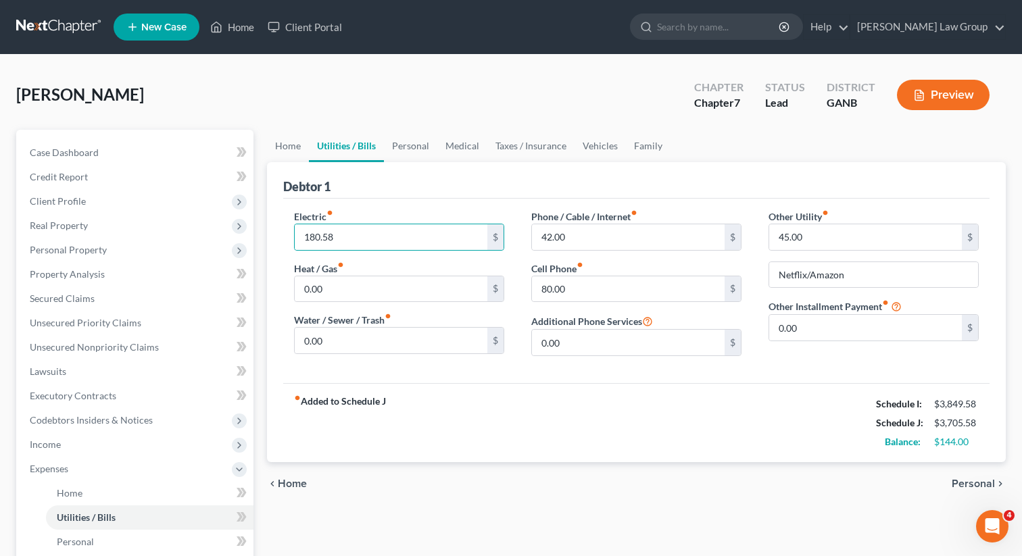
click at [536, 271] on label "Cell Phone fiber_manual_record" at bounding box center [557, 269] width 52 height 14
click at [546, 224] on input "42.00" at bounding box center [628, 237] width 193 height 26
click at [548, 231] on input "42.00" at bounding box center [628, 237] width 193 height 26
click at [548, 237] on input "42.00" at bounding box center [628, 237] width 193 height 26
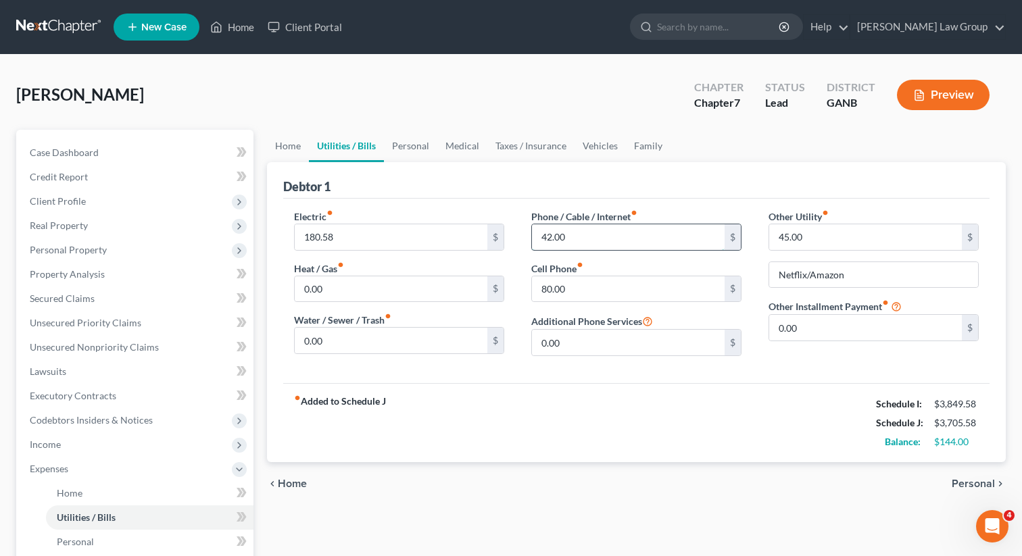
click at [548, 237] on input "42.00" at bounding box center [628, 237] width 193 height 26
type input "47.00"
click at [624, 398] on div "fiber_manual_record Added to Schedule J Schedule I: $3,849.58 Schedule J: $3,71…" at bounding box center [636, 422] width 707 height 79
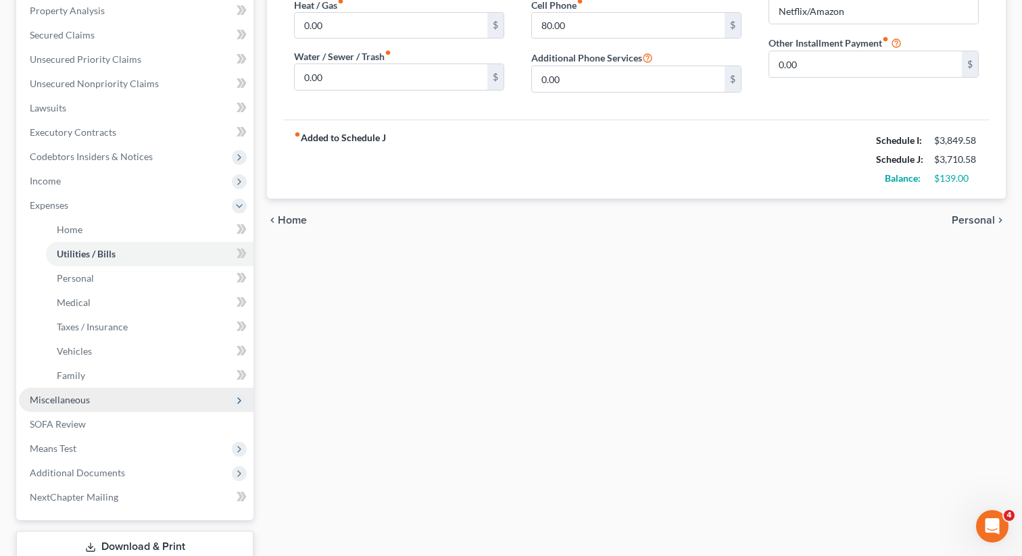
scroll to position [266, 0]
click at [115, 399] on span "Miscellaneous" at bounding box center [136, 398] width 235 height 24
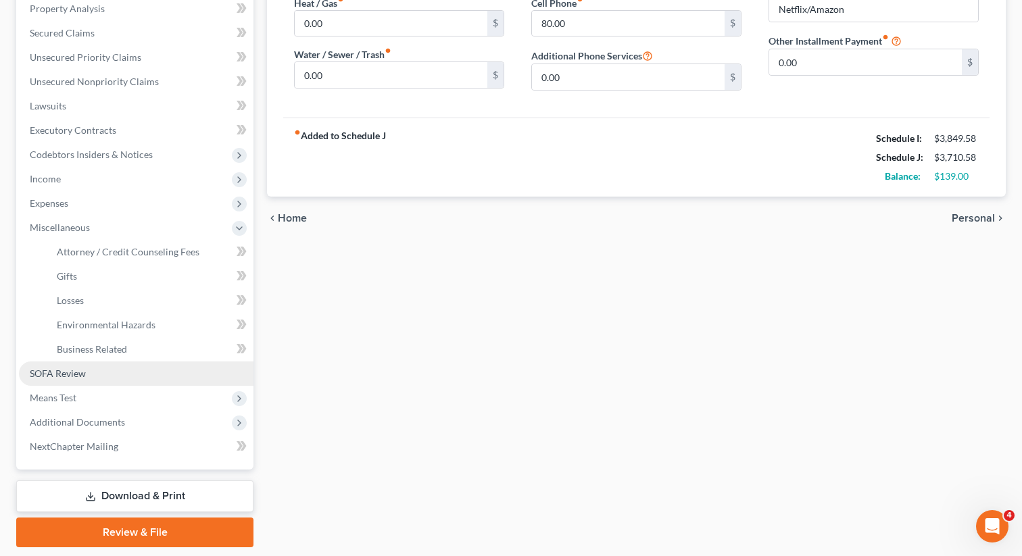
click at [107, 368] on link "SOFA Review" at bounding box center [136, 374] width 235 height 24
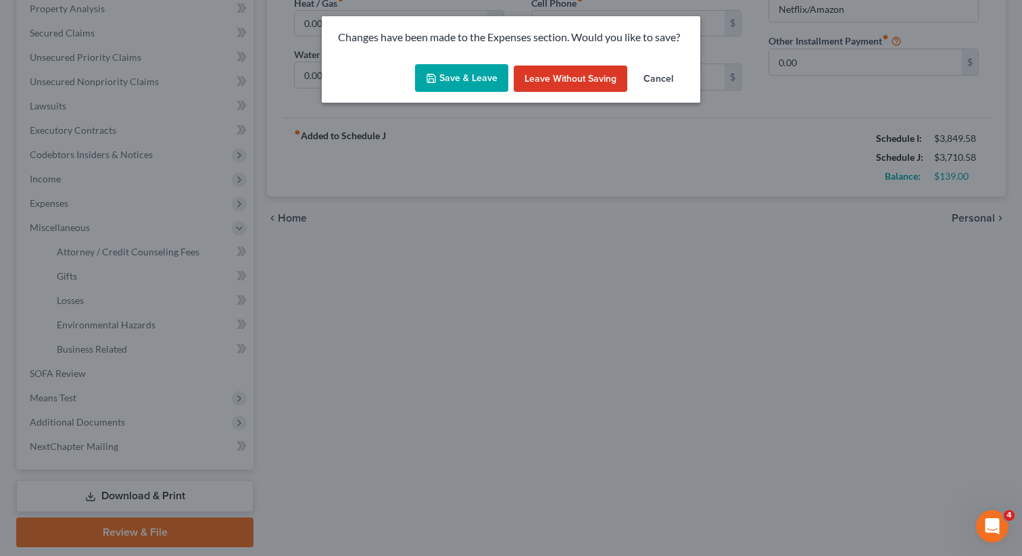
click at [437, 83] on icon "button" at bounding box center [431, 78] width 11 height 11
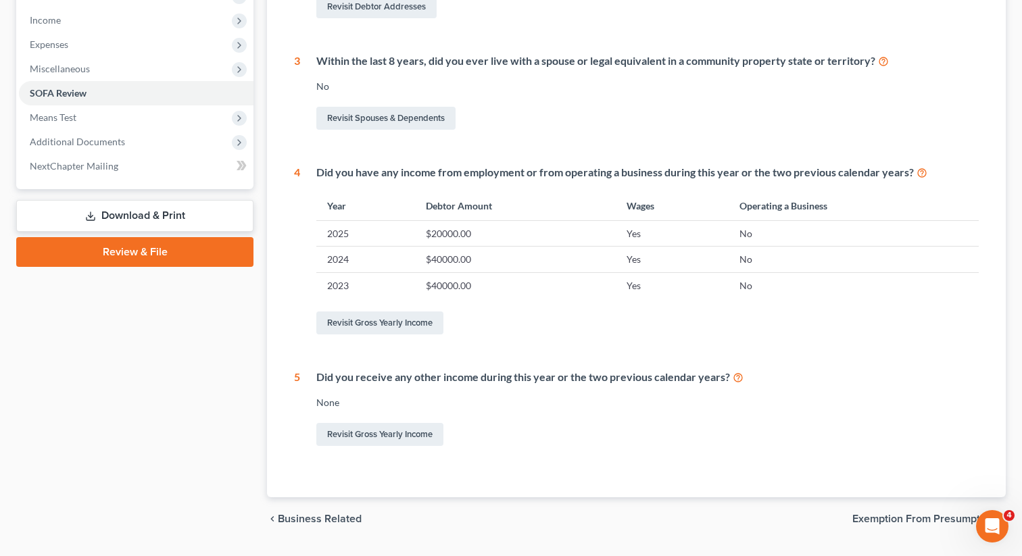
scroll to position [460, 0]
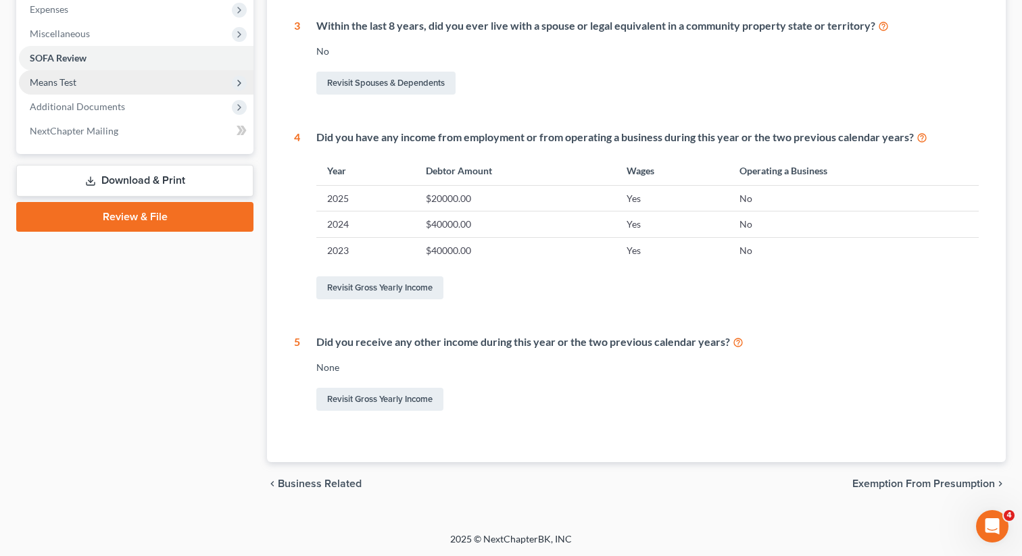
click at [98, 88] on span "Means Test" at bounding box center [136, 82] width 235 height 24
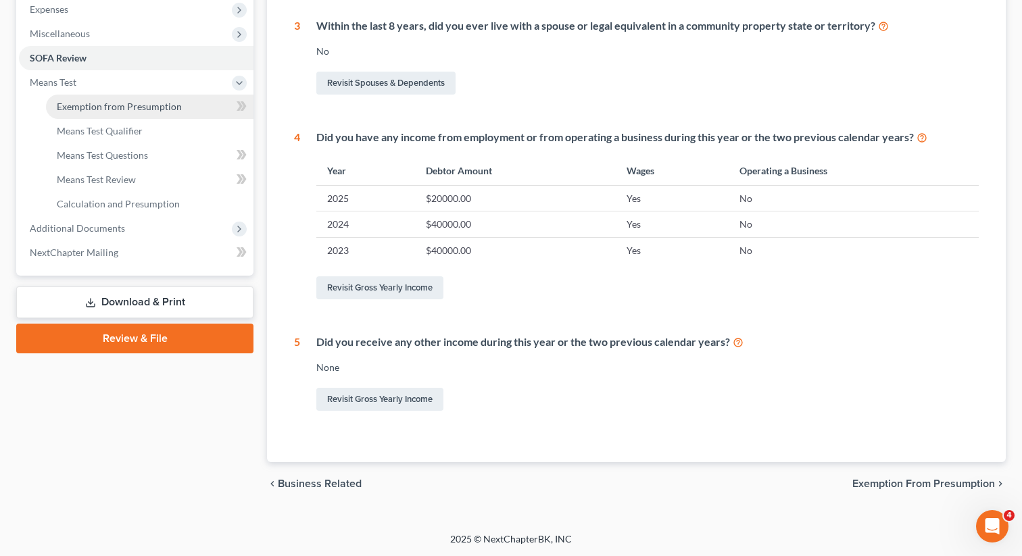
click at [109, 107] on span "Exemption from Presumption" at bounding box center [119, 106] width 125 height 11
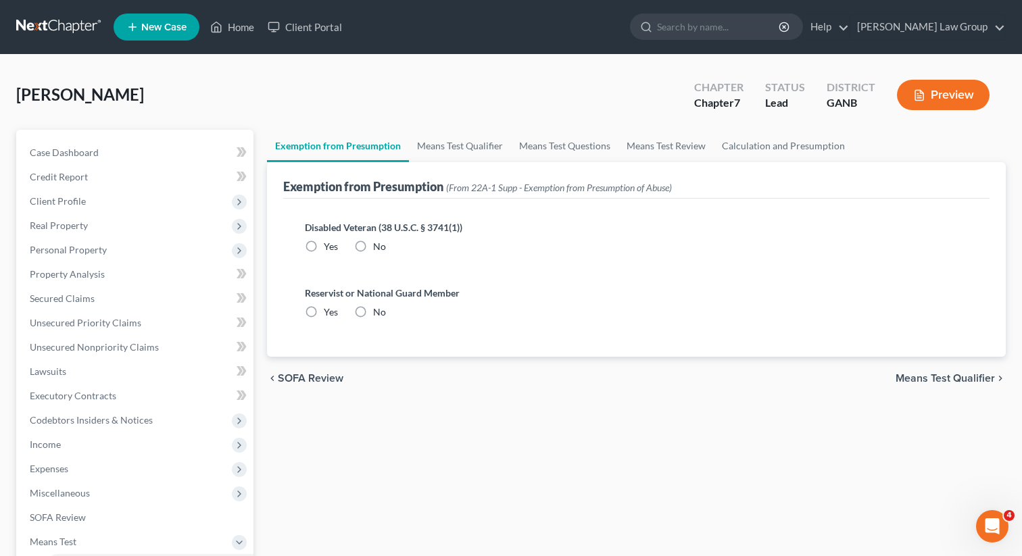
click at [373, 243] on label "No" at bounding box center [379, 247] width 13 height 14
click at [379, 243] on input "No" at bounding box center [383, 244] width 9 height 9
radio input "true"
click at [373, 316] on label "No" at bounding box center [379, 313] width 13 height 14
click at [379, 314] on input "No" at bounding box center [383, 310] width 9 height 9
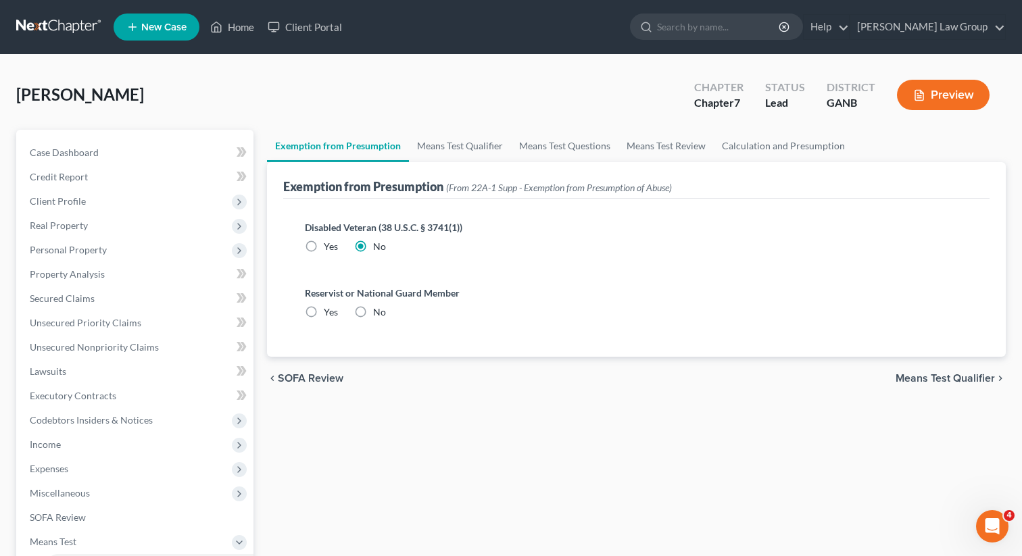
radio input "true"
click at [486, 152] on link "Means Test Qualifier" at bounding box center [460, 146] width 102 height 32
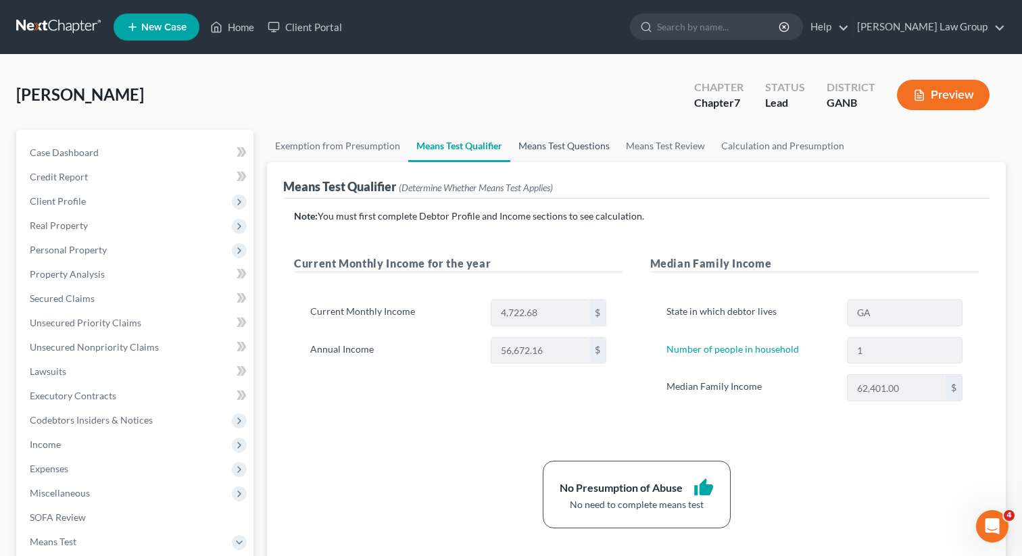
click at [556, 141] on link "Means Test Questions" at bounding box center [565, 146] width 108 height 32
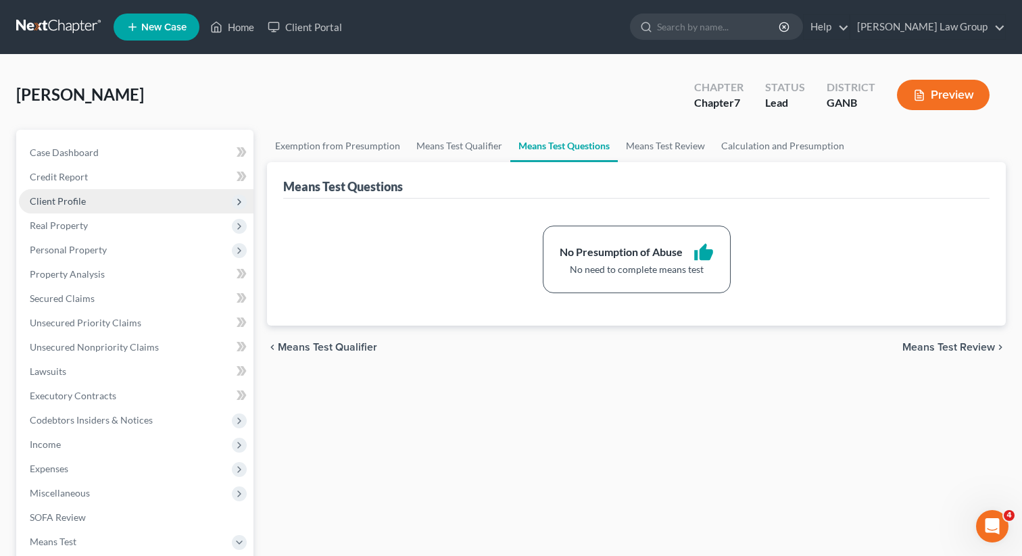
click at [108, 193] on span "Client Profile" at bounding box center [136, 201] width 235 height 24
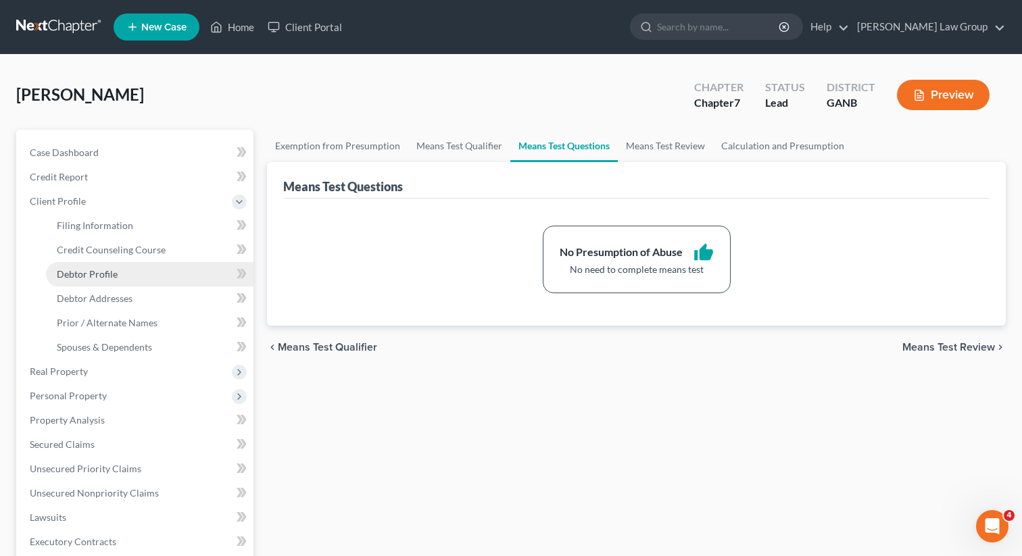
click at [76, 277] on span "Debtor Profile" at bounding box center [87, 273] width 61 height 11
select select "2"
select select "0"
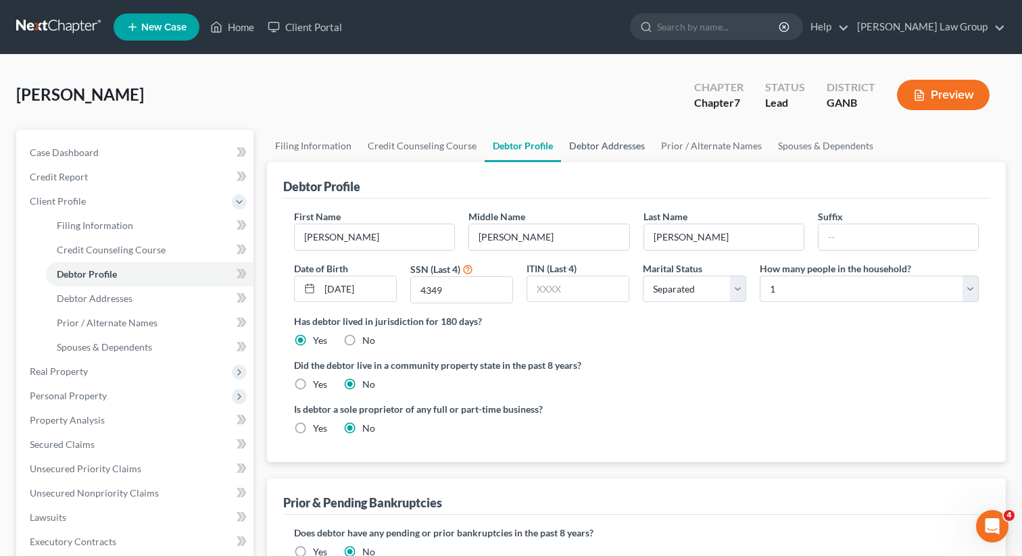
click at [602, 136] on link "Debtor Addresses" at bounding box center [607, 146] width 92 height 32
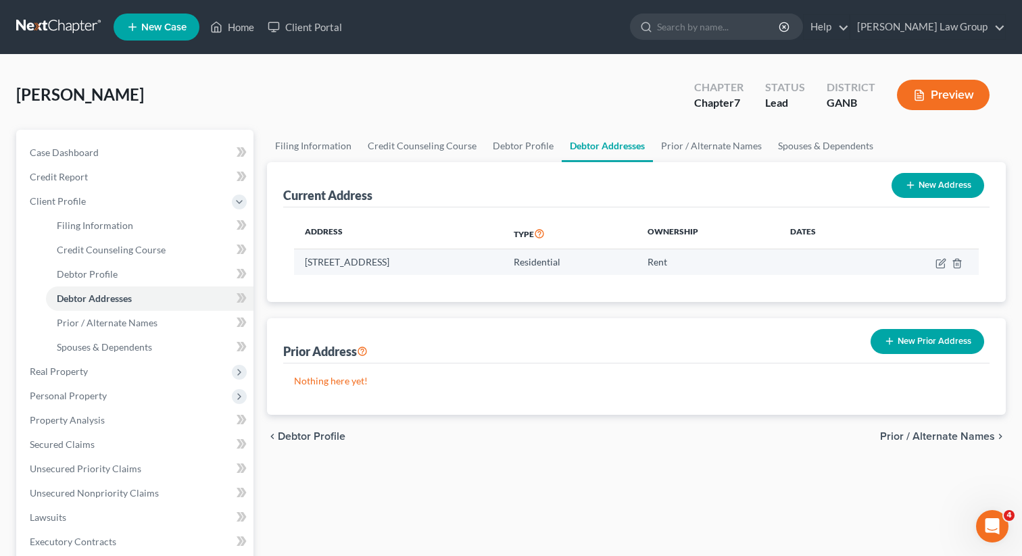
drag, startPoint x: 487, startPoint y: 267, endPoint x: 452, endPoint y: 267, distance: 34.5
click at [452, 267] on td "[STREET_ADDRESS]" at bounding box center [398, 263] width 209 height 26
copy td "30350"
